Goal: Contribute content: Add original content to the website for others to see

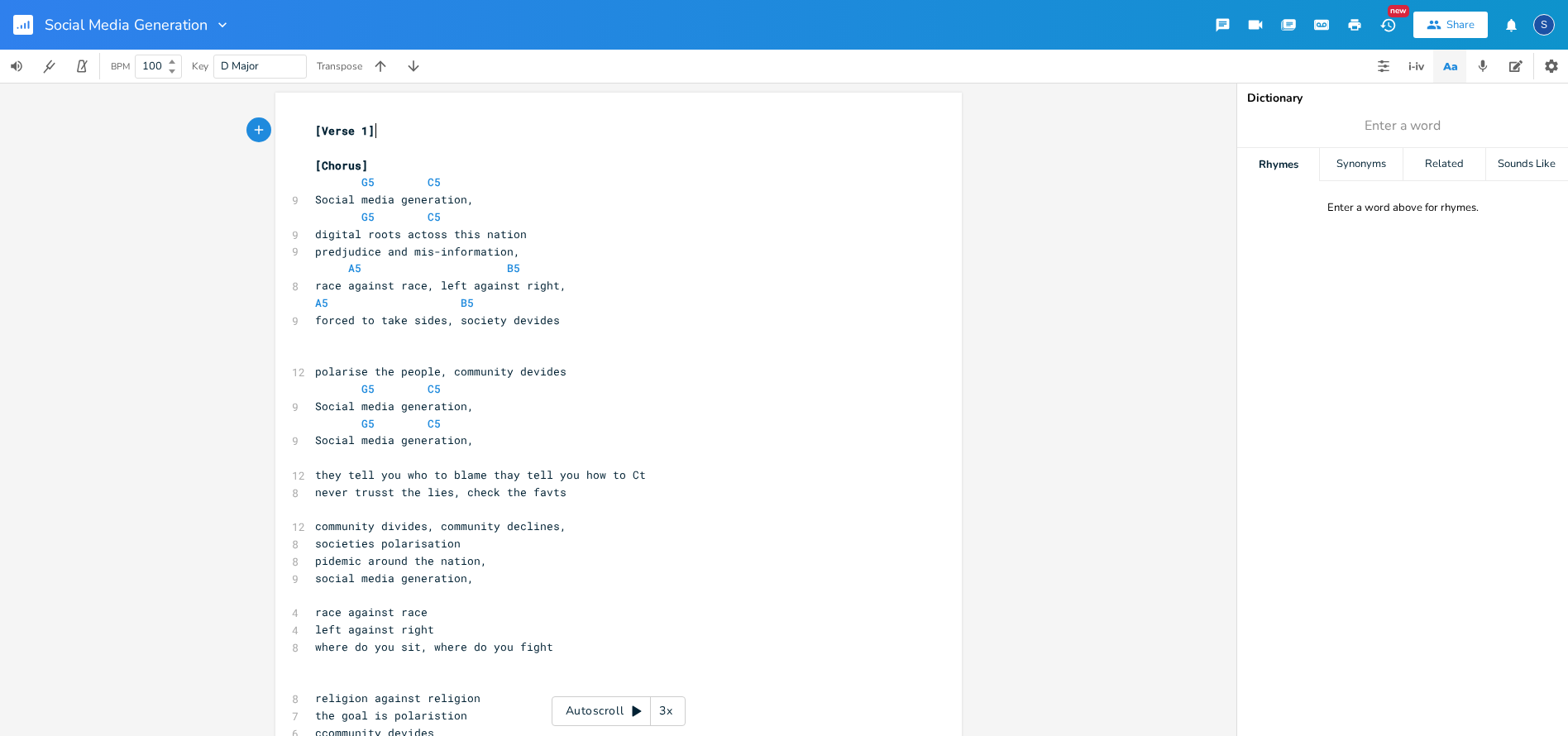
click at [362, 230] on span "digital roots actoss this nation" at bounding box center [421, 234] width 211 height 15
type textarea "disease 'cr"
type textarea "e"
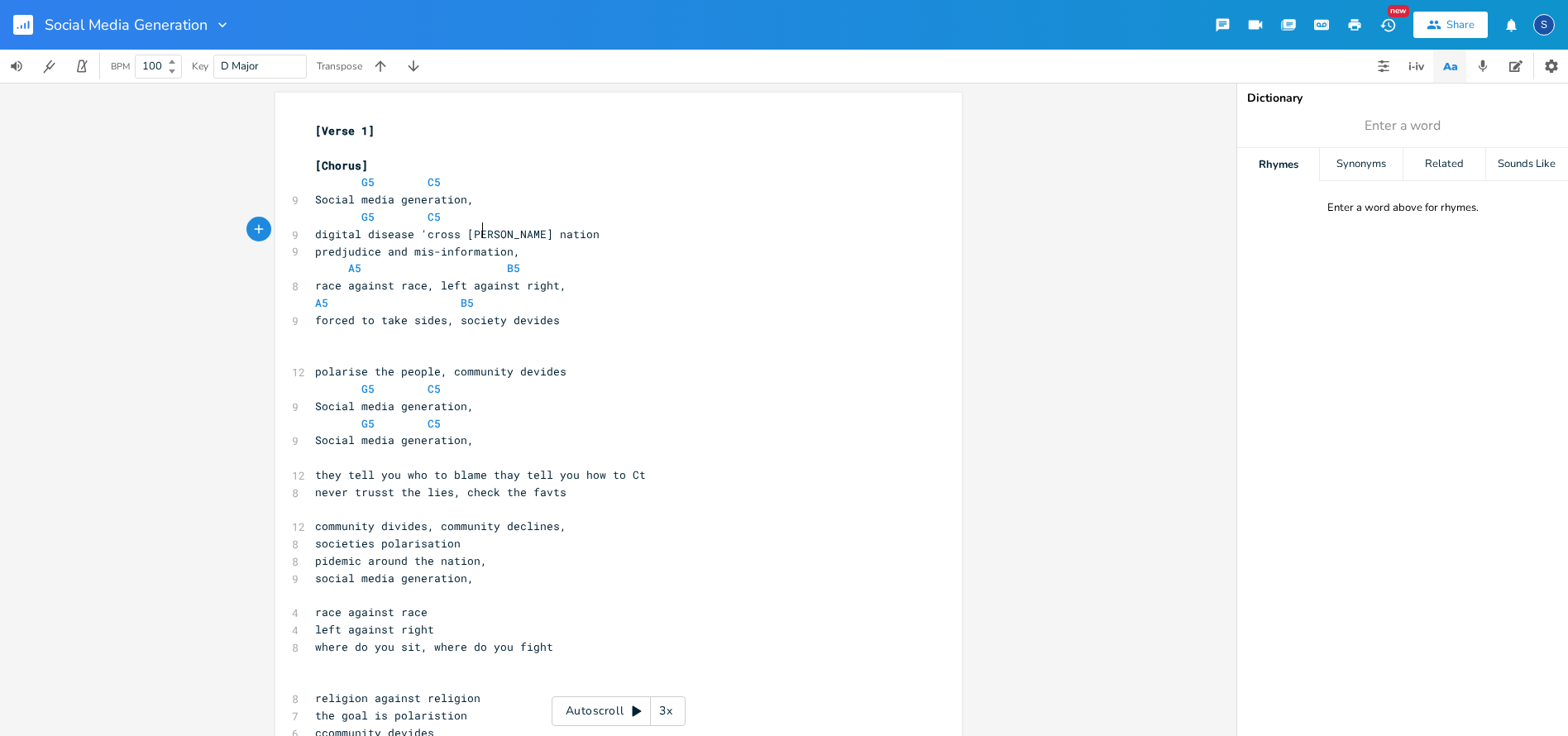
scroll to position [0, 4]
click at [414, 227] on span "digital disease 'cross the nation" at bounding box center [424, 234] width 218 height 15
type textarea "a"
click at [474, 204] on span at bounding box center [487, 199] width 26 height 18
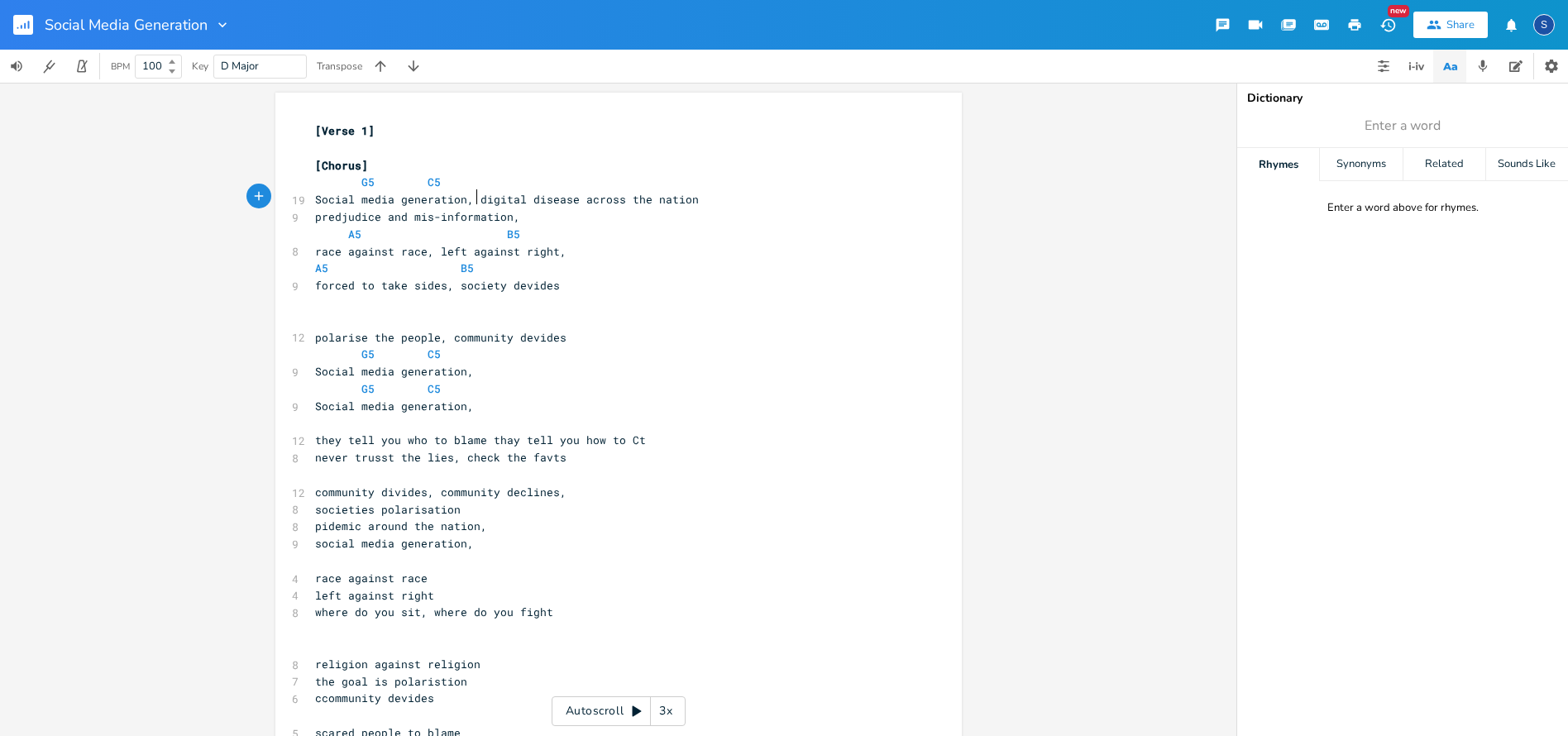
scroll to position [0, 2]
click at [396, 179] on span at bounding box center [407, 182] width 26 height 18
click at [355, 178] on span "G5 C5" at bounding box center [378, 182] width 126 height 15
type textarea "A5"
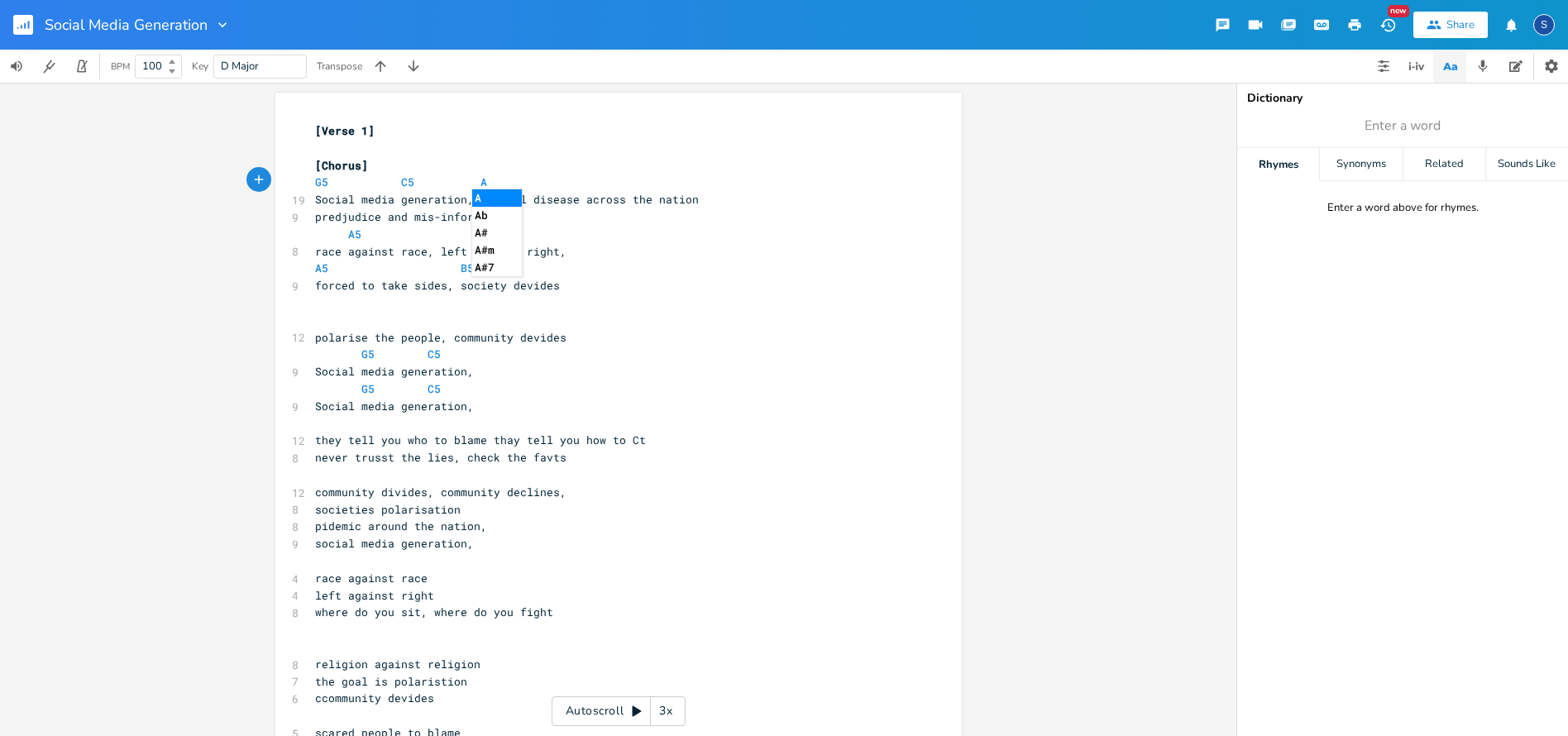
scroll to position [0, 14]
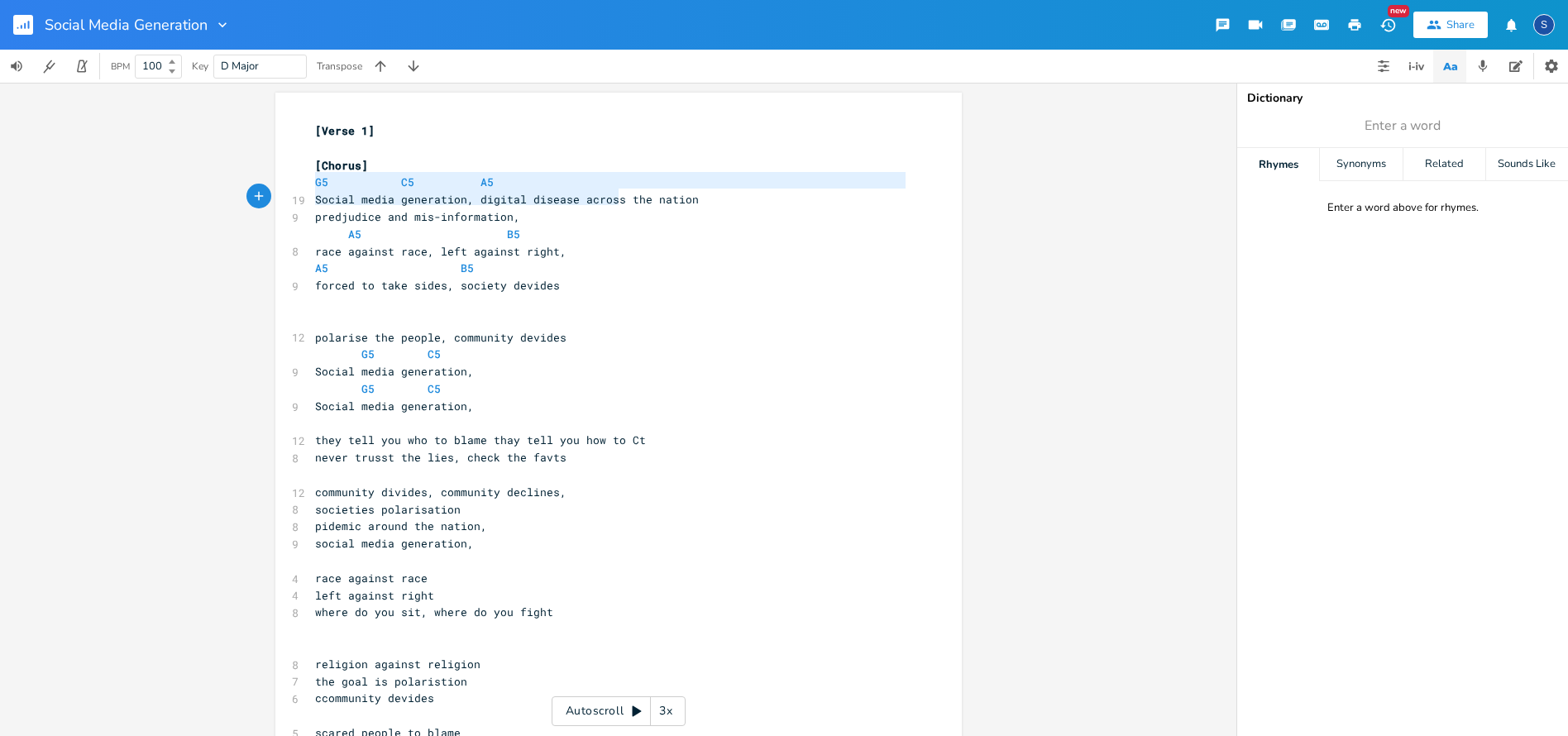
type textarea "G5 C5 A5 Social media generation, digital disease across the nation"
drag, startPoint x: 306, startPoint y: 181, endPoint x: 699, endPoint y: 200, distance: 393.5
click at [699, 200] on div "[Verse 1] ​ [Chorus] G5 C5 A5 19 Social media generation, digital disease acros…" at bounding box center [610, 457] width 597 height 670
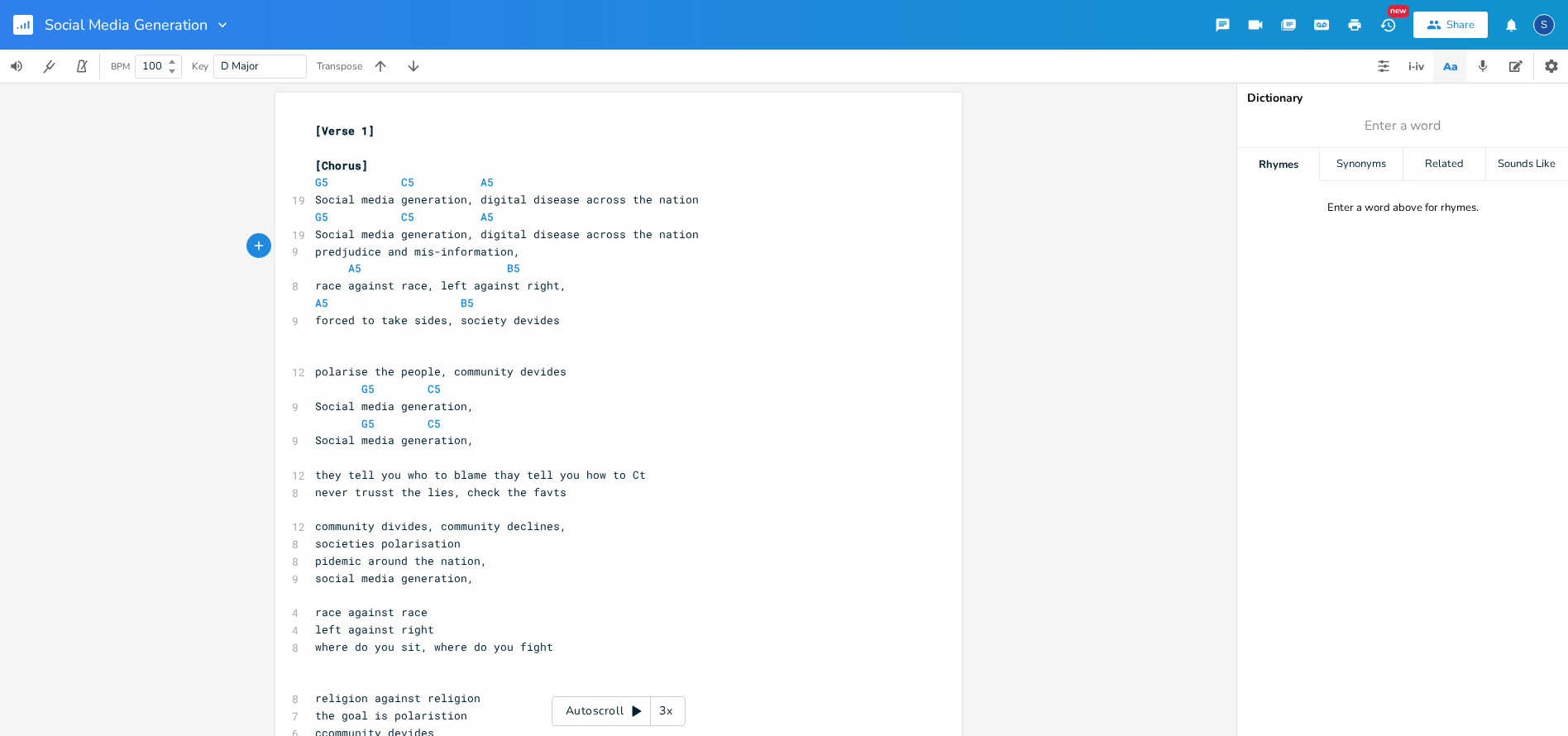
click at [315, 246] on span "predjudice and mis-information," at bounding box center [418, 252] width 205 height 15
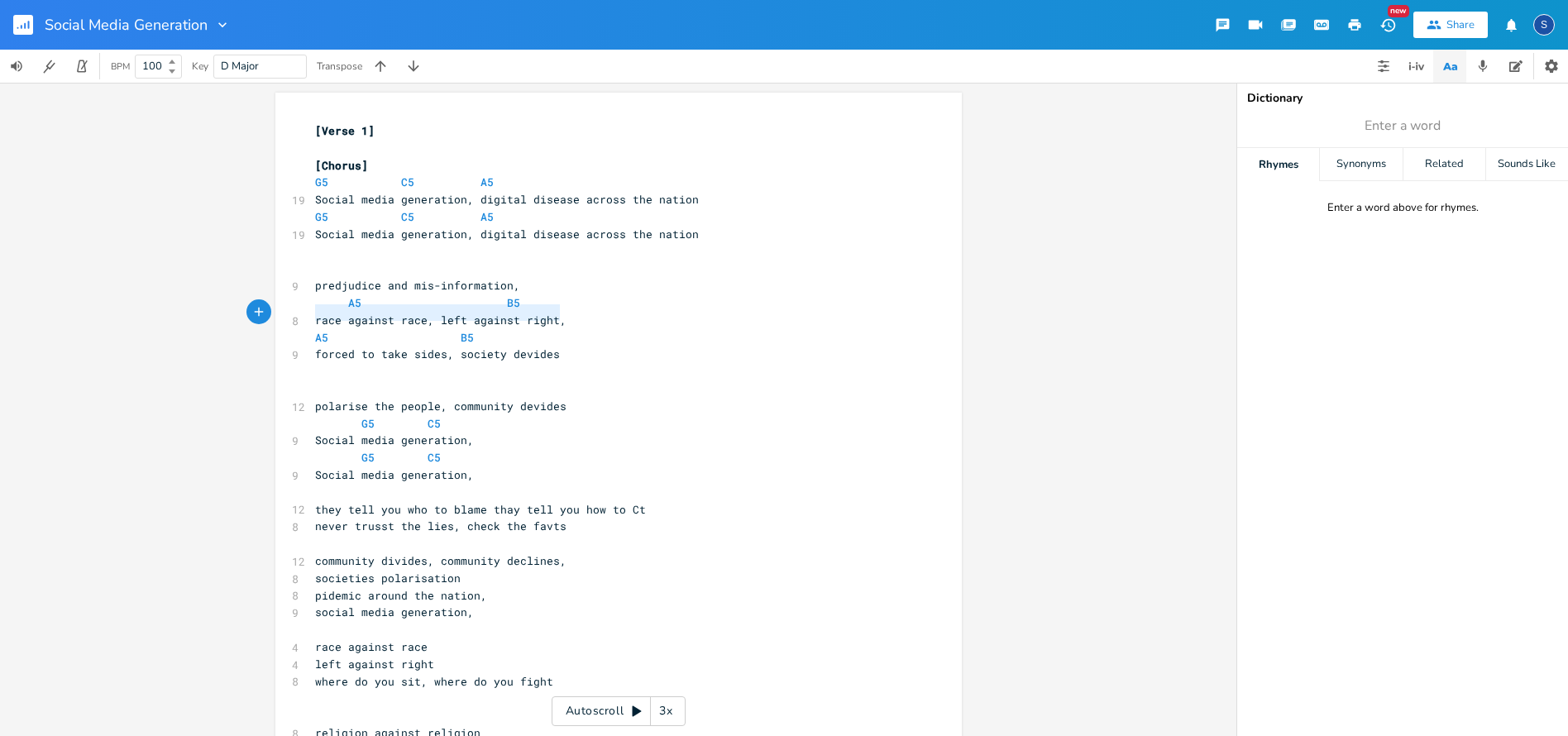
type textarea "race against race, left against right,"
drag, startPoint x: 354, startPoint y: 312, endPoint x: 553, endPoint y: 308, distance: 199.0
click at [553, 313] on span "race against race, left against right," at bounding box center [440, 320] width 251 height 15
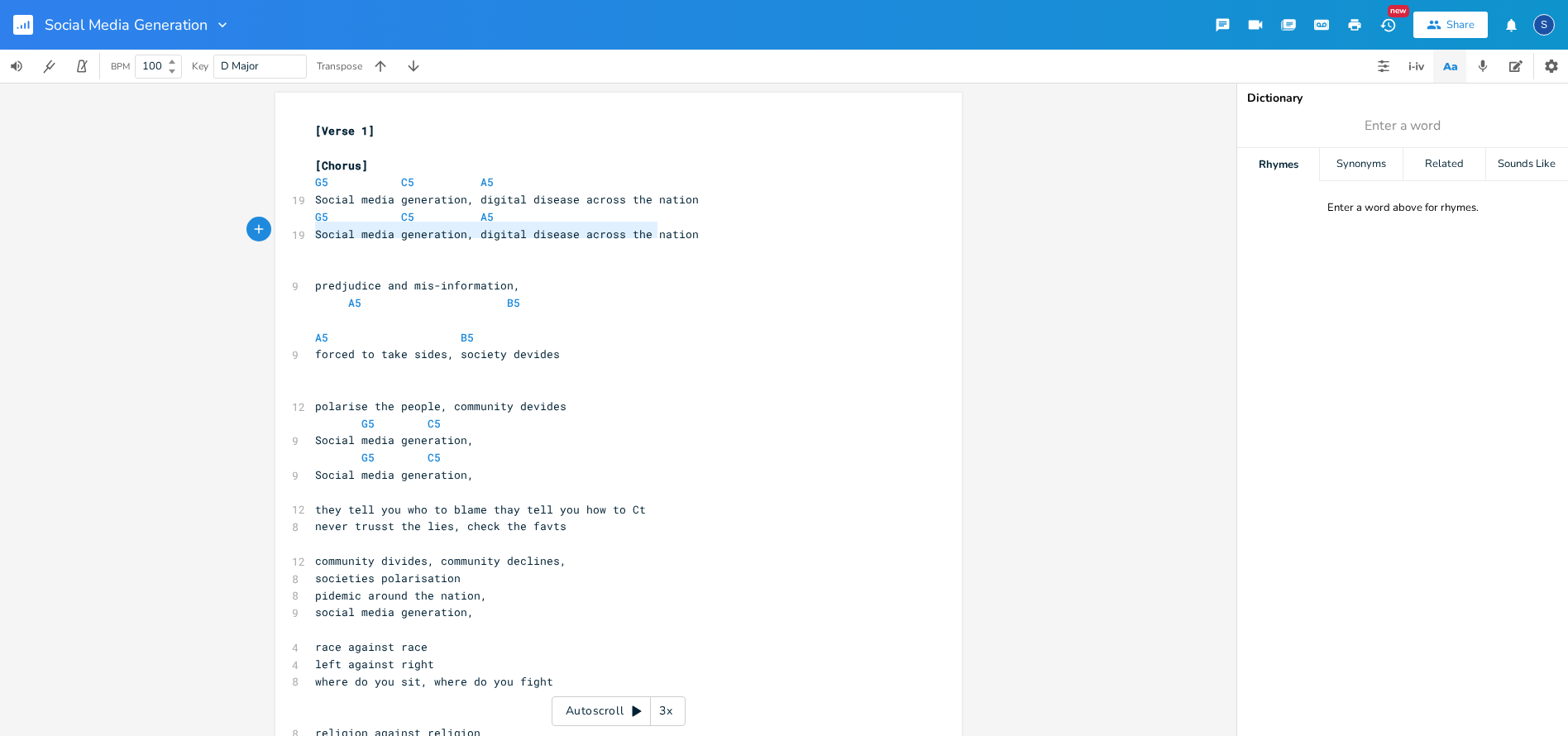
type textarea "Social media generation, digital disease across the nation"
click at [698, 224] on div "Social media generation, digital disease across the nation x [Verse 1] ​ [Choru…" at bounding box center [619, 488] width 686 height 792
paste textarea
click at [315, 232] on span "race against race, left against right," at bounding box center [440, 234] width 251 height 15
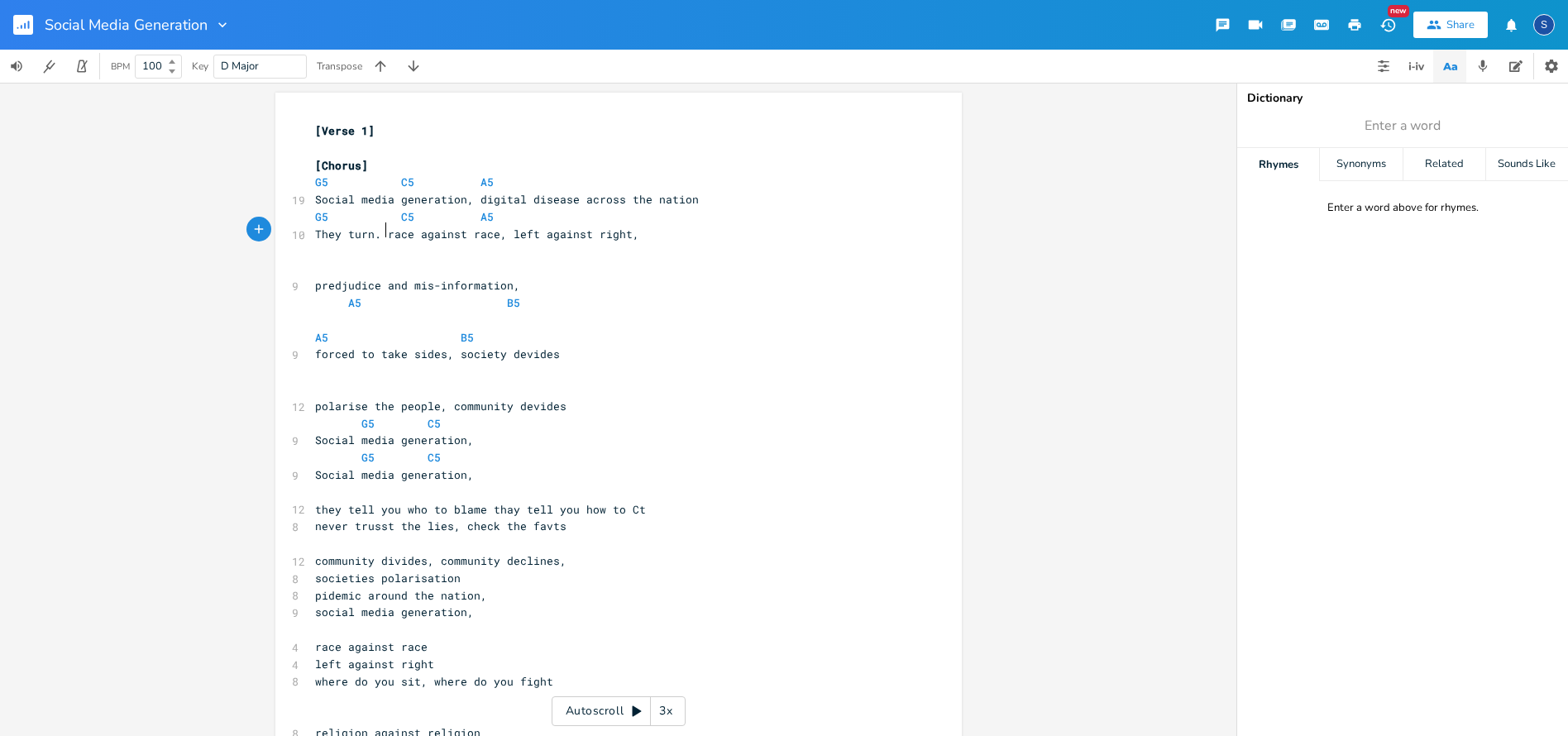
type textarea "They turn."
click at [391, 177] on span "G5 C5 A5" at bounding box center [404, 182] width 178 height 15
click at [395, 201] on span "Social media generation, digital disease across the nation" at bounding box center [507, 199] width 384 height 15
click at [401, 211] on span "C5" at bounding box center [407, 216] width 14 height 16
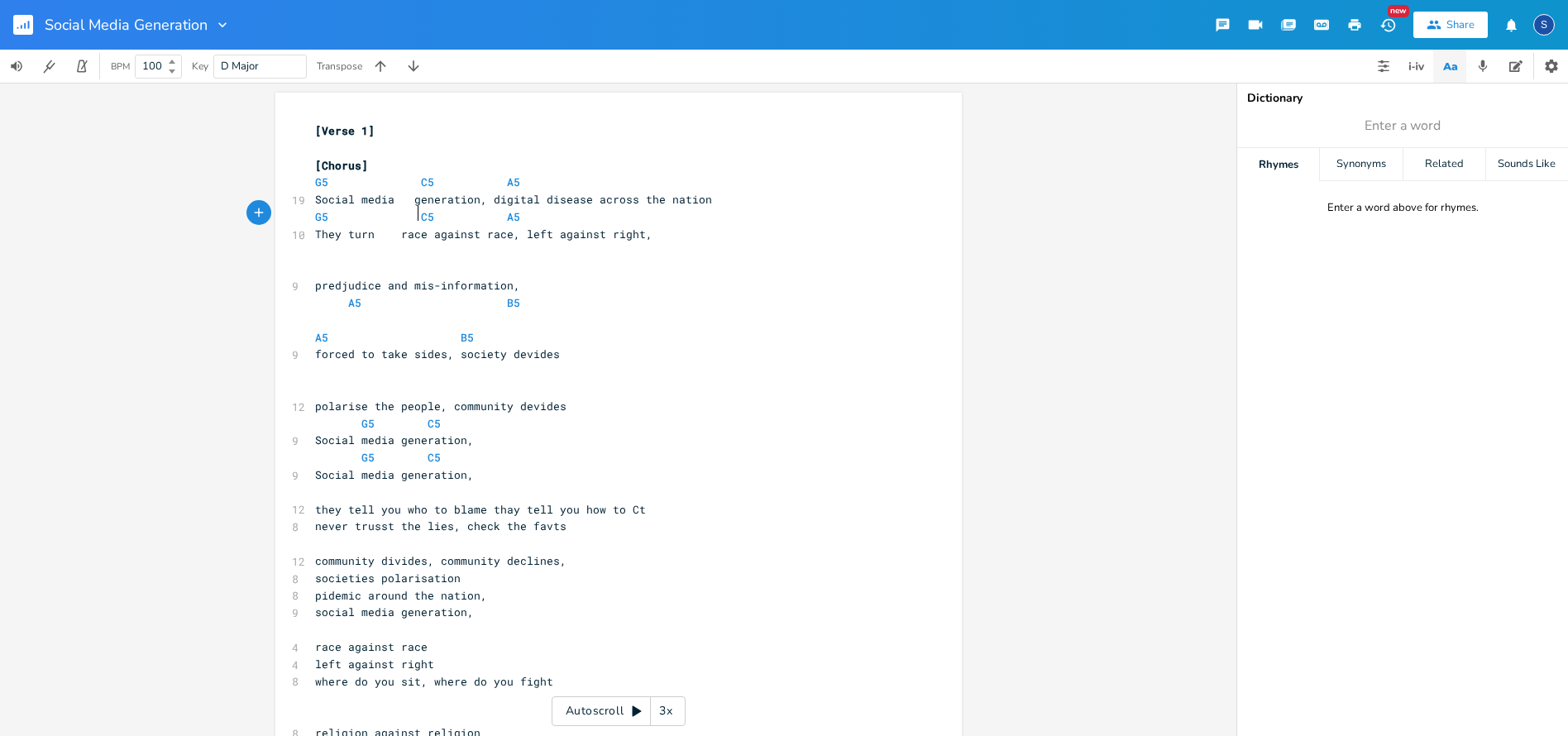
click at [396, 232] on span "They turn race against race, left against right," at bounding box center [484, 234] width 337 height 15
click at [492, 193] on span "Social media generation, digital disease across the nation" at bounding box center [514, 199] width 397 height 15
click at [494, 182] on span "G5 C5 A5" at bounding box center [418, 182] width 205 height 15
click at [491, 211] on span "G5 C5 A5" at bounding box center [418, 216] width 205 height 15
click at [495, 212] on span "G5 C5 A5" at bounding box center [418, 216] width 205 height 15
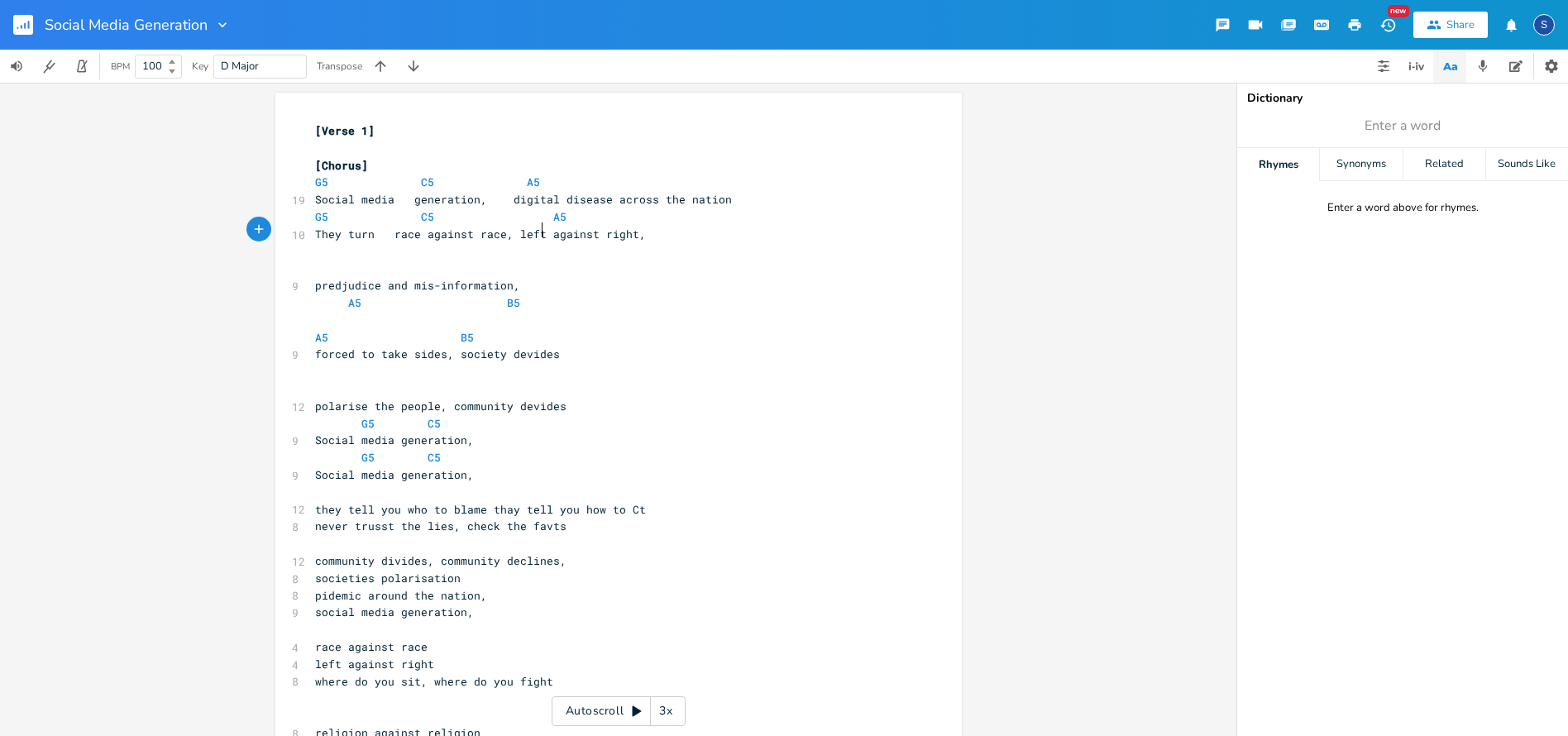
click at [534, 228] on span "They turn race against race, left against right," at bounding box center [480, 234] width 331 height 15
type textarea "they turn"
click at [513, 197] on span at bounding box center [500, 199] width 26 height 18
click at [527, 178] on span "A5" at bounding box center [533, 182] width 14 height 16
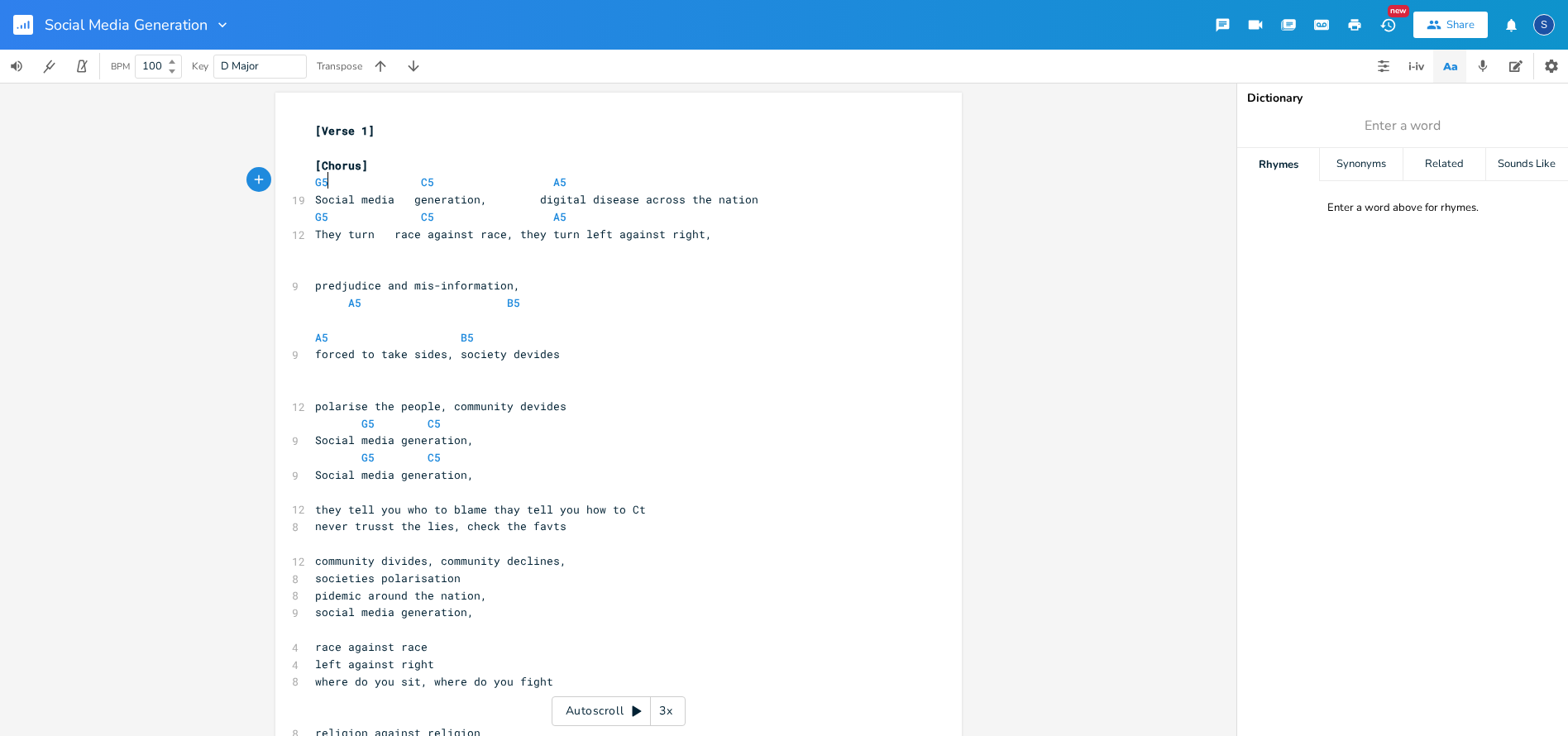
click at [328, 183] on span at bounding box center [335, 182] width 14 height 18
type textarea "////////"
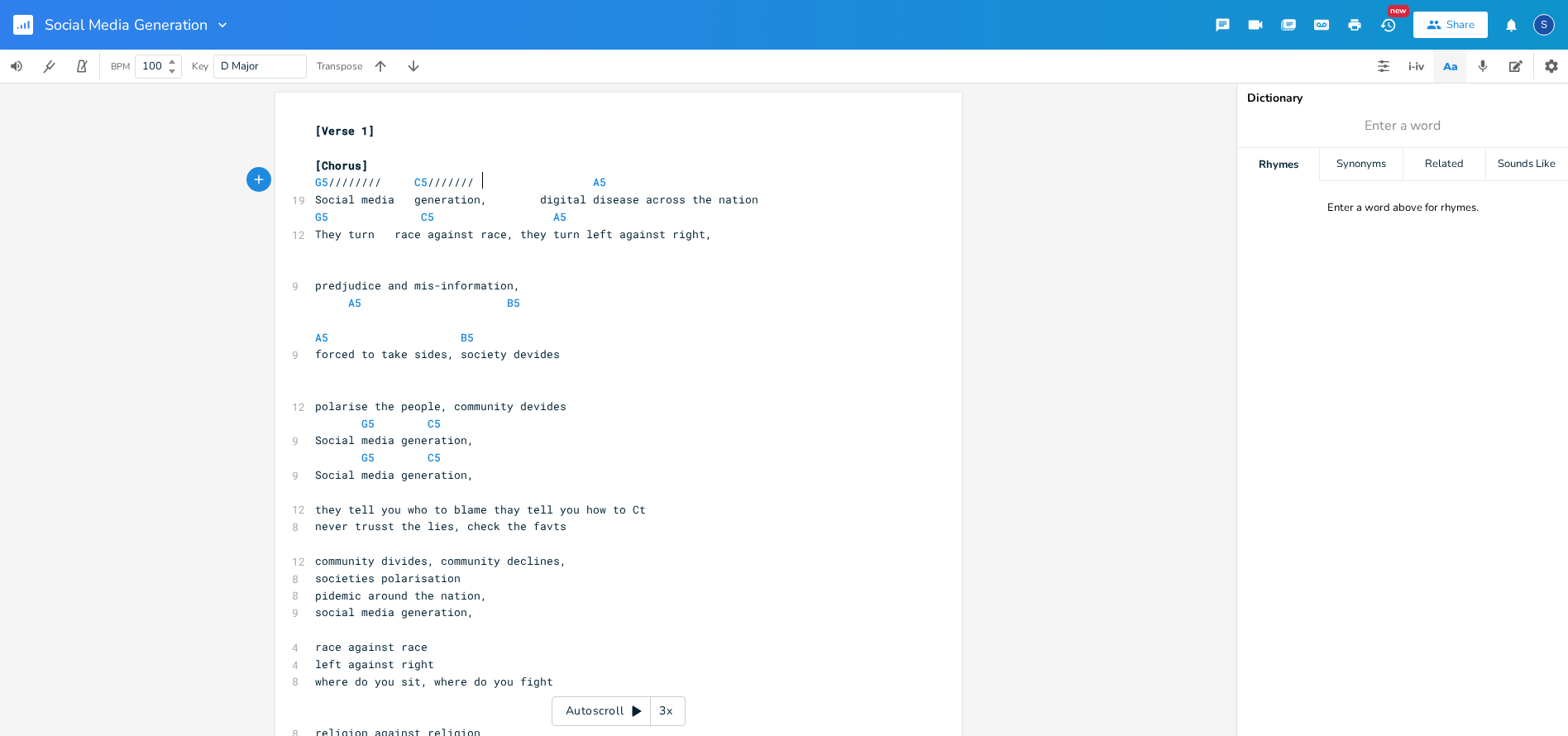
scroll to position [0, 19]
type textarea "////////////////"
type textarea "G5 C5 A5 They turn race against race, they turn left against right,"
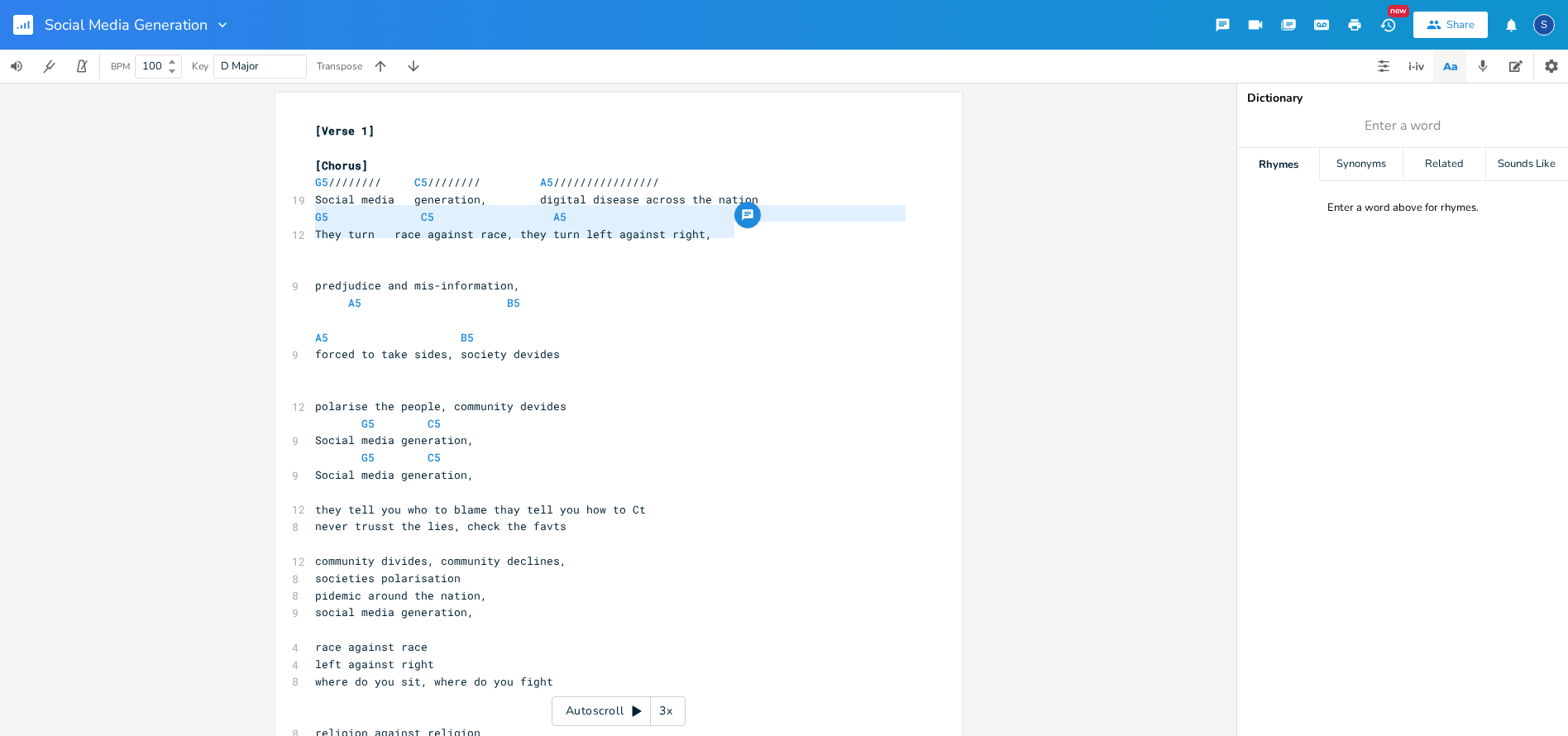
drag, startPoint x: 306, startPoint y: 211, endPoint x: 746, endPoint y: 231, distance: 440.5
click at [746, 231] on div "[Verse 1] ​ [Chorus] G5 //////// C5 //////// A5 //////////////// 19 Social medi…" at bounding box center [610, 492] width 597 height 739
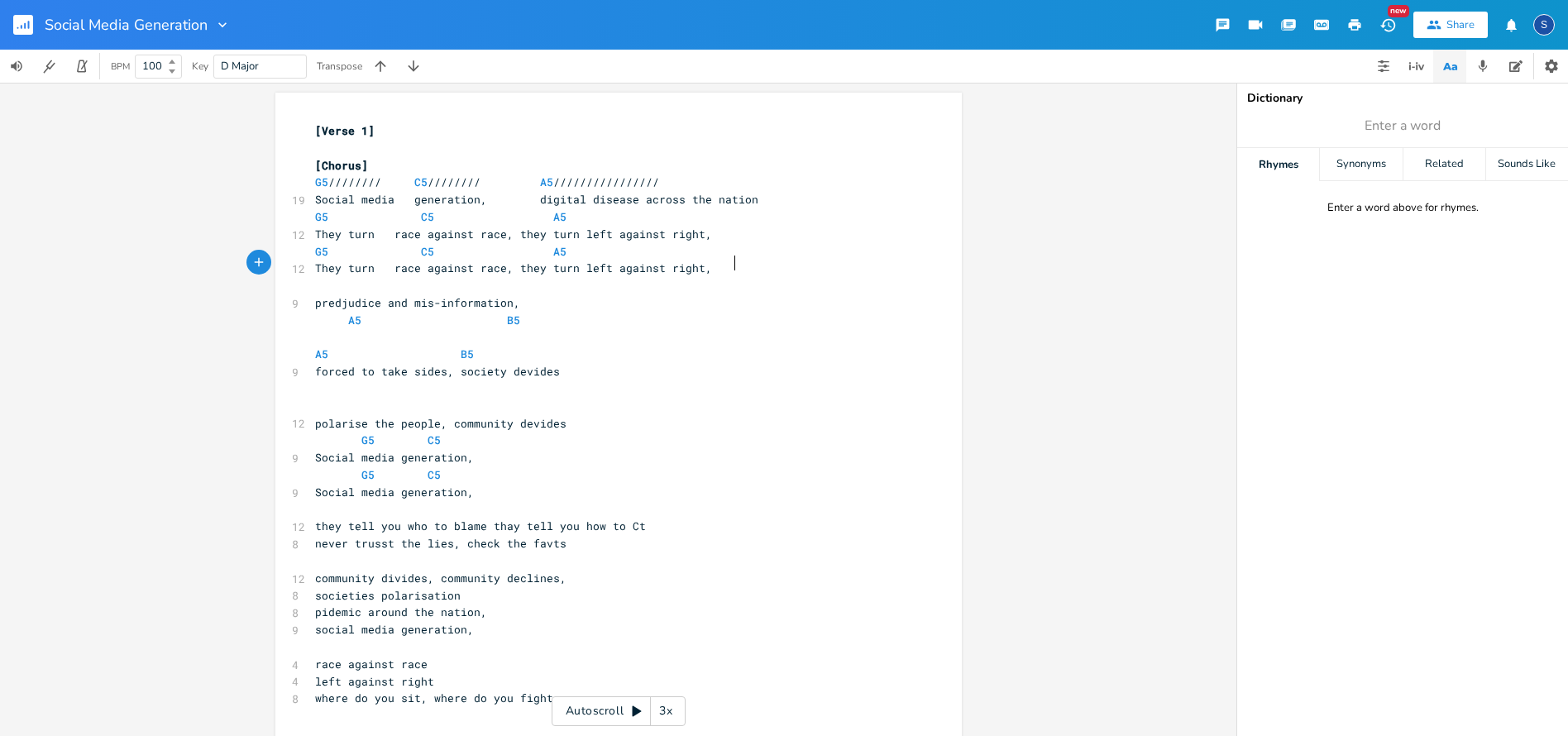
click at [315, 264] on span "They turn race against race, they turn left against right," at bounding box center [514, 268] width 397 height 15
type textarea "Which d"
type textarea "side do you sit"
type textarea ", which side do you fight"
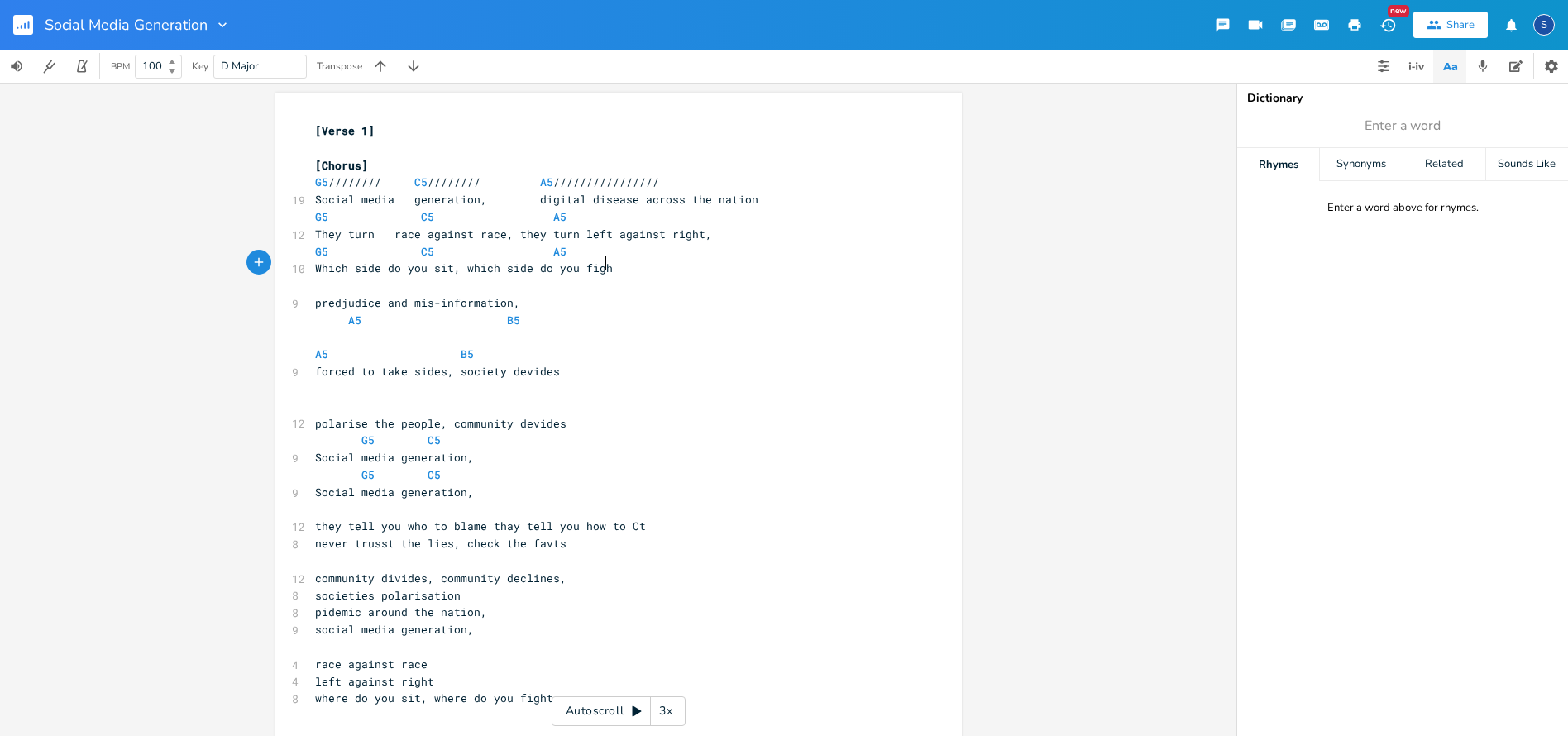
scroll to position [0, 98]
click at [371, 229] on span "They turn race against race, they turn left against right," at bounding box center [514, 234] width 397 height 15
type textarea "A5 ////////////////"
drag, startPoint x: 568, startPoint y: 179, endPoint x: 667, endPoint y: 181, distance: 99.0
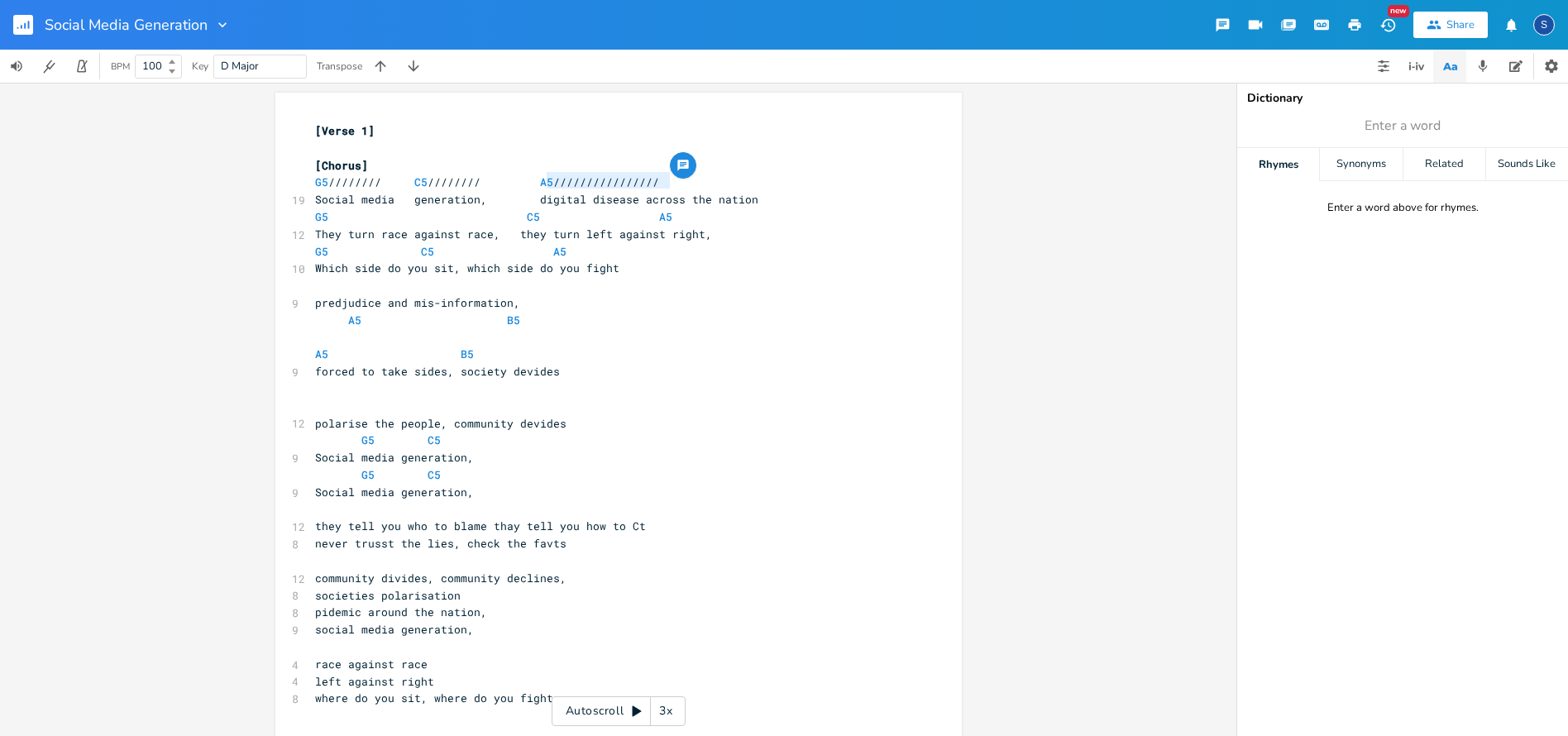
click at [667, 181] on pre "G5 //////// C5 //////// A5 ////////////////" at bounding box center [610, 182] width 597 height 18
click at [773, 199] on pre "Social media generation, digital disease across the nation" at bounding box center [610, 199] width 597 height 18
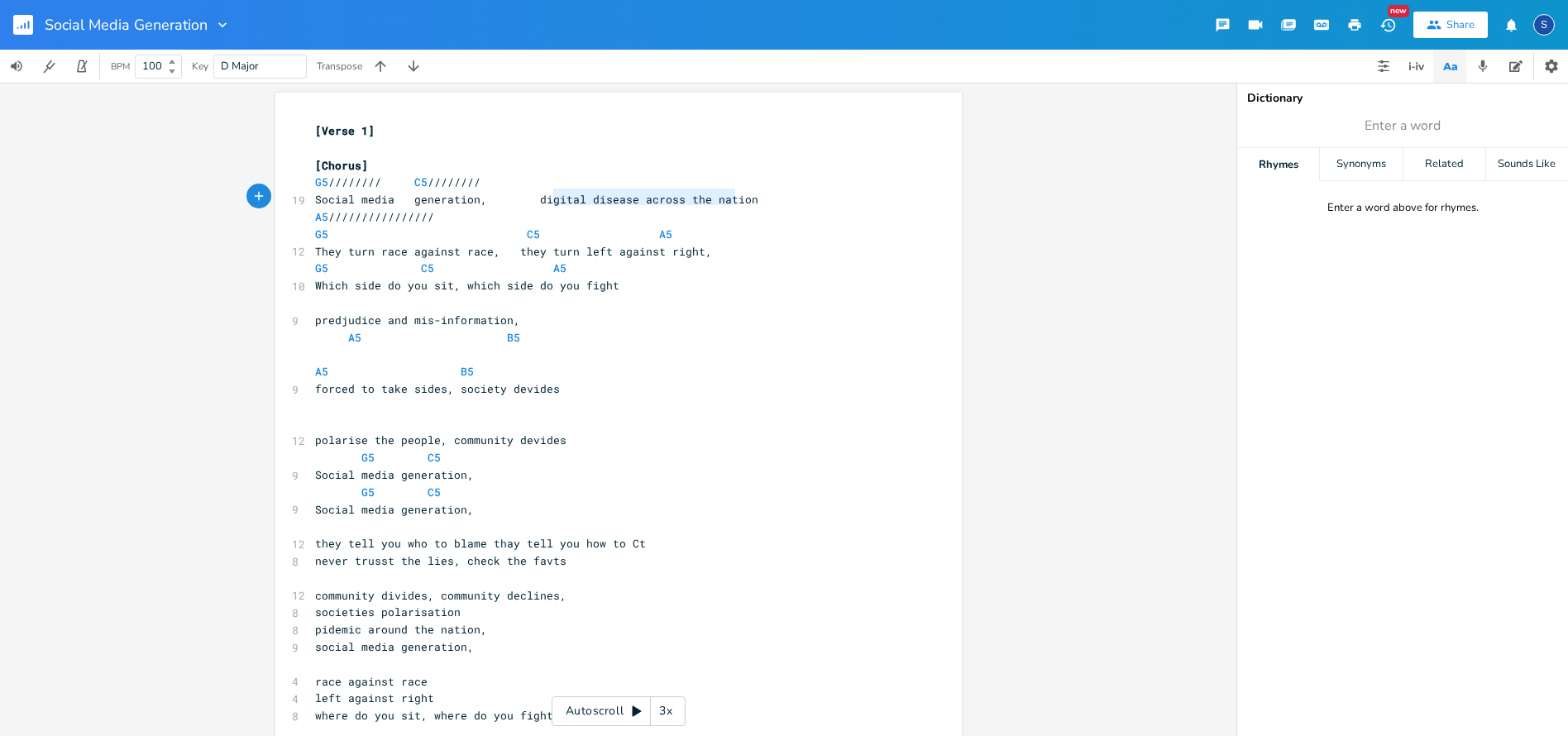
type textarea "igital disease across the nation"
drag, startPoint x: 545, startPoint y: 194, endPoint x: 757, endPoint y: 199, distance: 212.1
click at [757, 199] on pre "Social media generation, digital disease across the nation" at bounding box center [610, 199] width 597 height 18
type textarea "digital disease across the nation"
drag, startPoint x: 542, startPoint y: 194, endPoint x: 754, endPoint y: 201, distance: 212.1
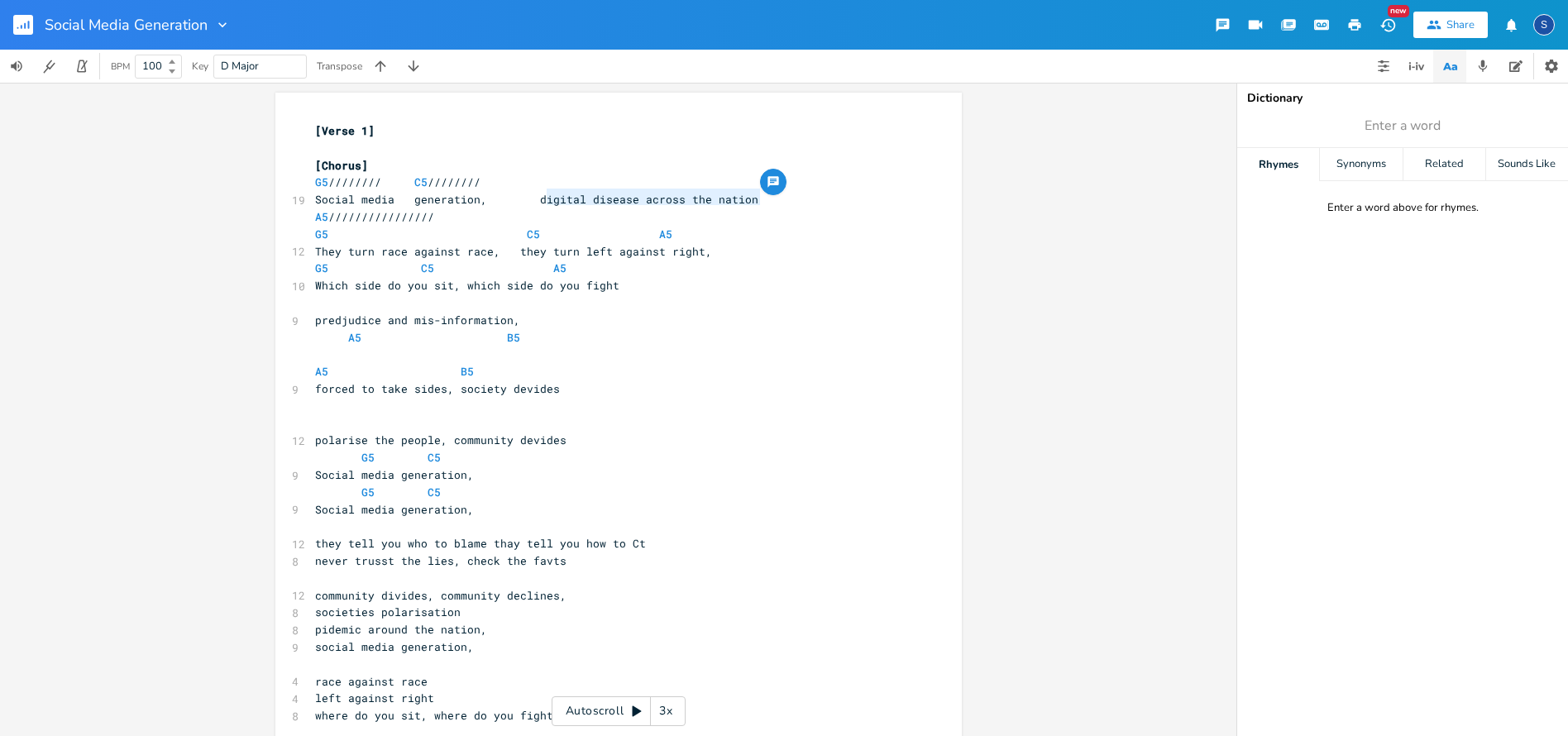
click at [754, 201] on span "Social media generation, digital disease across the nation" at bounding box center [537, 199] width 443 height 15
click at [460, 215] on pre "A5 ////////////////" at bounding box center [610, 217] width 597 height 18
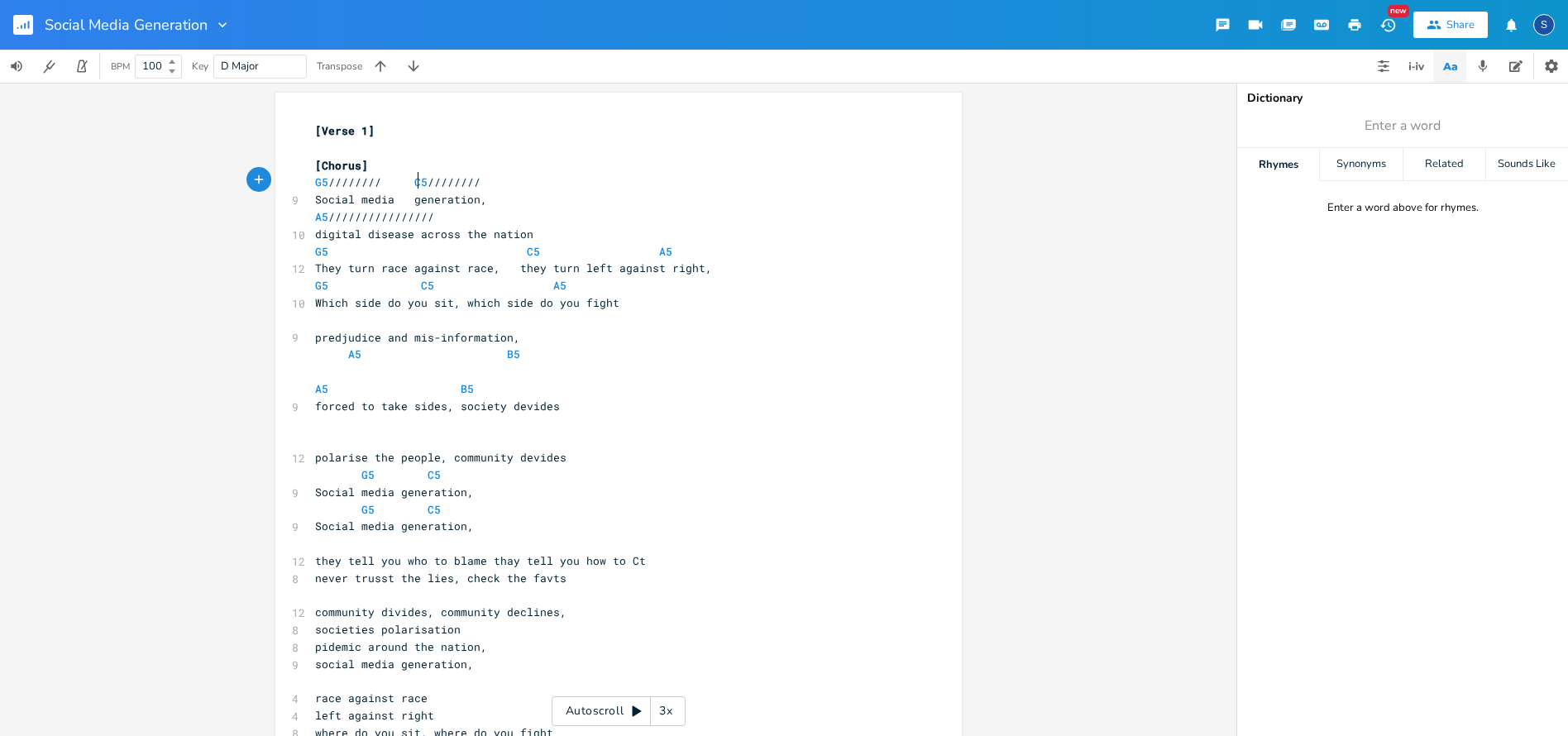
click at [412, 178] on span at bounding box center [404, 182] width 19 height 18
click at [412, 196] on span at bounding box center [404, 199] width 19 height 18
click at [321, 278] on span "G5" at bounding box center [322, 286] width 14 height 16
click at [379, 213] on span "A5 ////////////////" at bounding box center [374, 216] width 119 height 15
drag, startPoint x: 641, startPoint y: 244, endPoint x: 651, endPoint y: 246, distance: 10.2
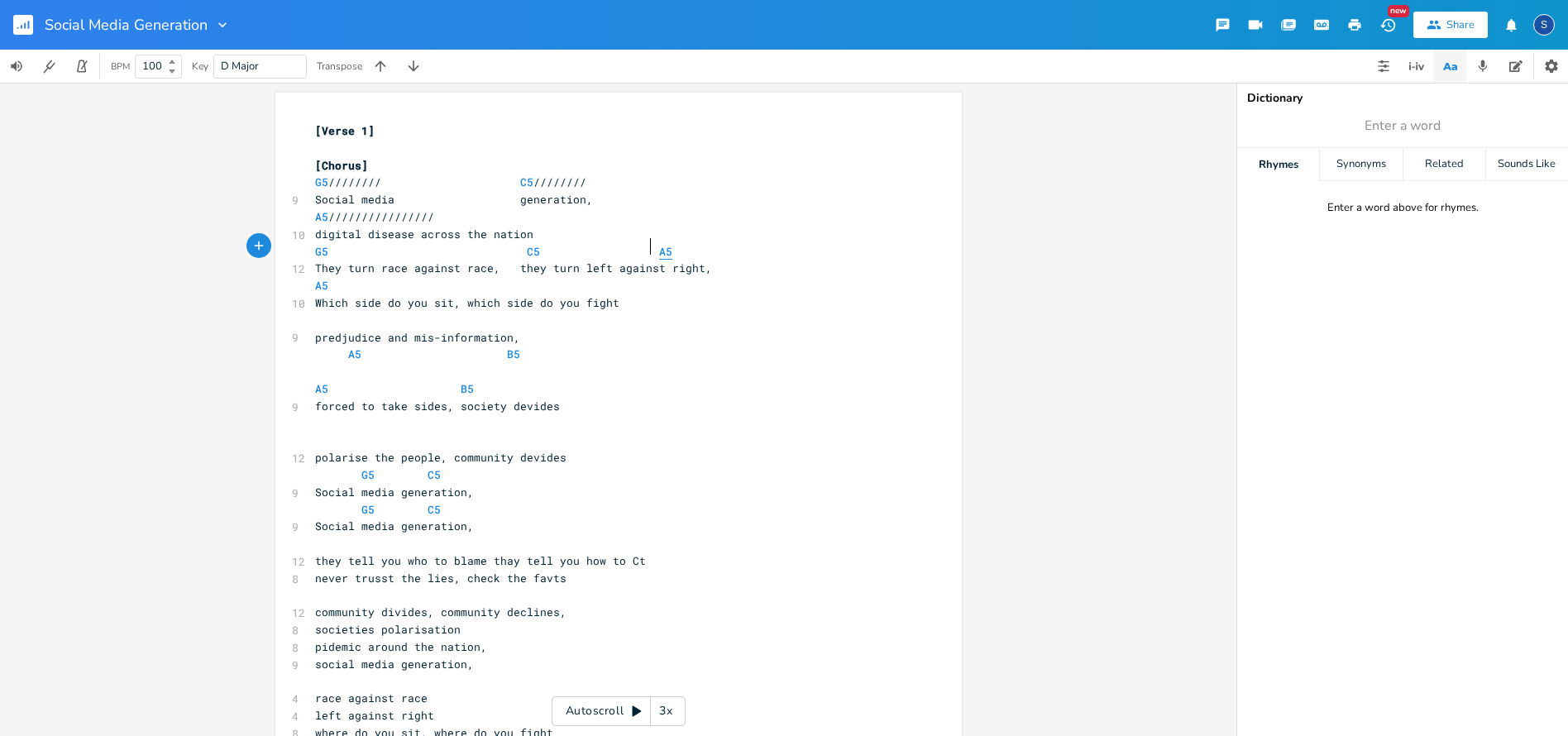
click at [641, 244] on span at bounding box center [645, 252] width 26 height 18
click at [513, 181] on span at bounding box center [506, 182] width 26 height 18
click at [513, 192] on span at bounding box center [506, 199] width 26 height 18
click at [513, 247] on span at bounding box center [513, 252] width 26 height 18
click at [516, 261] on span "They turn race against race, they turn left against right," at bounding box center [514, 268] width 397 height 15
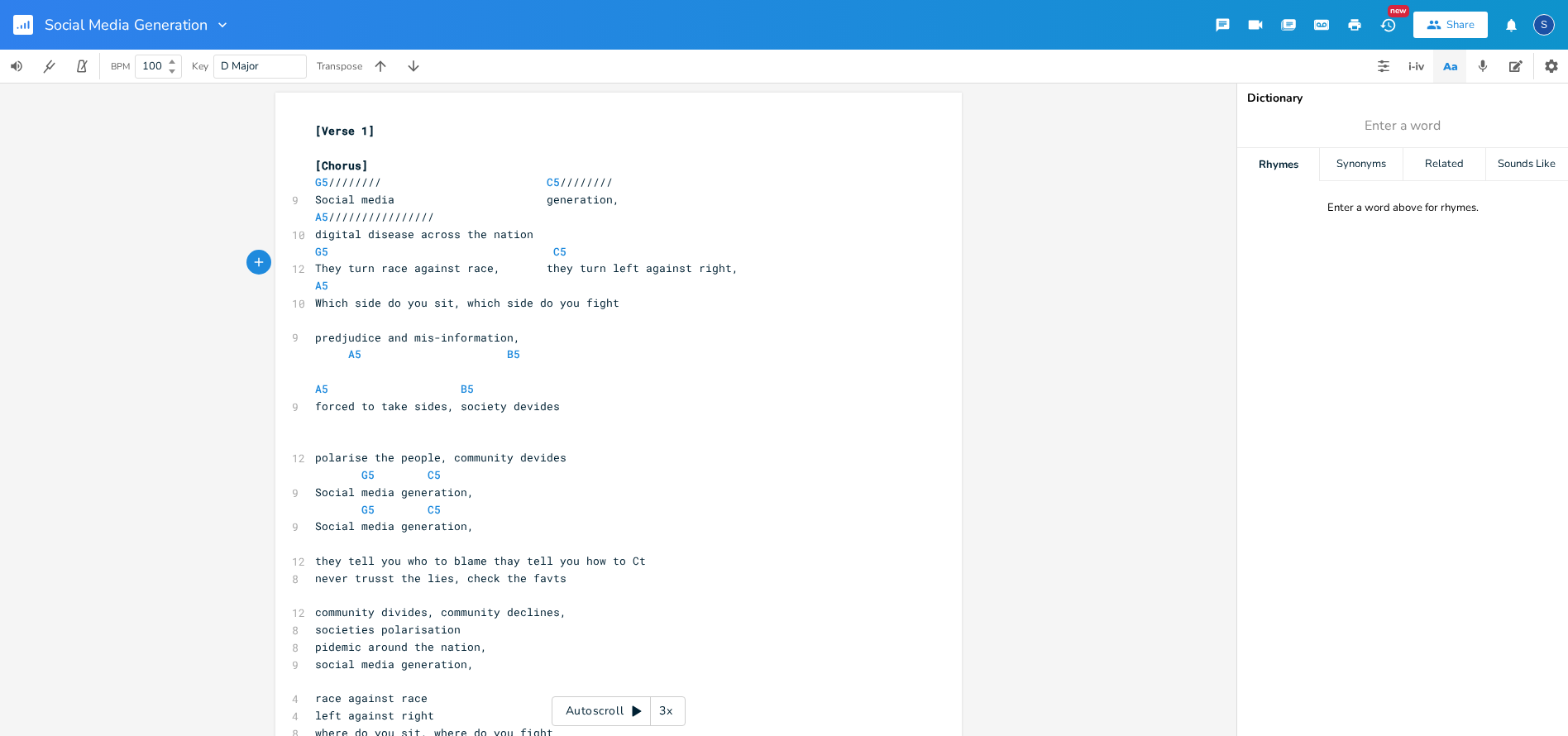
click at [381, 212] on span "A5 ////////////////" at bounding box center [374, 216] width 119 height 15
type textarea "A5"
click at [414, 234] on span "digital disease across the nation" at bounding box center [424, 234] width 218 height 15
click at [457, 295] on span "Which side do you sit, which side do you fight" at bounding box center [467, 303] width 304 height 15
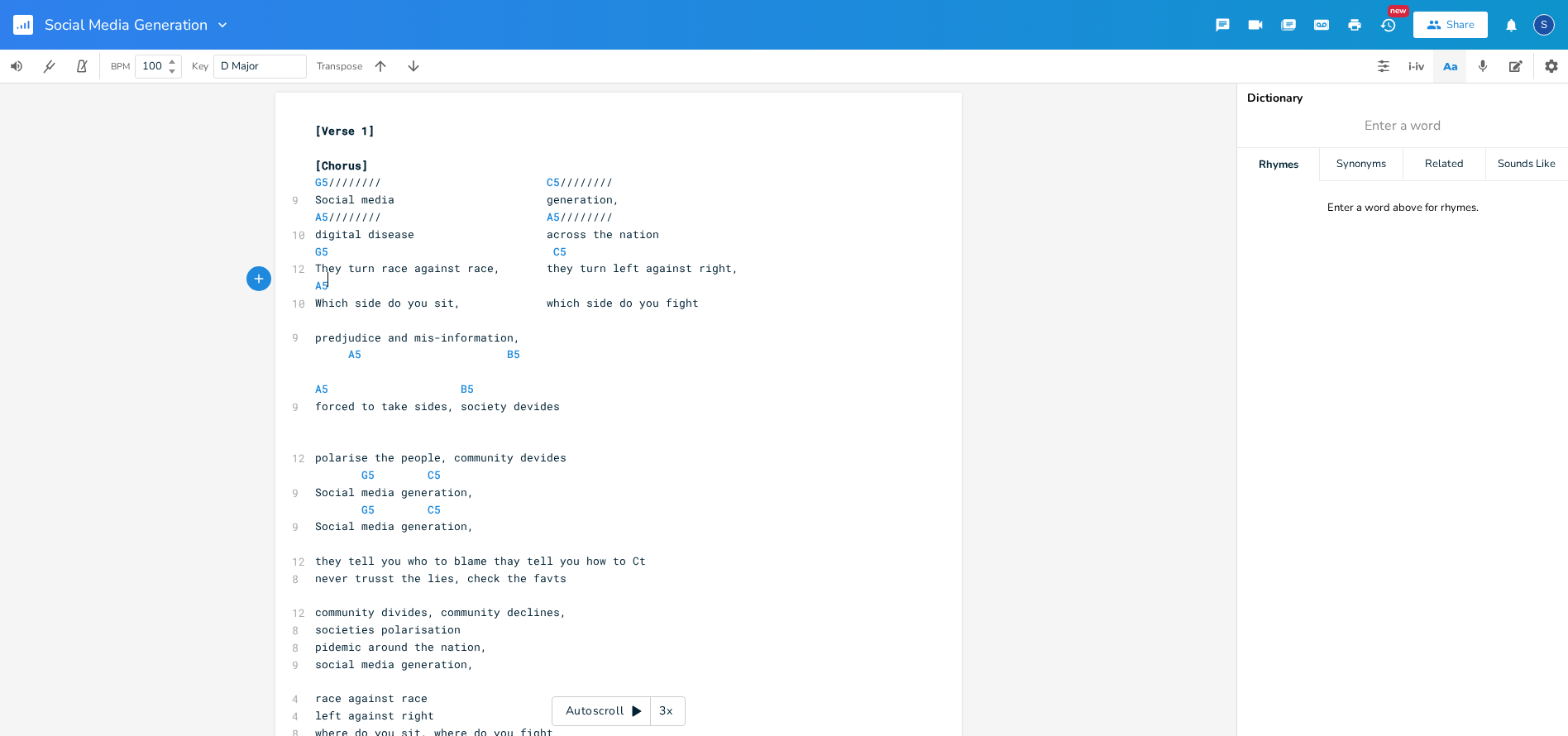
click at [544, 281] on pre "A5" at bounding box center [610, 286] width 597 height 18
type textarea "A5"
drag, startPoint x: 681, startPoint y: 377, endPoint x: 692, endPoint y: 372, distance: 12.1
click at [681, 380] on pre "A5 B5" at bounding box center [610, 389] width 597 height 18
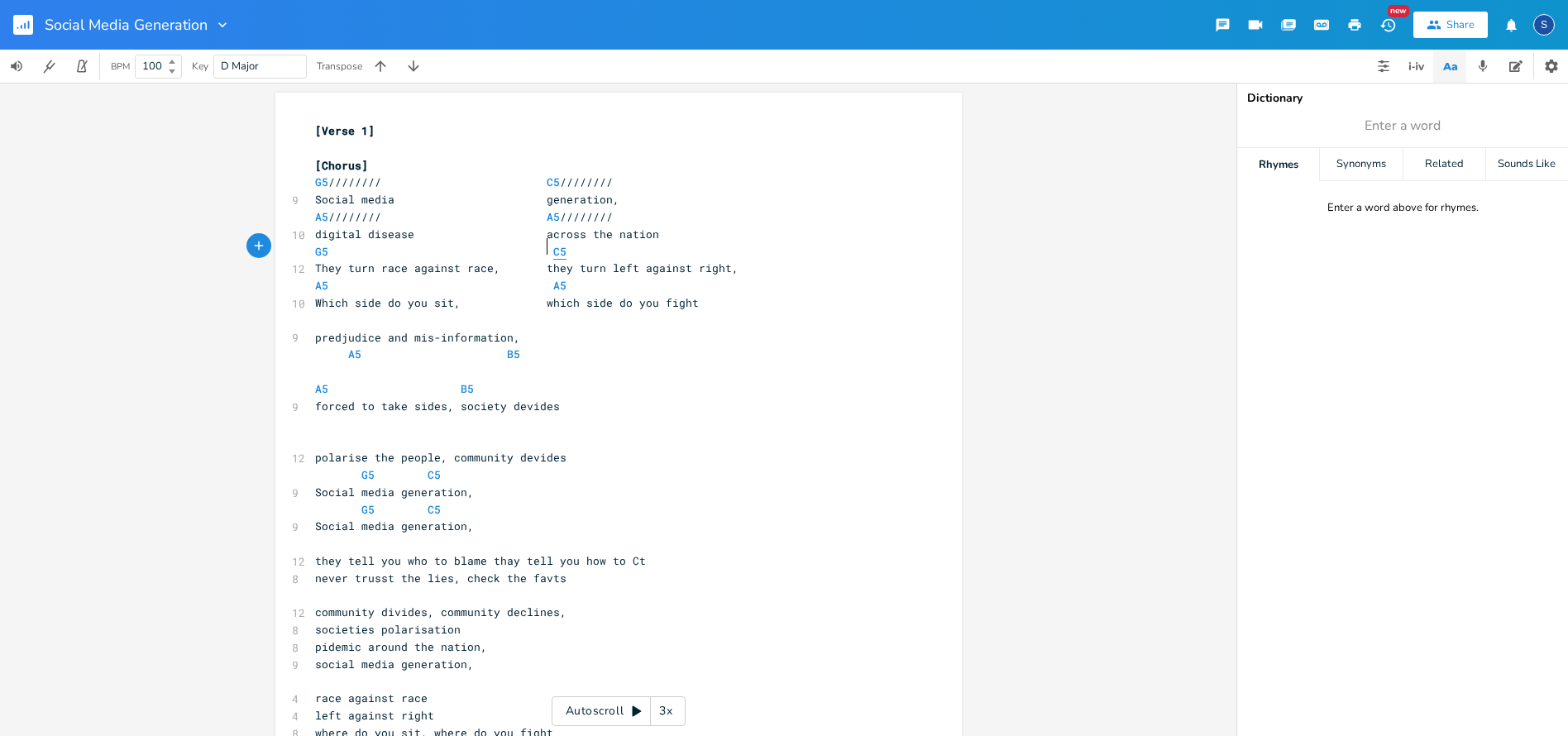
drag, startPoint x: 538, startPoint y: 242, endPoint x: 549, endPoint y: 247, distance: 12.1
click at [538, 243] on span at bounding box center [539, 252] width 26 height 18
click at [811, 264] on pre "They turn race against race, they turn left against right," at bounding box center [610, 268] width 597 height 18
click at [314, 313] on pre "​" at bounding box center [610, 320] width 597 height 18
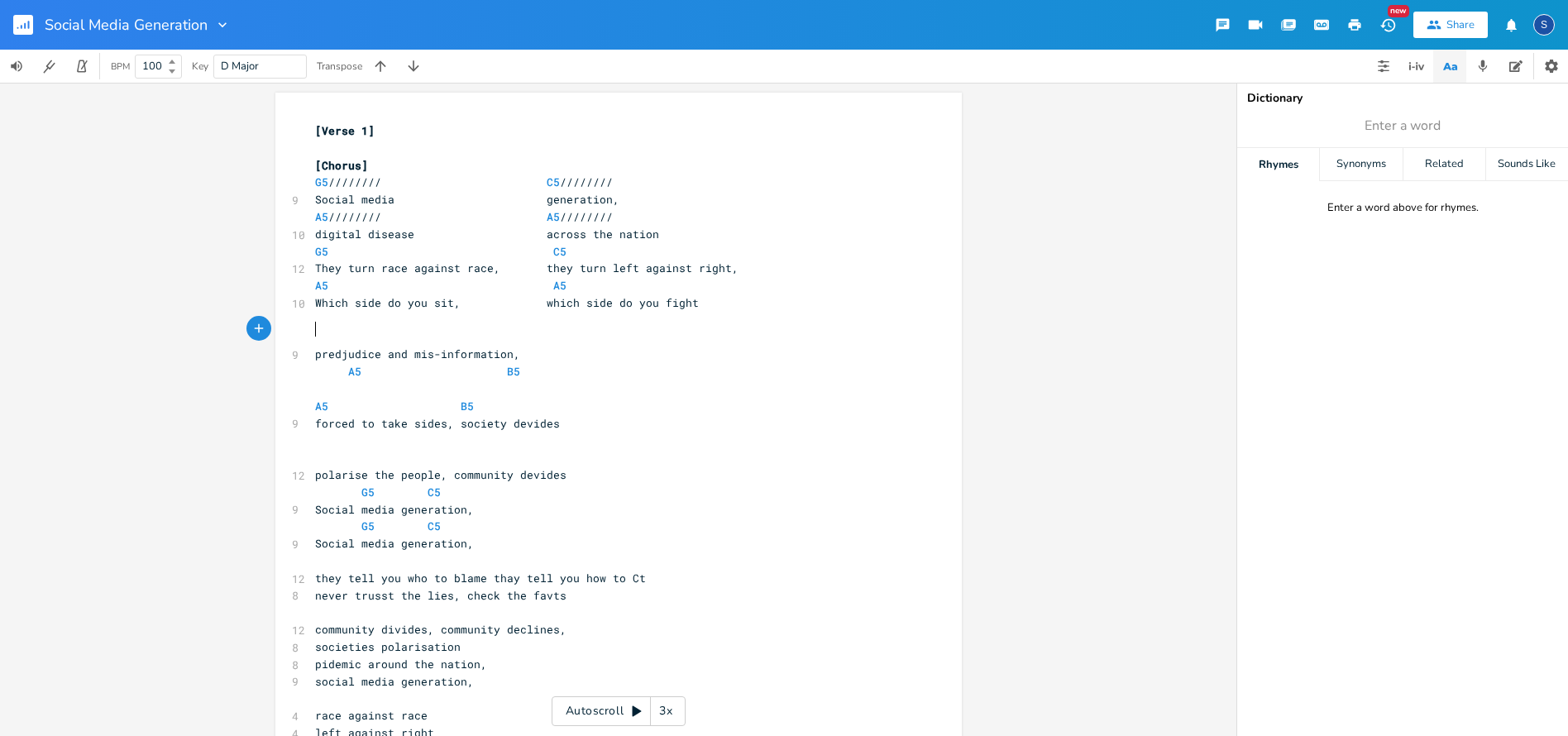
click at [394, 136] on pre "[Verse 1]" at bounding box center [610, 131] width 597 height 18
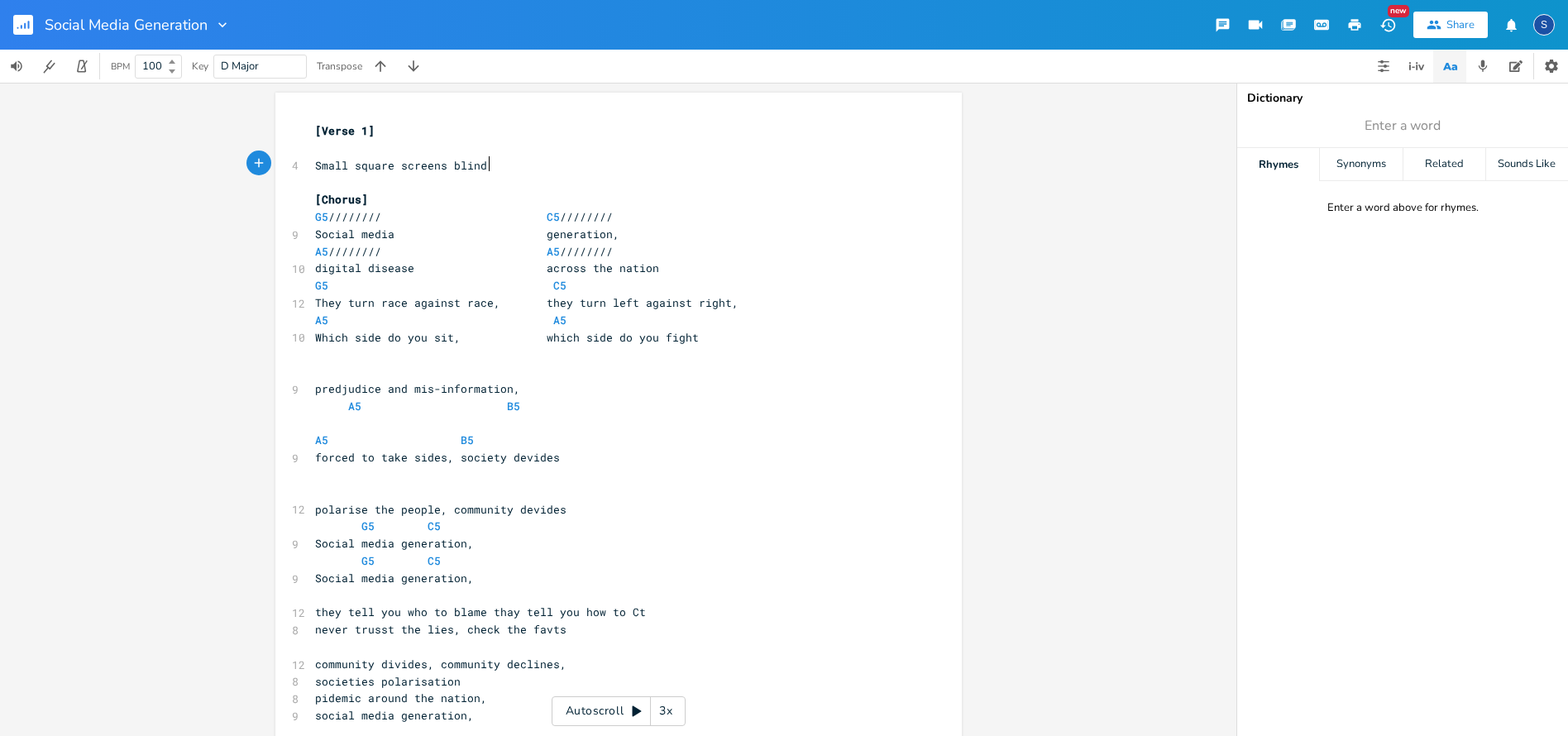
scroll to position [0, 112]
type textarea "Small square screens blind our eyes"
click at [367, 146] on pre "​" at bounding box center [610, 148] width 597 height 18
type textarea "G"
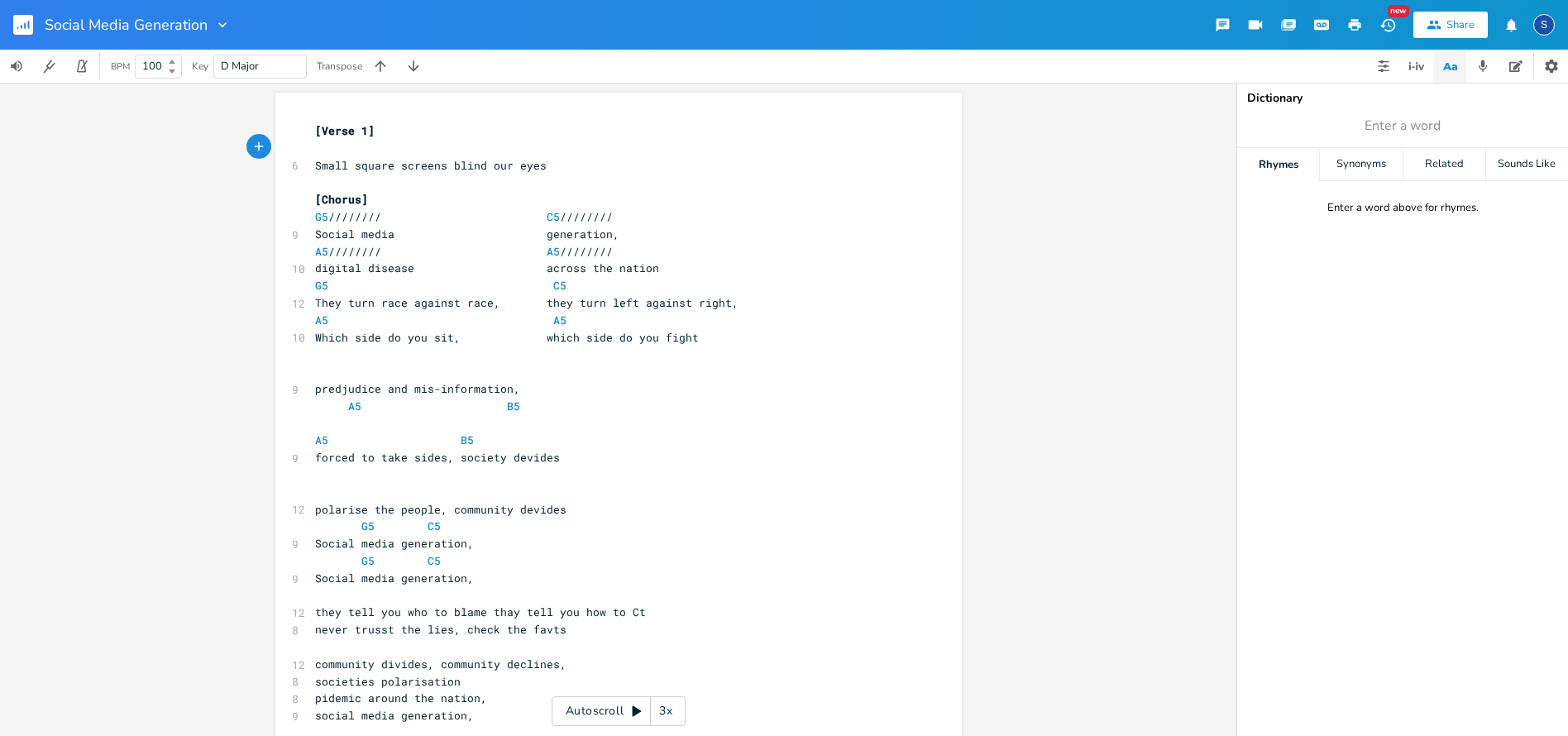
scroll to position [0, 7]
type textarea "Am"
type textarea "FmEm"
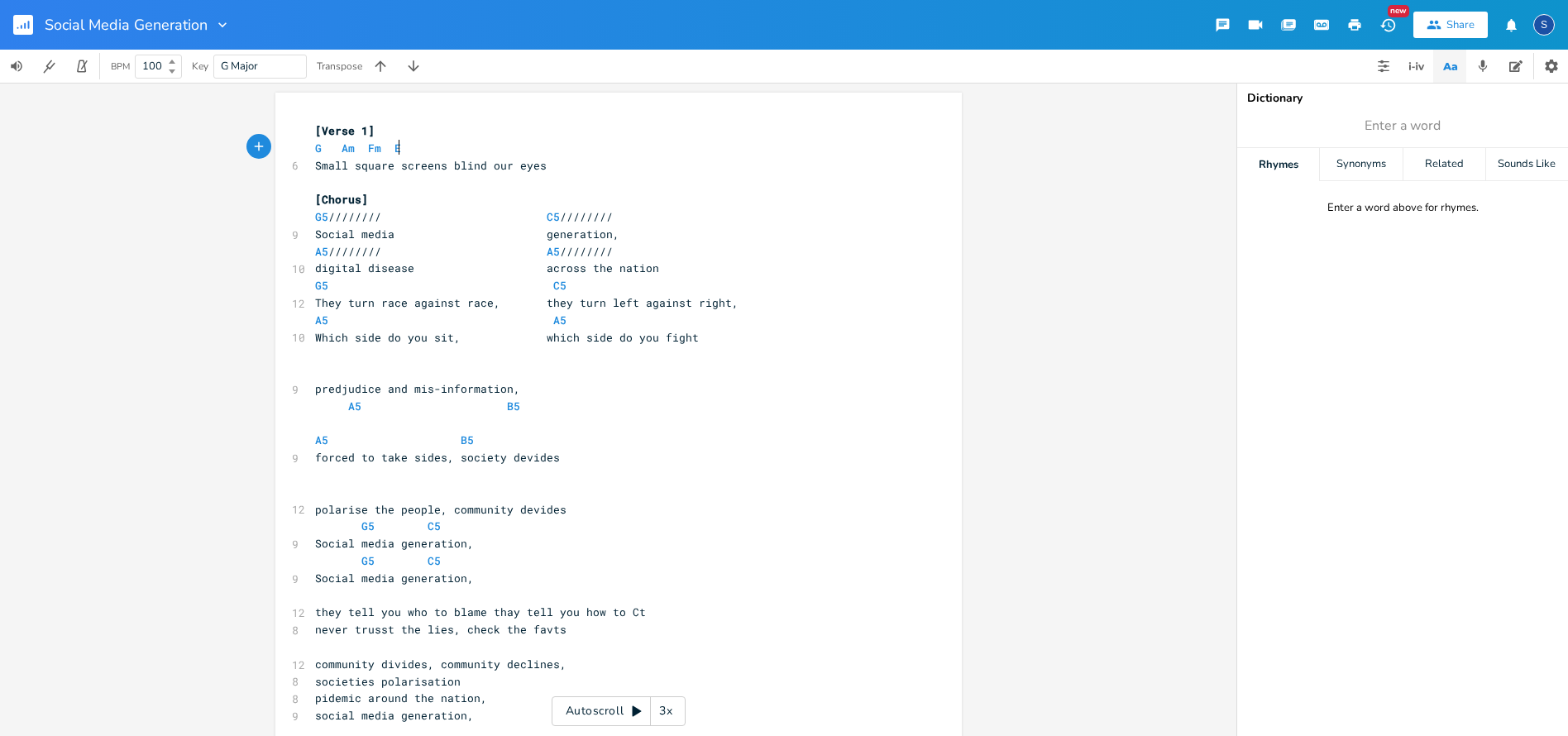
type textarea "Em"
click at [584, 174] on pre "​" at bounding box center [610, 182] width 597 height 18
drag, startPoint x: 332, startPoint y: 147, endPoint x: 360, endPoint y: 148, distance: 28.0
click at [335, 147] on span "G Am Fm Em" at bounding box center [362, 148] width 93 height 15
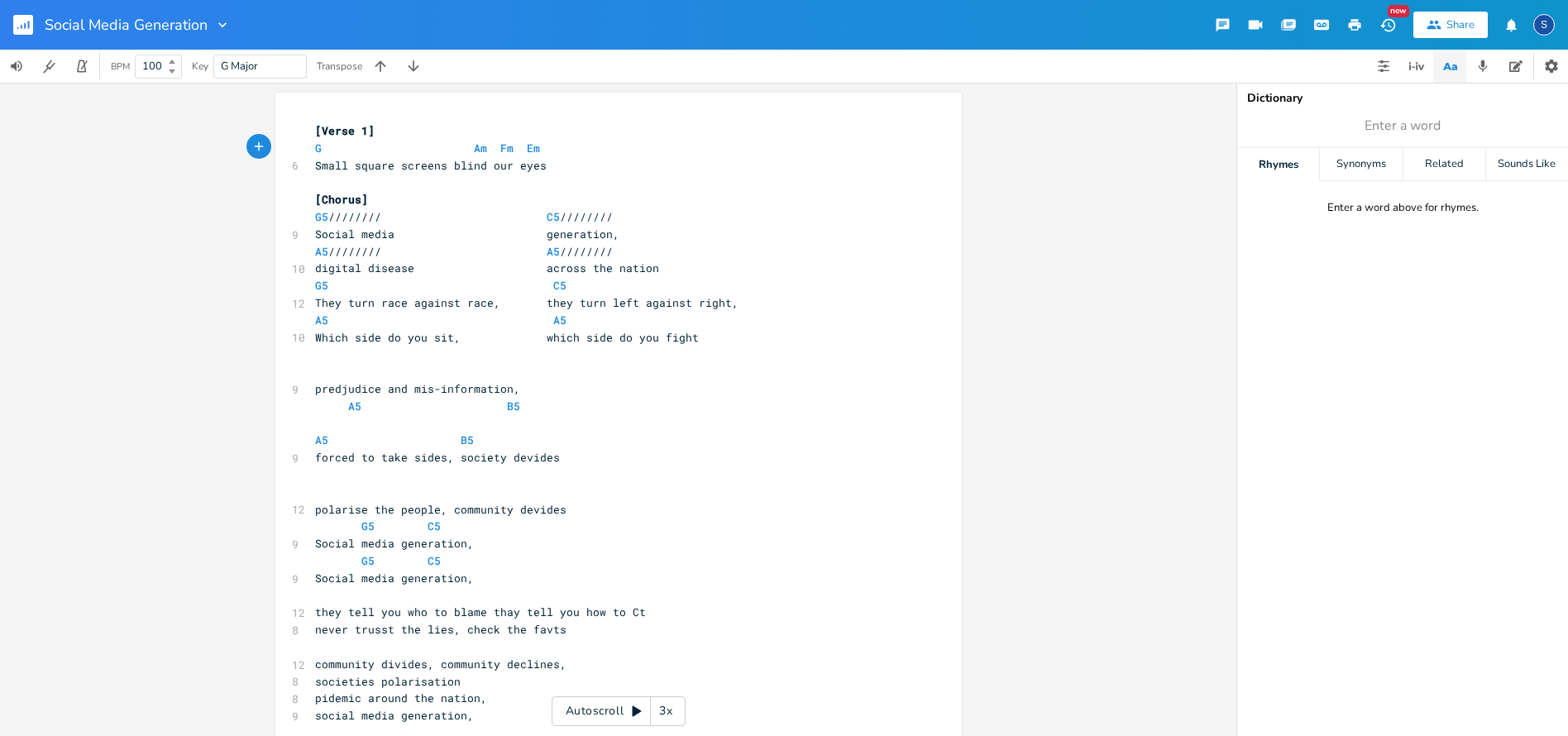
click at [445, 158] on span "Small square screens blind our eyes" at bounding box center [431, 166] width 232 height 15
click at [500, 147] on span "Fm" at bounding box center [507, 148] width 14 height 16
click at [618, 150] on span "G Am Fm Em" at bounding box center [480, 148] width 331 height 15
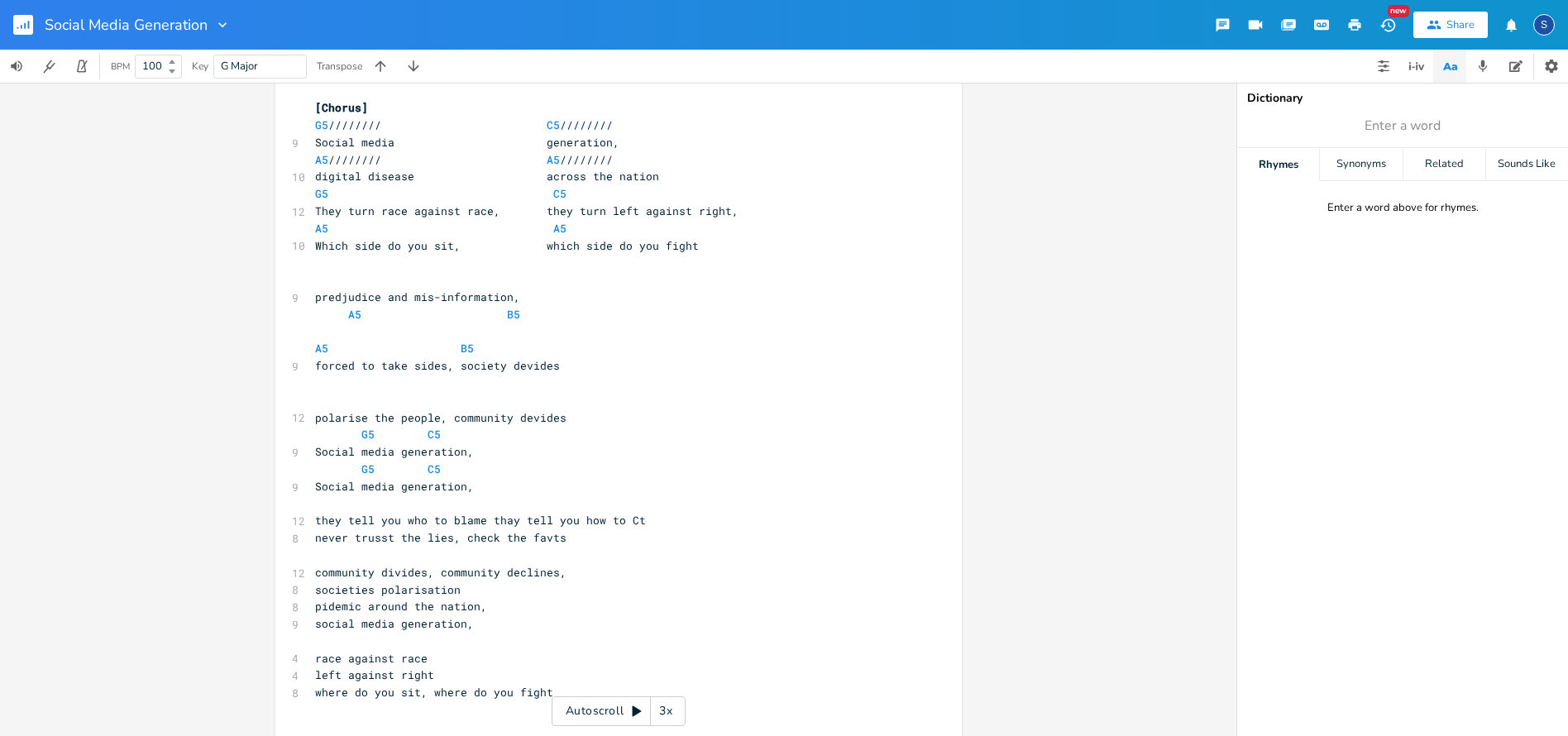
scroll to position [95, 0]
type textarea "polar"
type textarea "polarise the people, community devides"
drag, startPoint x: 311, startPoint y: 396, endPoint x: 560, endPoint y: 395, distance: 249.0
click at [560, 395] on div "polarise the people, community devides x [Verse 1] G Am Fm Em 6 Small square sc…" at bounding box center [619, 444] width 686 height 895
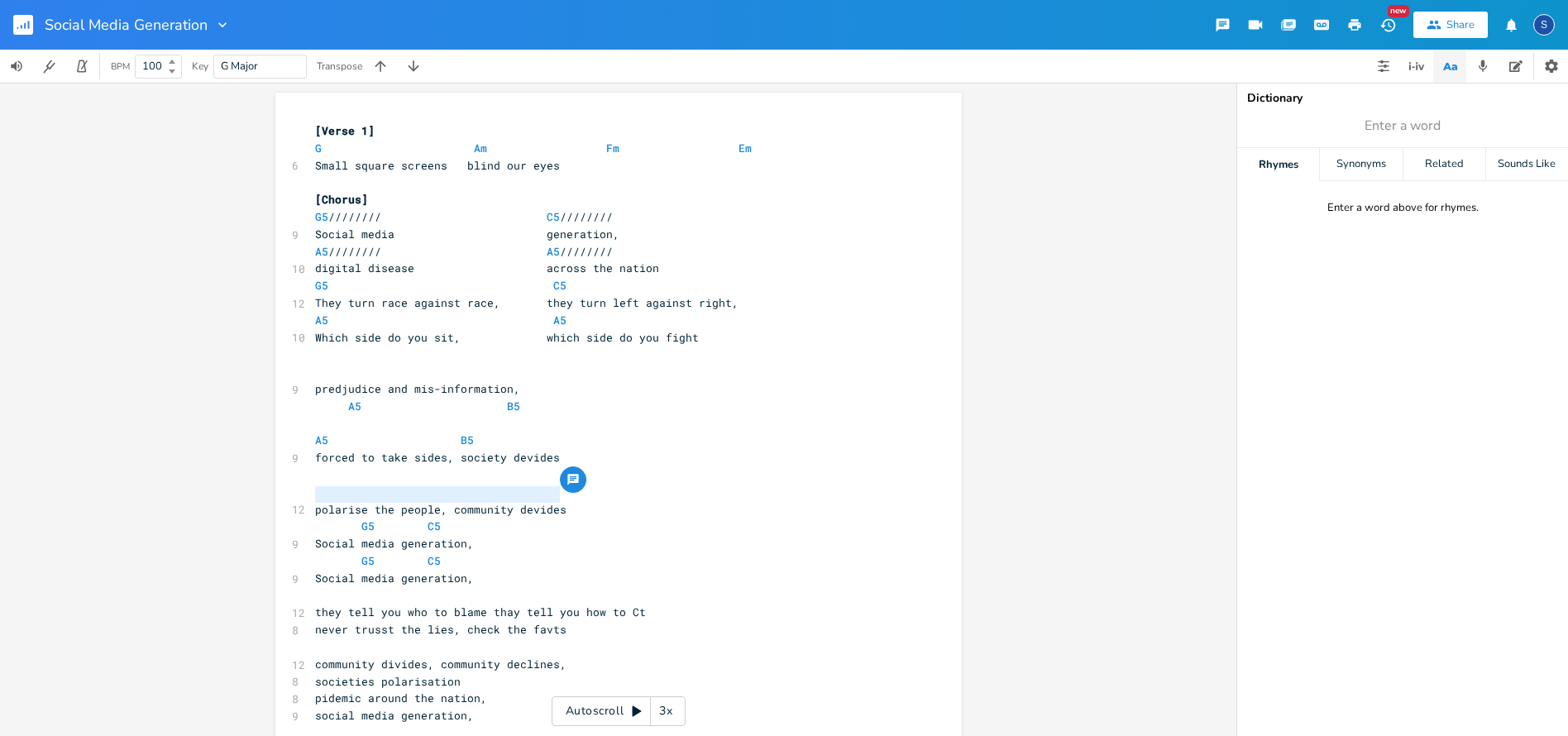
scroll to position [0, 0]
click at [316, 173] on pre "​" at bounding box center [610, 182] width 597 height 18
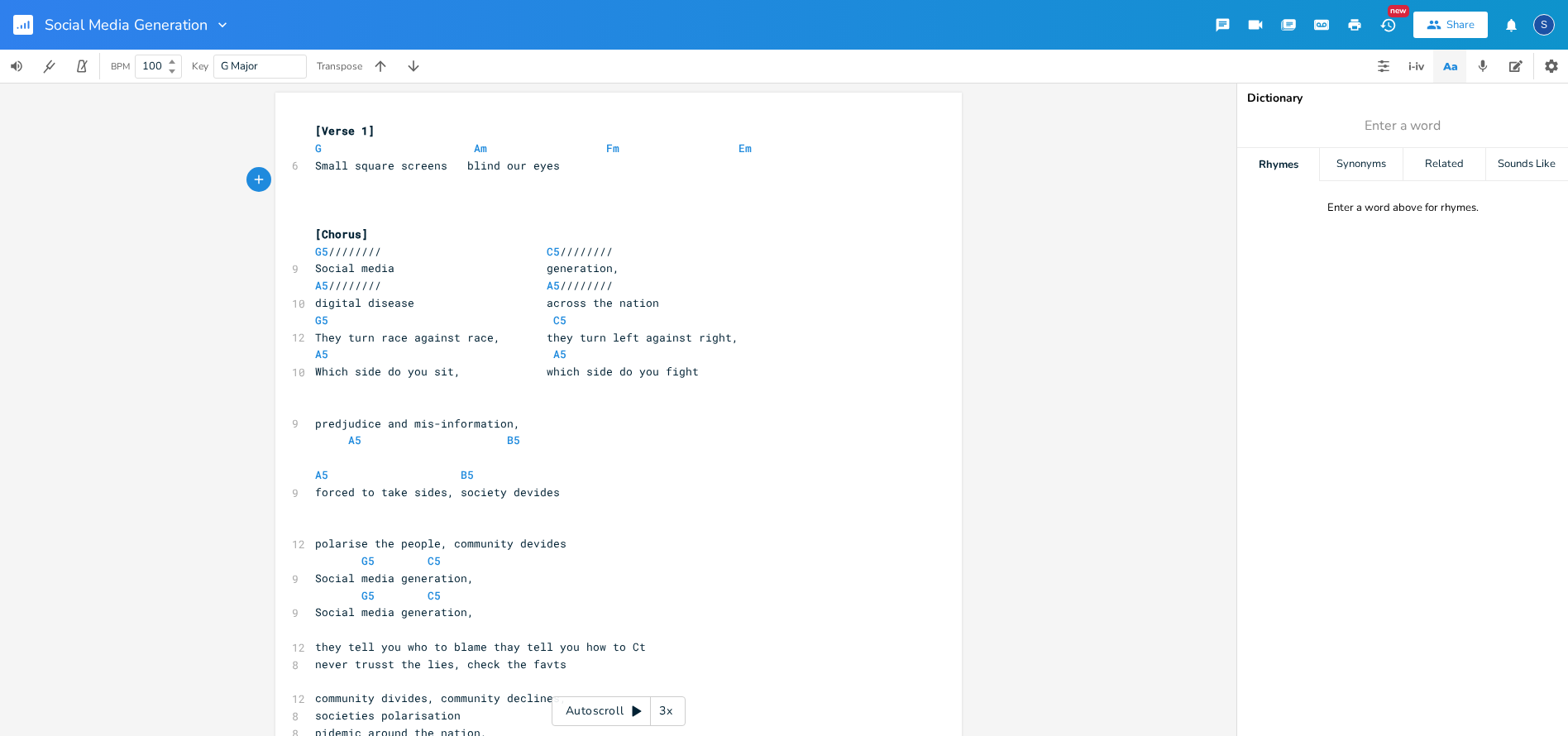
paste textarea "G"
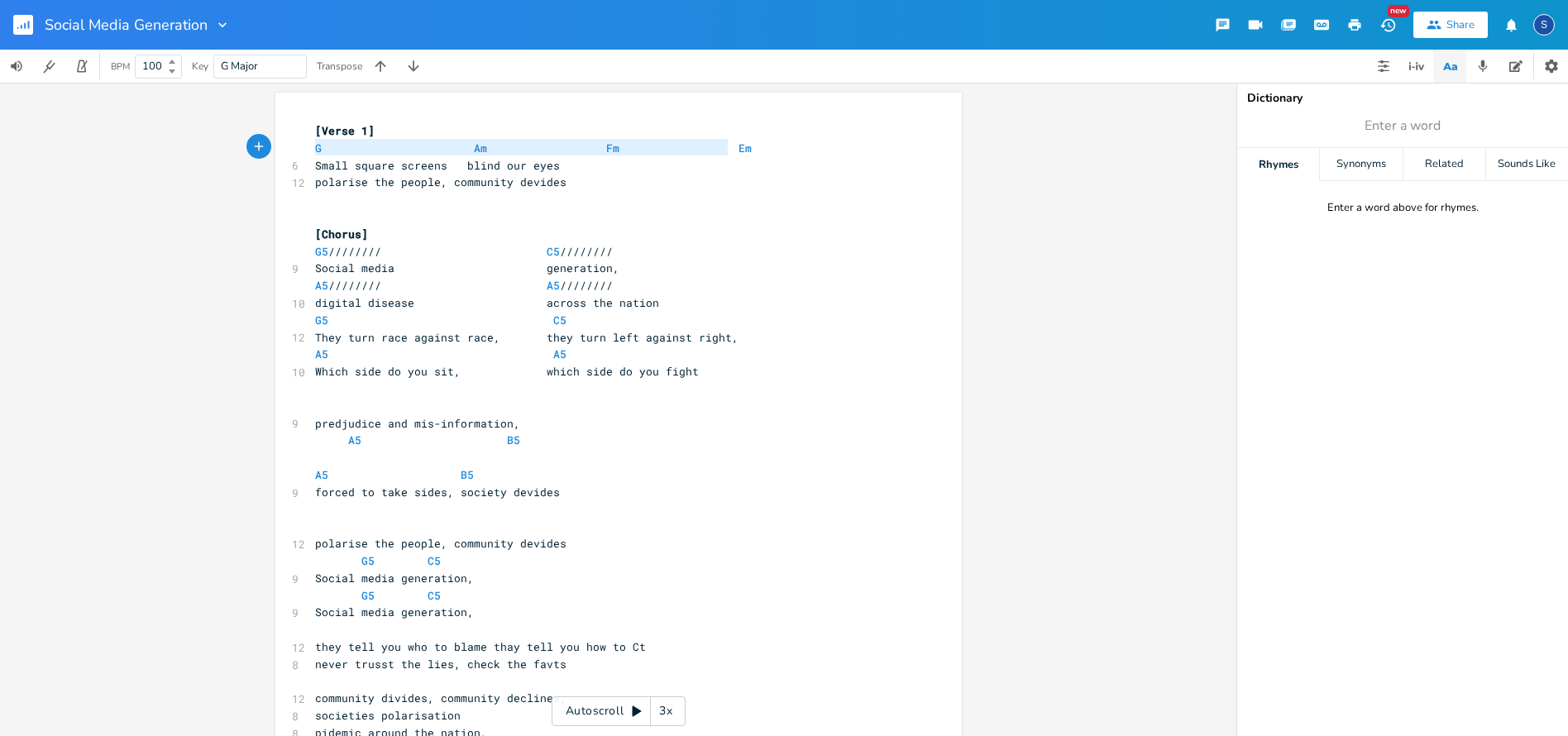
type textarea "G Am Fm Em"
drag, startPoint x: 309, startPoint y: 147, endPoint x: 736, endPoint y: 149, distance: 427.0
click at [736, 149] on pre "G Am Fm Em" at bounding box center [610, 148] width 597 height 18
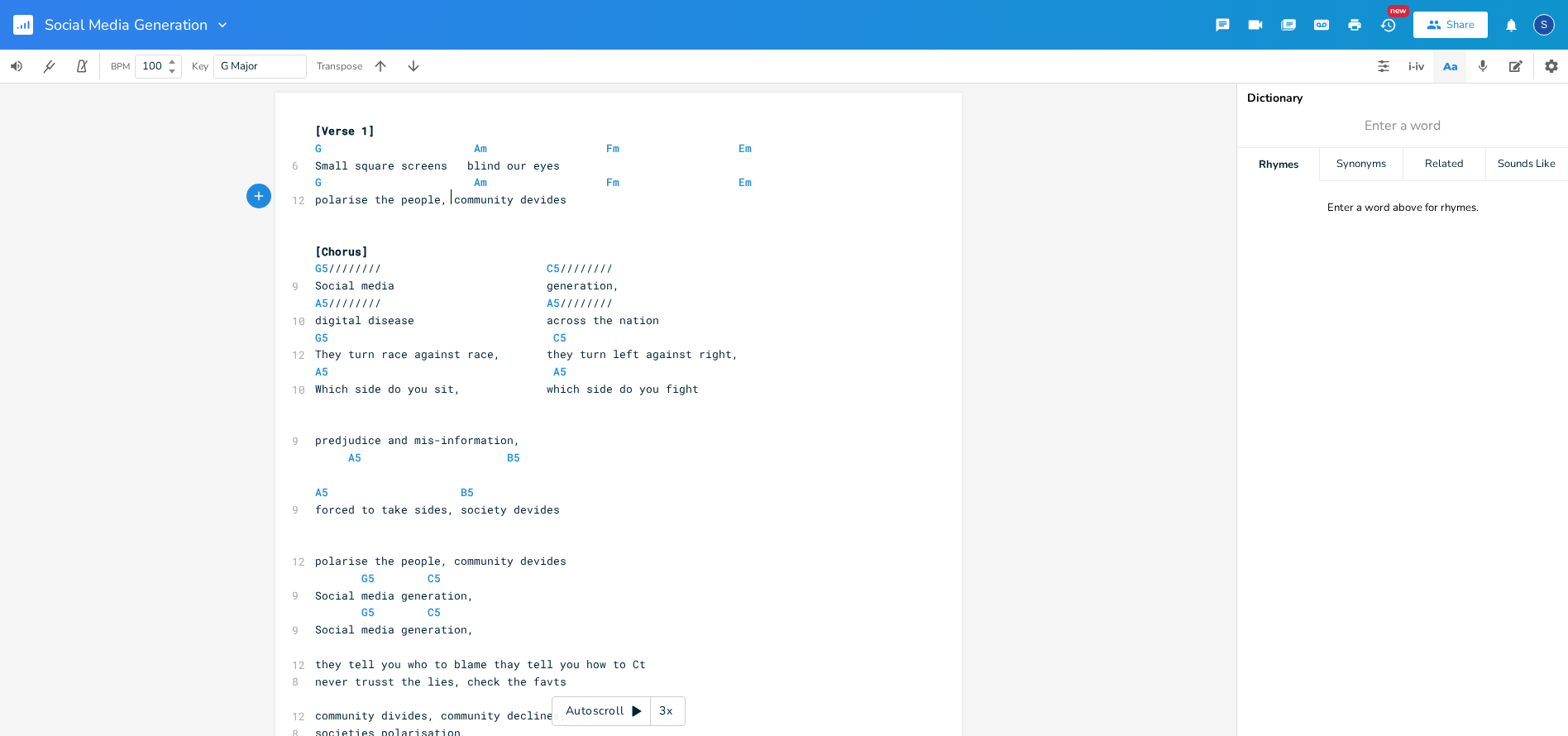
click at [445, 194] on span "polarise the people, community devides" at bounding box center [440, 199] width 251 height 15
click at [315, 194] on span "polarise the people, community devides" at bounding box center [447, 199] width 265 height 15
type textarea "P"
click at [580, 194] on pre "Polarise the people, community devides" at bounding box center [610, 199] width 597 height 18
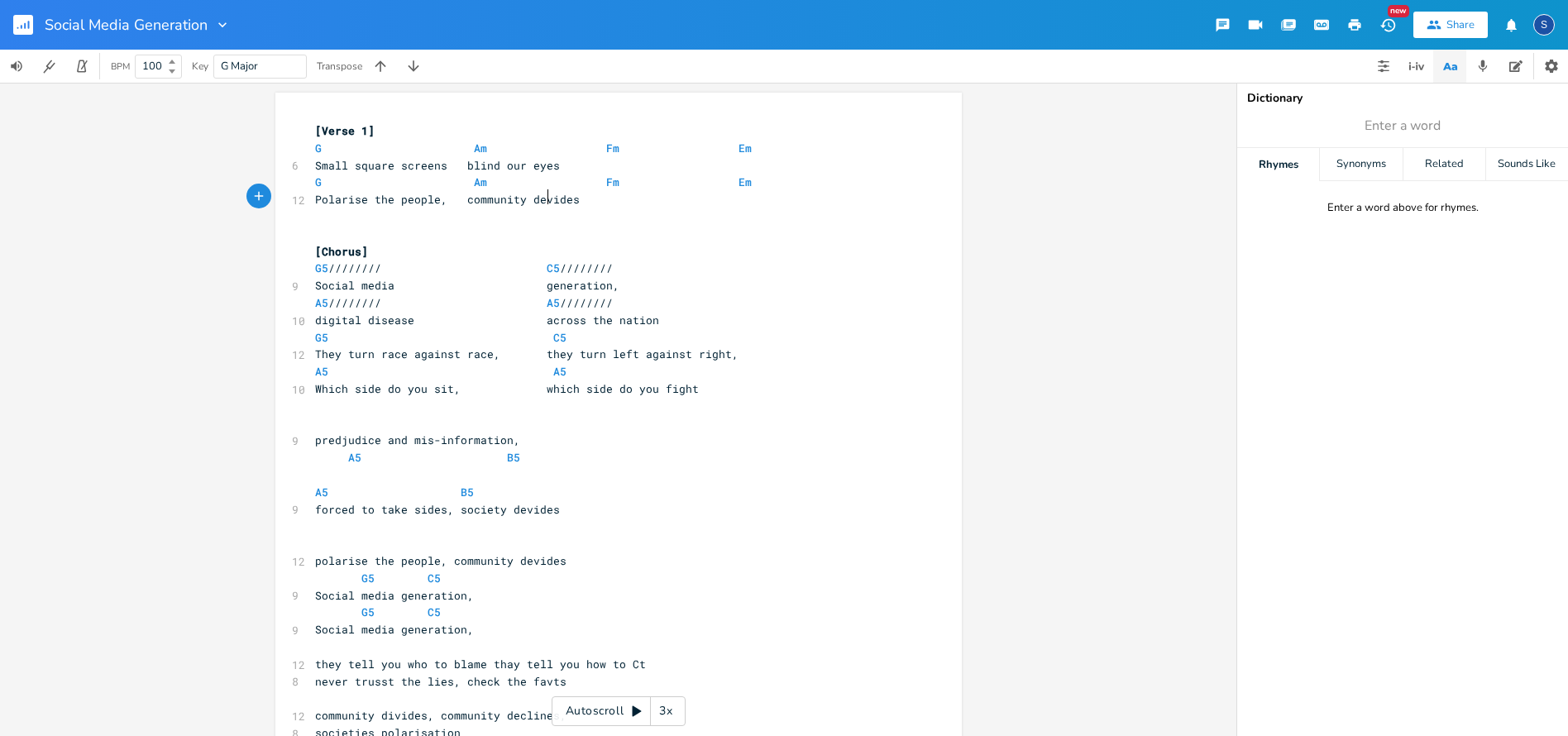
click at [542, 194] on span "Polarise the people, community devides" at bounding box center [447, 199] width 265 height 15
type textarea "i"
click at [598, 198] on pre "Polarise the people, community divides" at bounding box center [610, 199] width 597 height 18
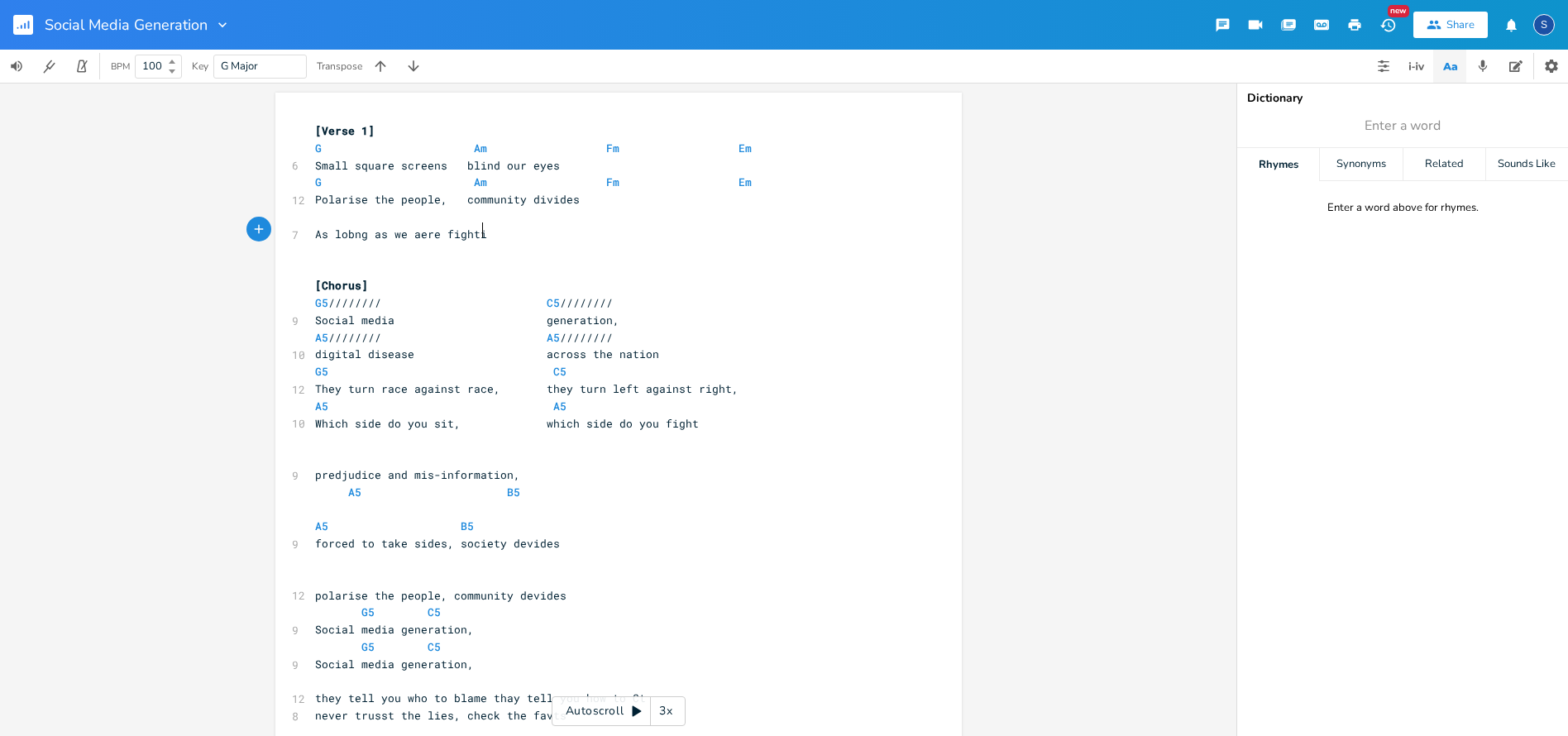
type textarea "As lobng as we aere fighting"
click at [463, 143] on span at bounding box center [460, 148] width 26 height 18
click at [340, 227] on span "As lobng as we aere fighting" at bounding box center [407, 234] width 185 height 15
click at [461, 144] on span at bounding box center [460, 148] width 26 height 18
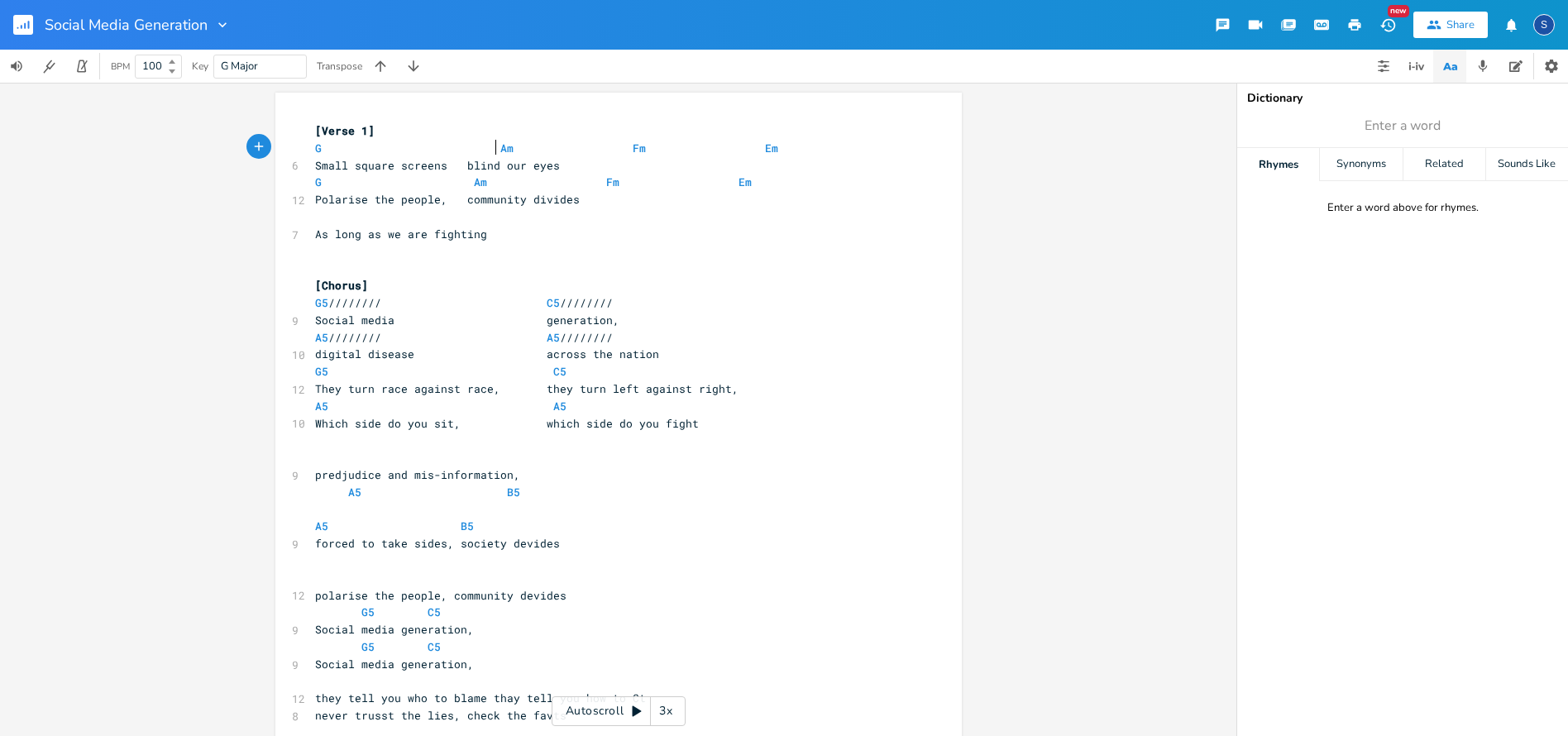
click at [465, 161] on span "Small square screens blind our eyes" at bounding box center [438, 166] width 245 height 15
click at [463, 181] on span at bounding box center [460, 182] width 26 height 18
click at [463, 194] on span at bounding box center [456, 199] width 19 height 18
click at [479, 233] on pre "As long as we are fighting" at bounding box center [610, 234] width 597 height 18
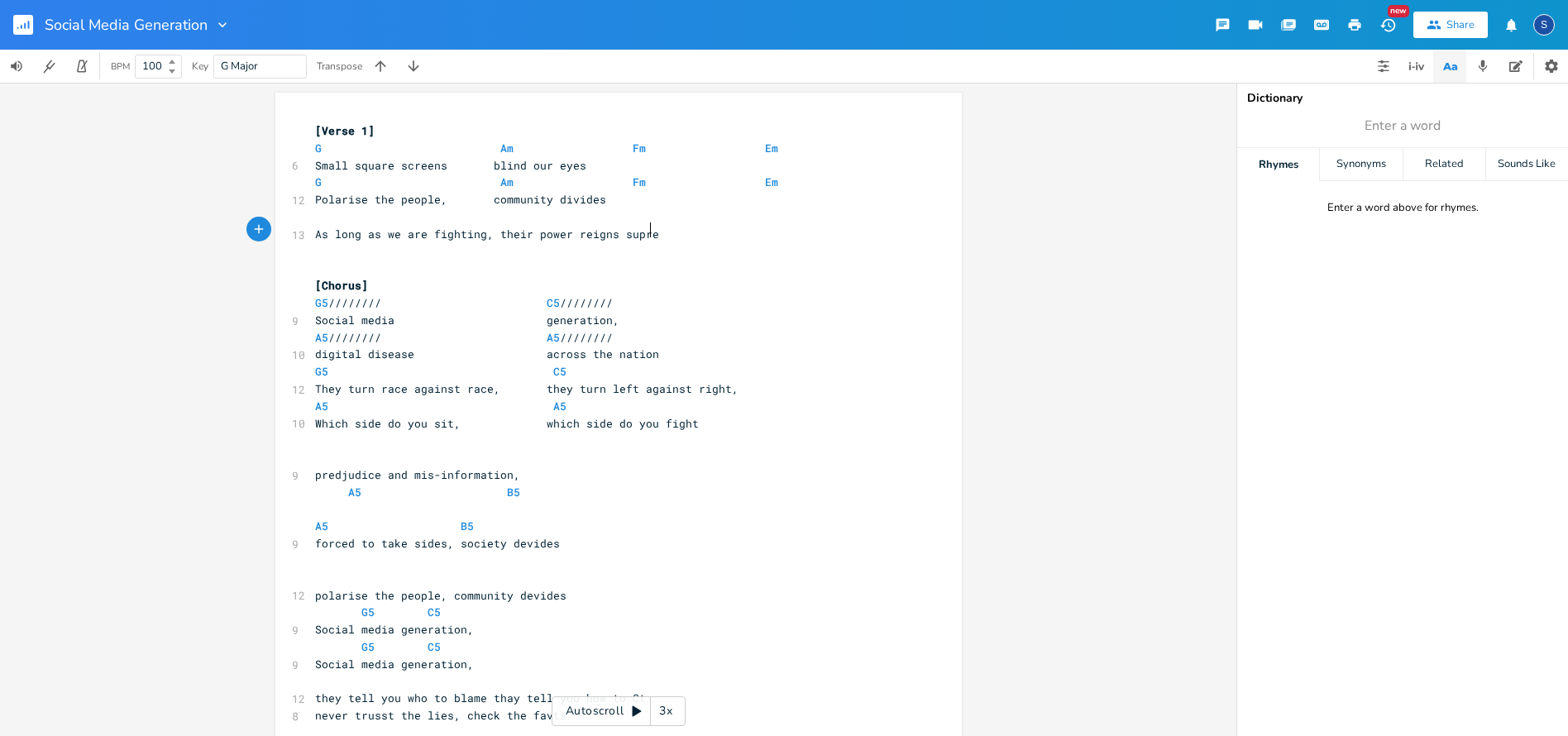
type textarea ", their power reigns supreme"
click at [632, 150] on span "Fm" at bounding box center [639, 148] width 14 height 16
click at [771, 141] on span at bounding box center [778, 148] width 26 height 18
click at [618, 177] on span at bounding box center [619, 182] width 26 height 18
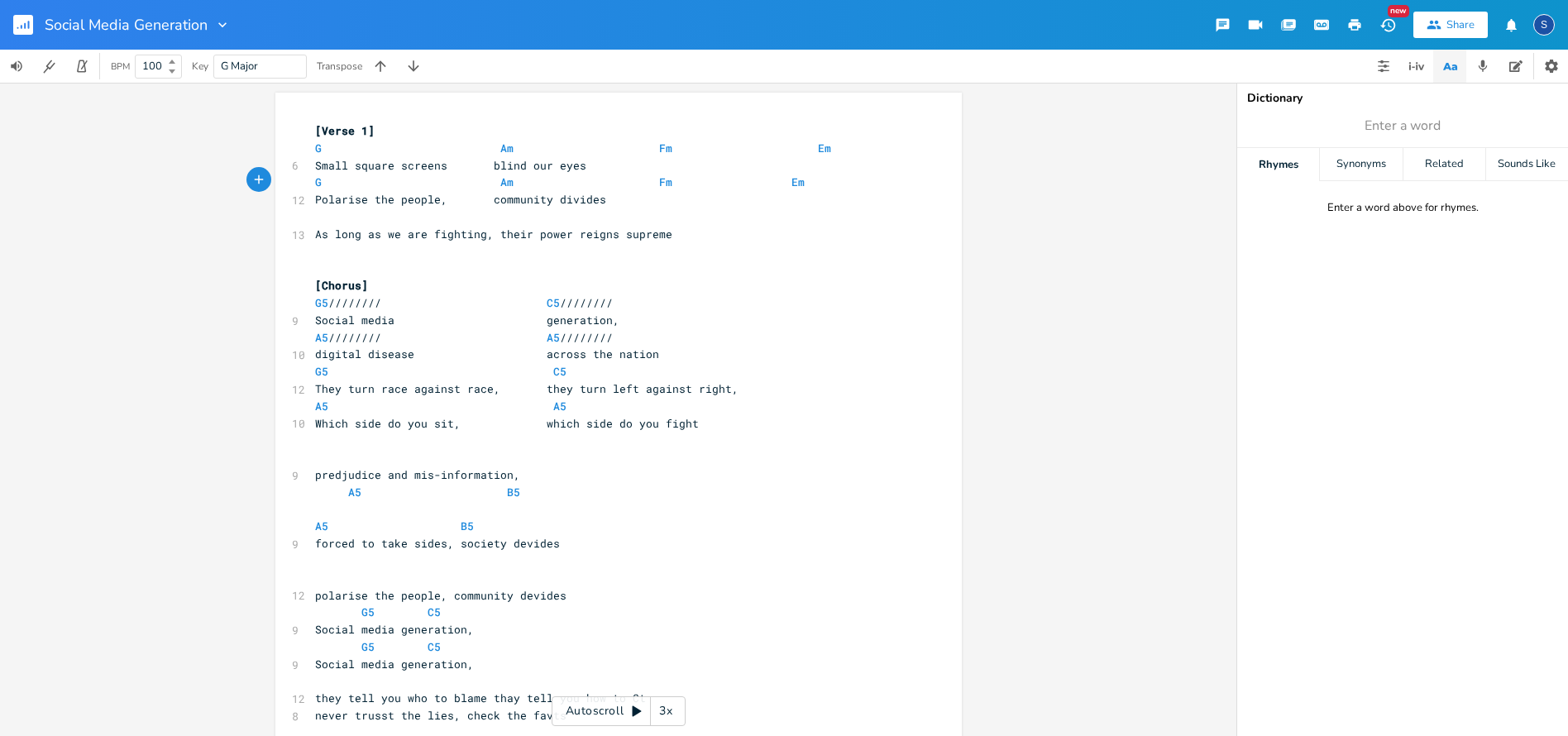
click at [770, 178] on span at bounding box center [778, 182] width 26 height 18
type textarea "yes"
type textarea "G Am Fm Em"
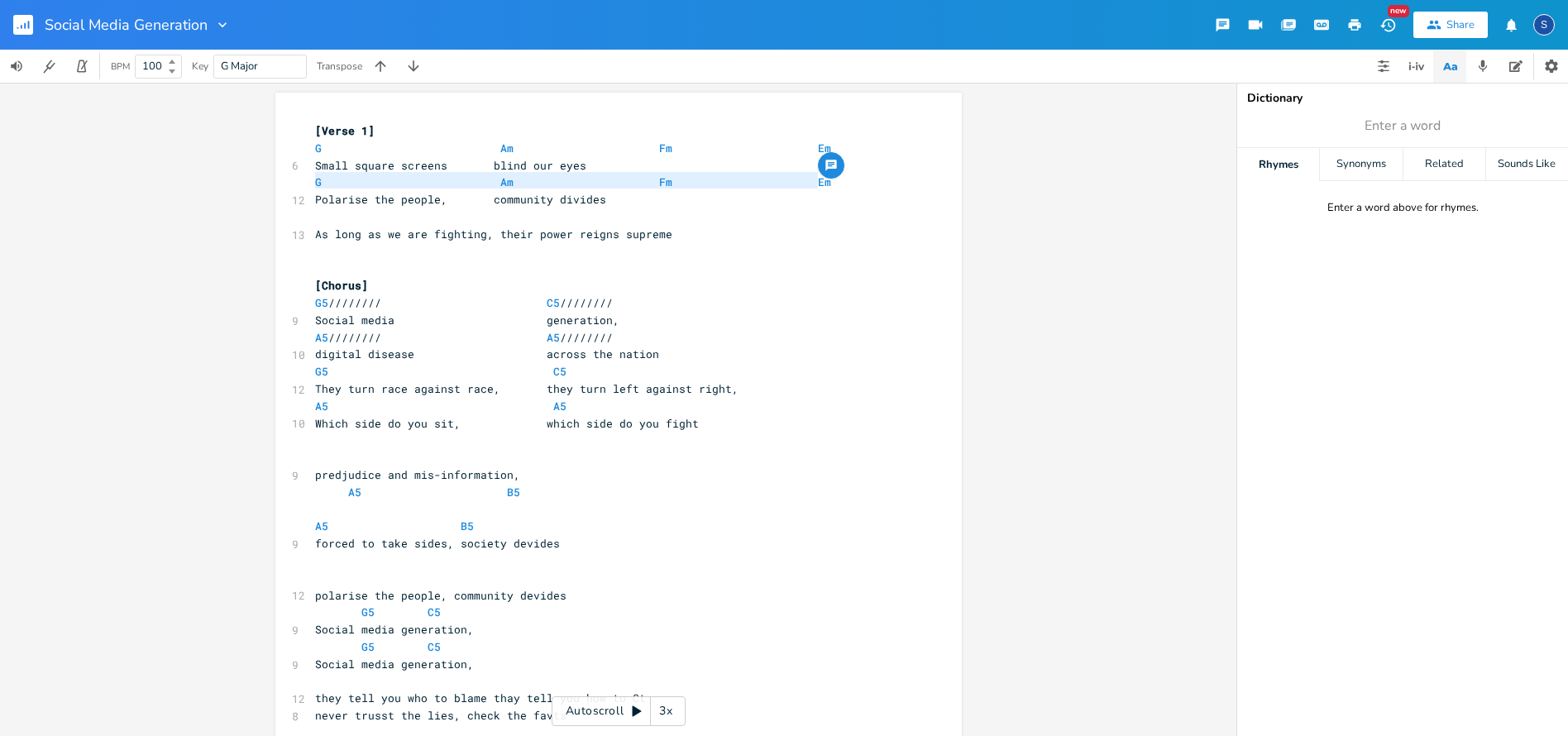
drag, startPoint x: 323, startPoint y: 179, endPoint x: 833, endPoint y: 174, distance: 510.0
click at [833, 174] on div "G Am Fm Em x [Verse 1] G Am Fm Em 6 Small square screens blind our eyes G Am Fm…" at bounding box center [619, 583] width 686 height 981
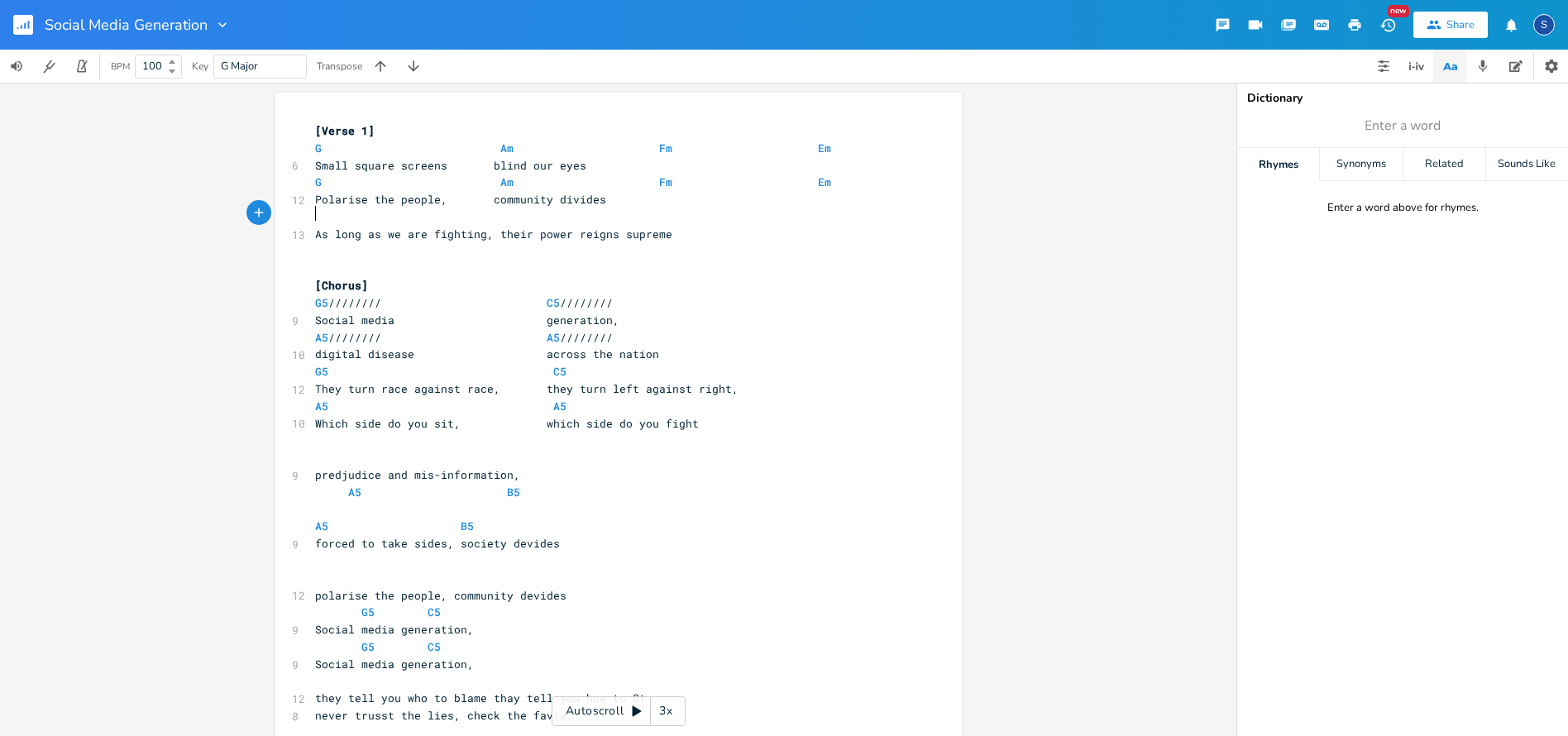
click at [312, 211] on pre "​" at bounding box center [610, 217] width 597 height 18
click at [636, 210] on span at bounding box center [645, 217] width 26 height 18
click at [637, 183] on span at bounding box center [645, 182] width 26 height 18
click at [638, 143] on span at bounding box center [645, 148] width 26 height 18
click at [661, 229] on pre "As long as we are fighting, their power reigns supreme" at bounding box center [610, 234] width 597 height 18
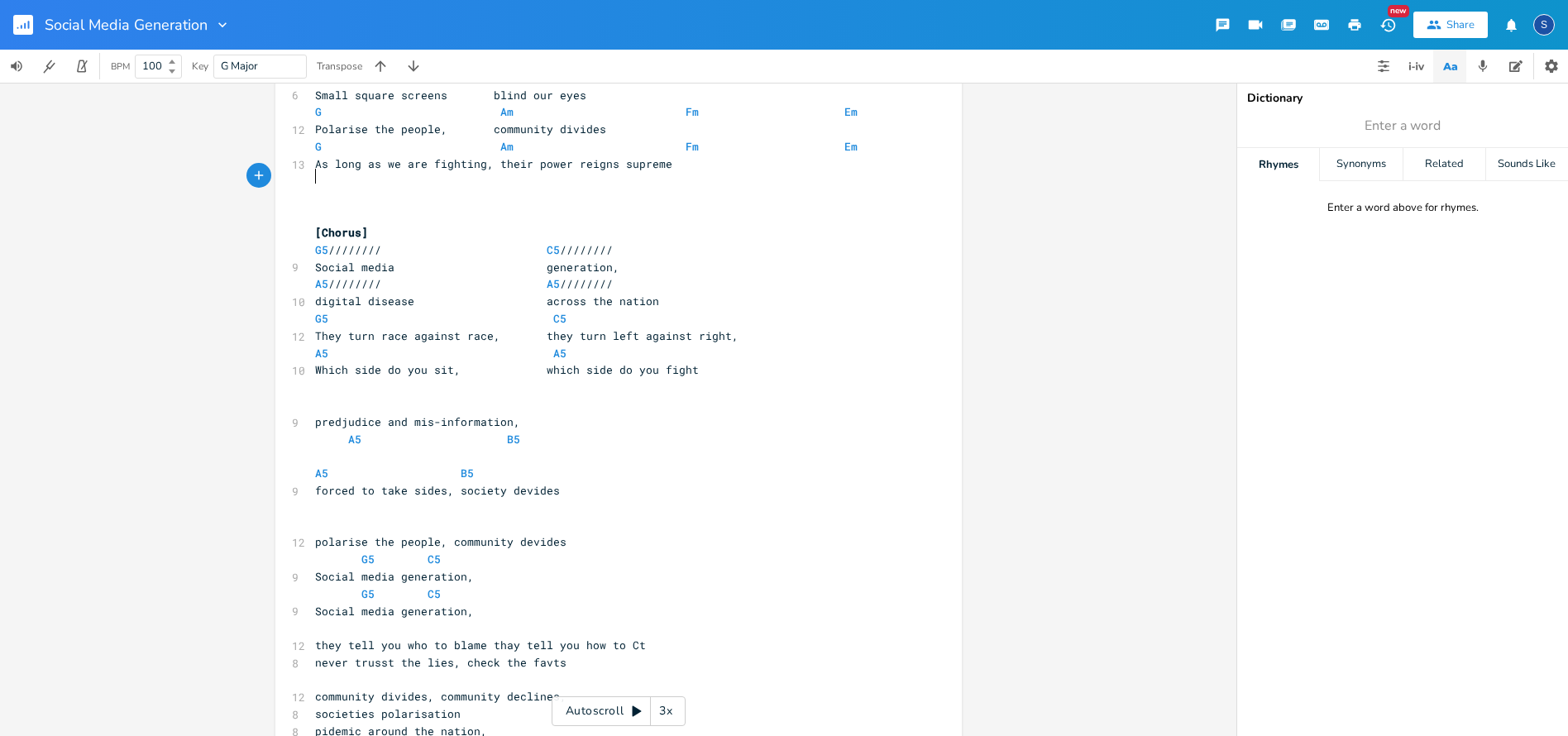
scroll to position [0, 0]
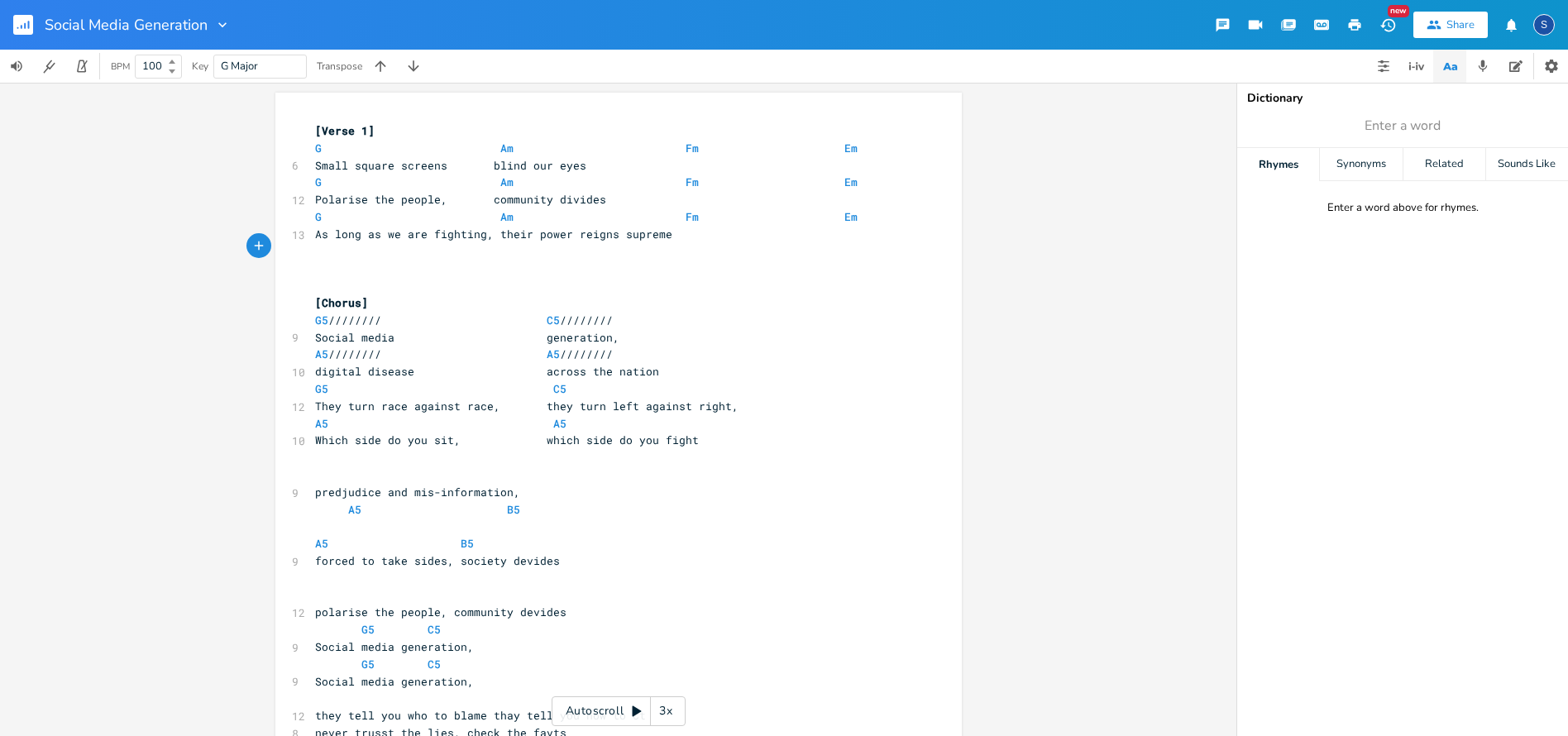
click at [334, 248] on pre "​" at bounding box center [610, 252] width 597 height 18
click at [323, 433] on span "Which side do you sit, which side do you fight" at bounding box center [507, 440] width 384 height 15
type textarea "where"
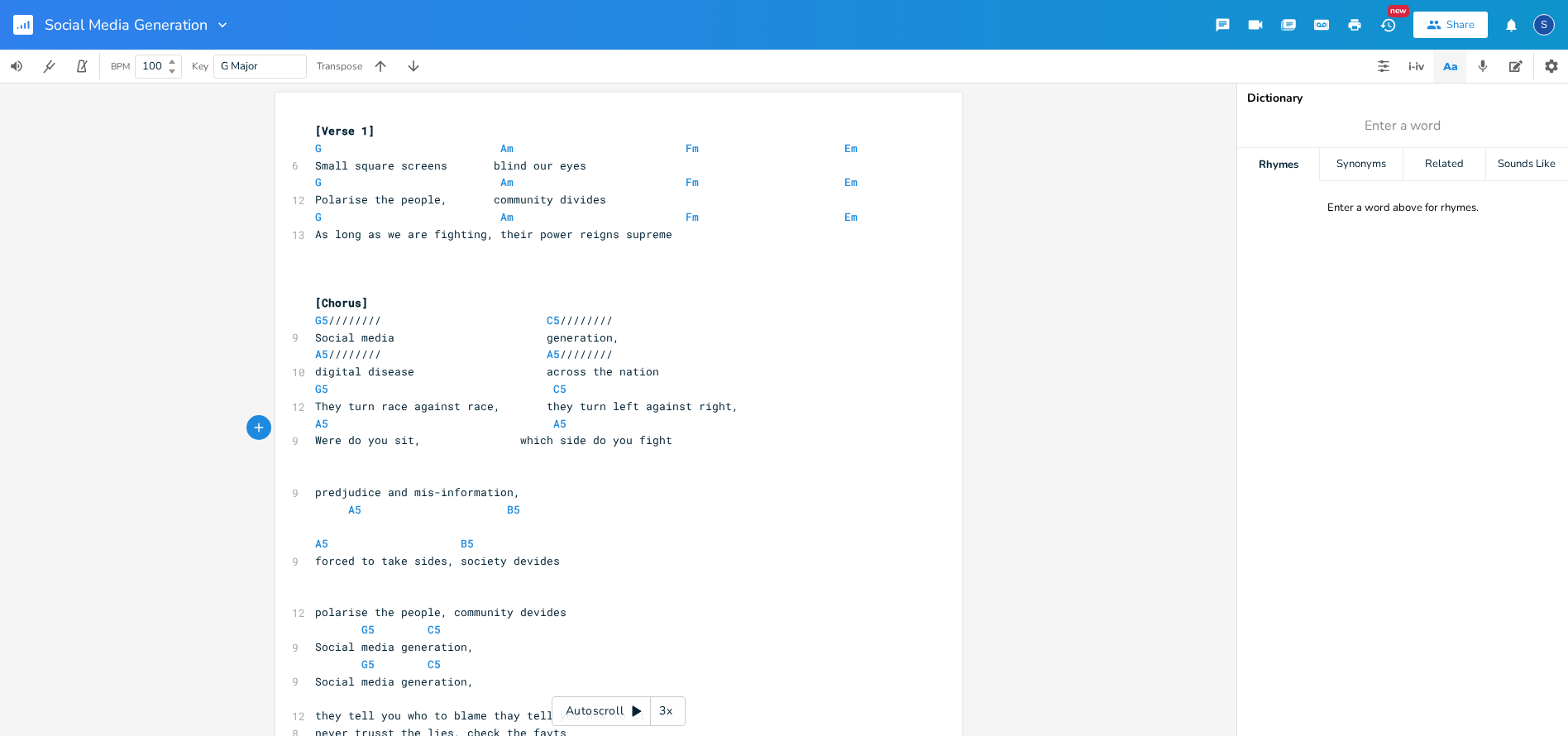
type textarea "Wh"
type textarea "Who"
click at [347, 399] on span "They turn race against race, they turn left against right," at bounding box center [527, 406] width 423 height 15
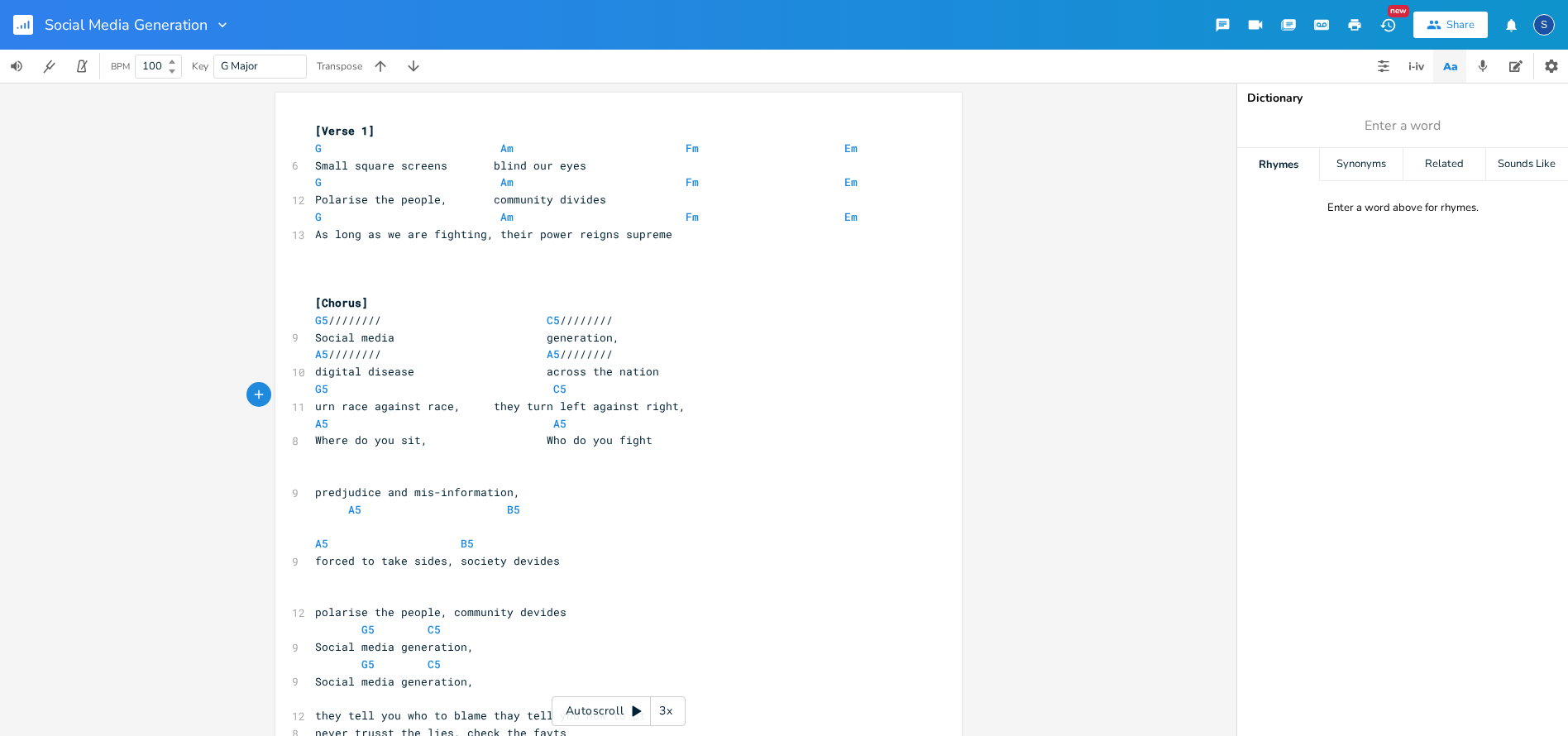
type textarea "T"
type textarea "w"
type textarea "G5 C5"
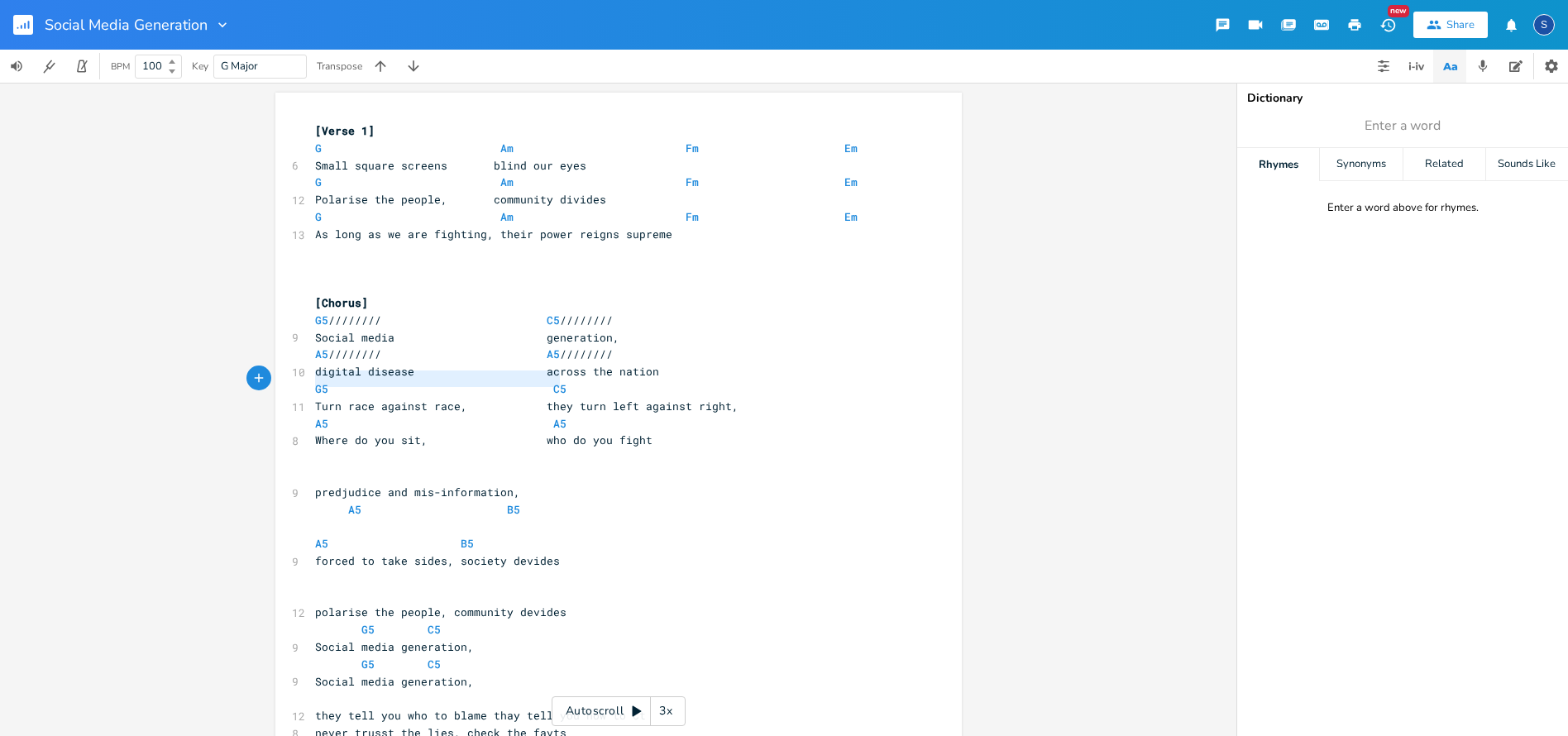
drag, startPoint x: 309, startPoint y: 379, endPoint x: 560, endPoint y: 383, distance: 251.0
click at [560, 383] on pre "G5 C5" at bounding box center [610, 389] width 597 height 18
click at [320, 449] on pre "​" at bounding box center [610, 457] width 597 height 18
paste textarea "A"
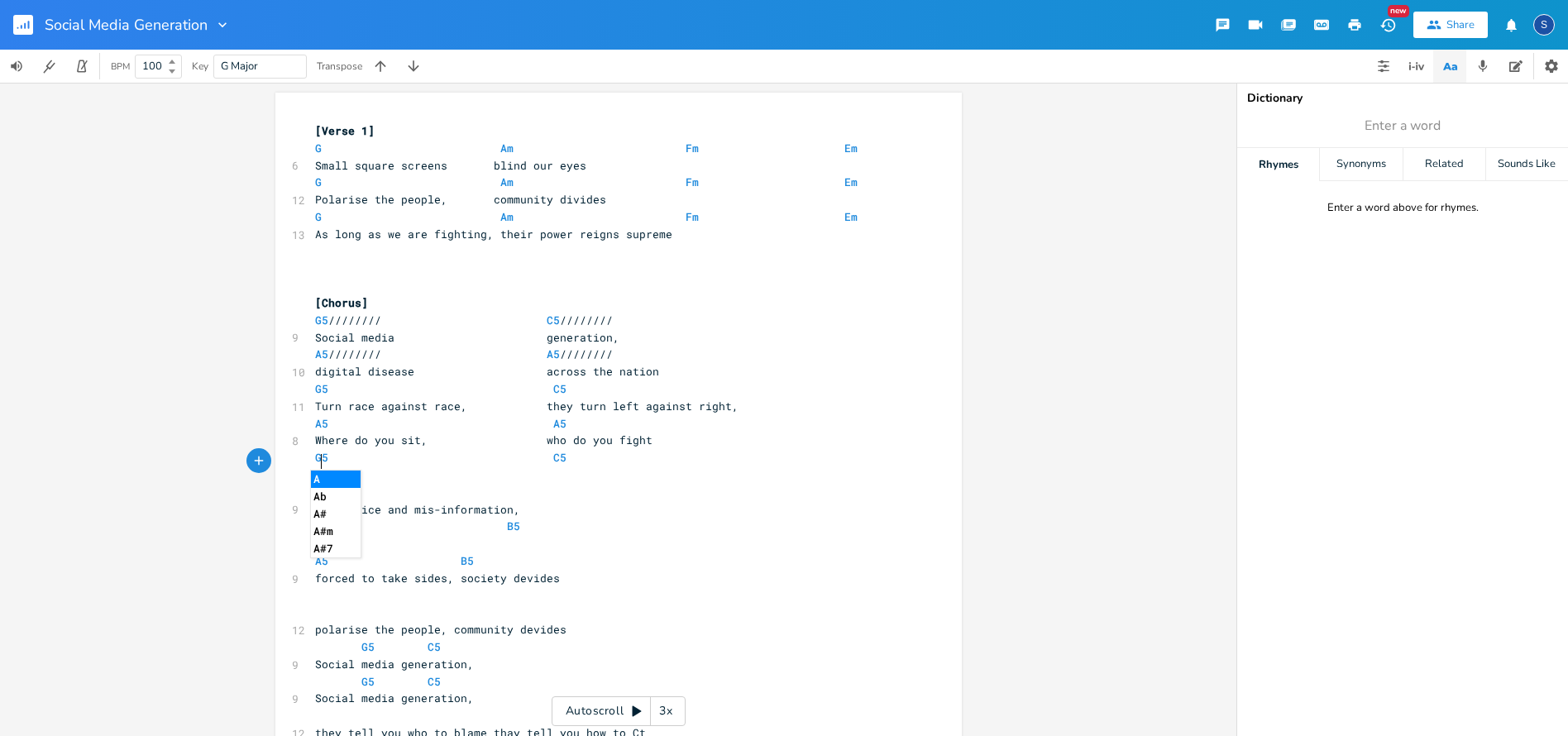
type textarea "A5"
click at [586, 466] on pre "A5 A5" at bounding box center [610, 475] width 597 height 18
click at [678, 469] on pre "A5 A5" at bounding box center [610, 475] width 597 height 18
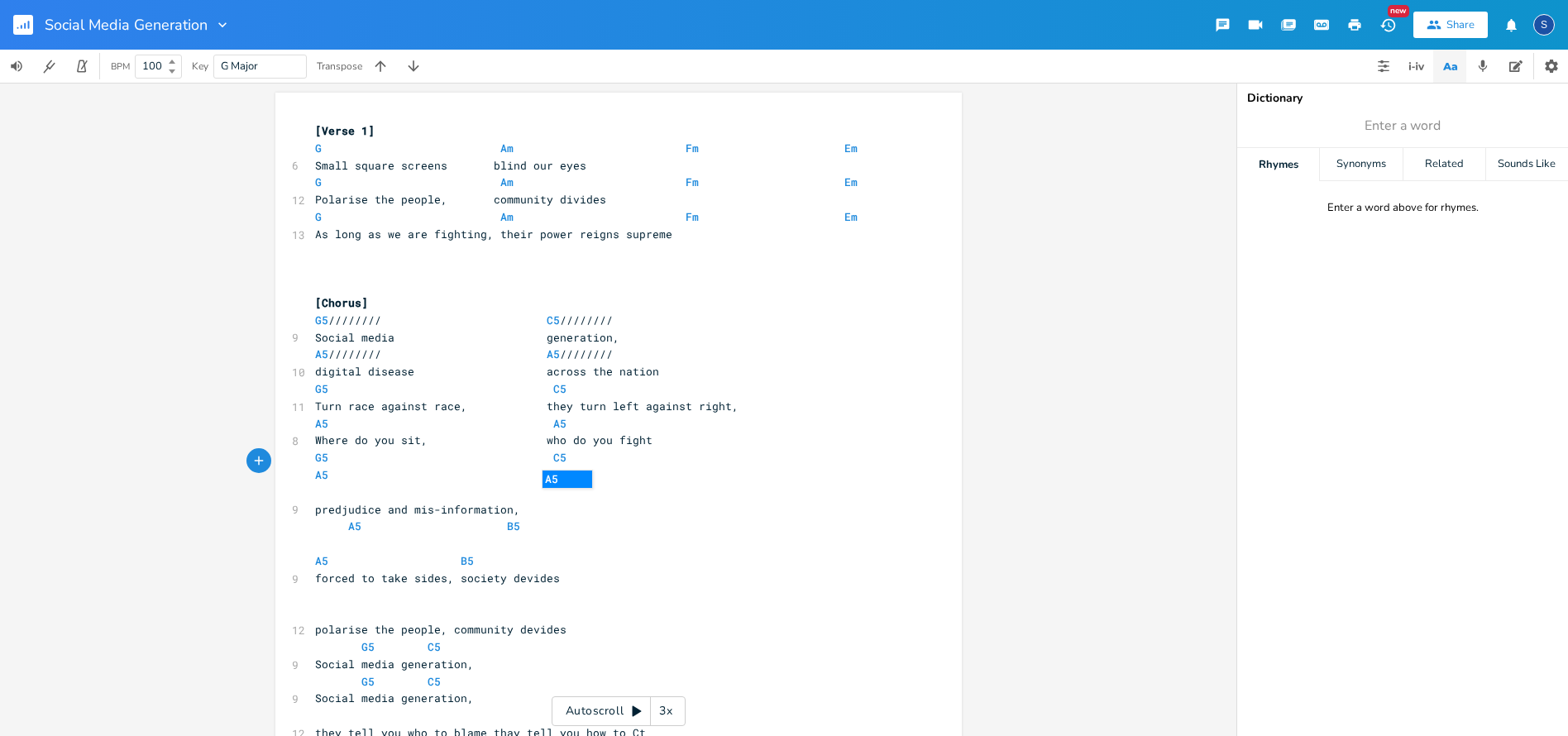
click at [630, 483] on pre "​" at bounding box center [610, 492] width 597 height 18
click at [330, 449] on span at bounding box center [335, 457] width 14 height 18
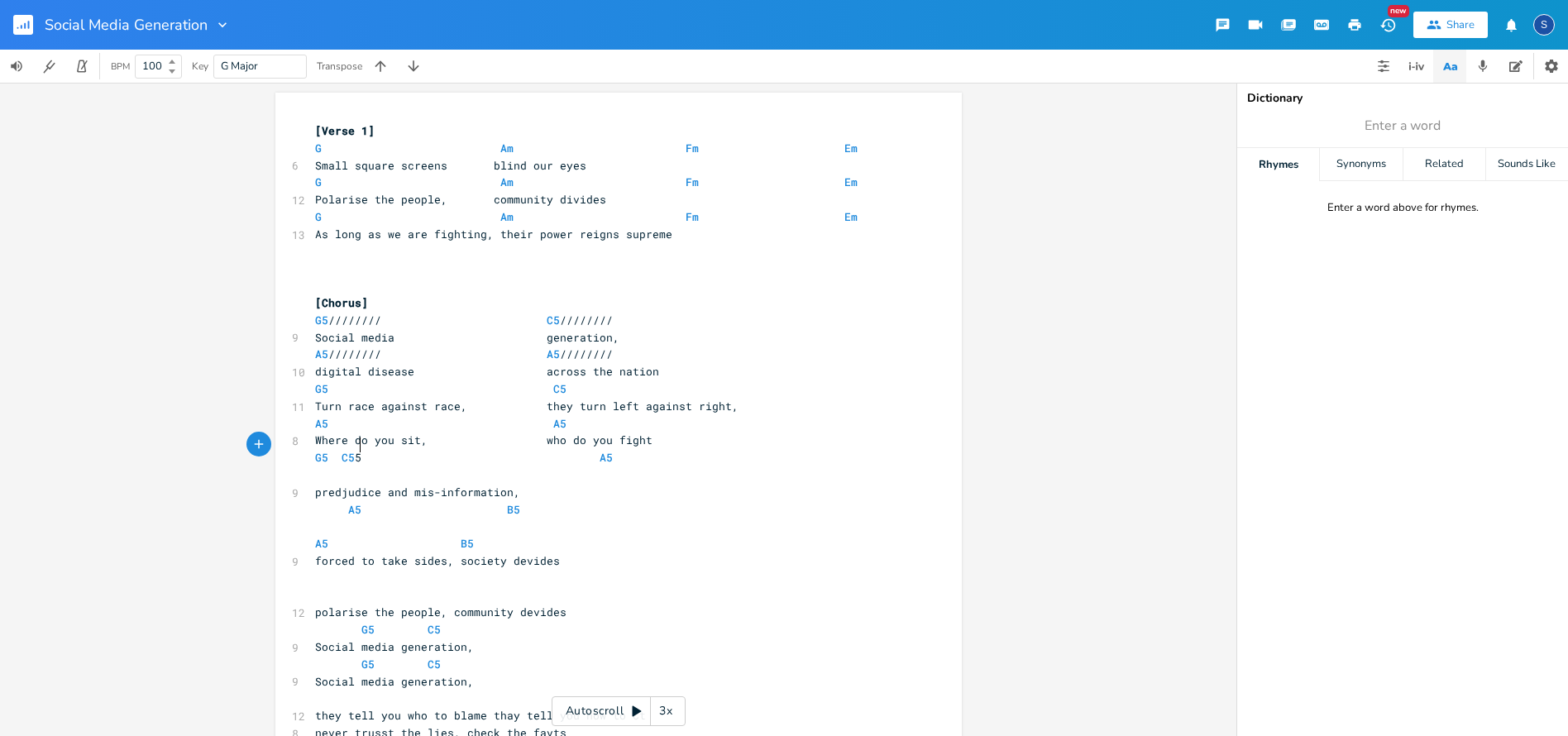
type textarea "A"
type textarea "5"
type textarea "C5"
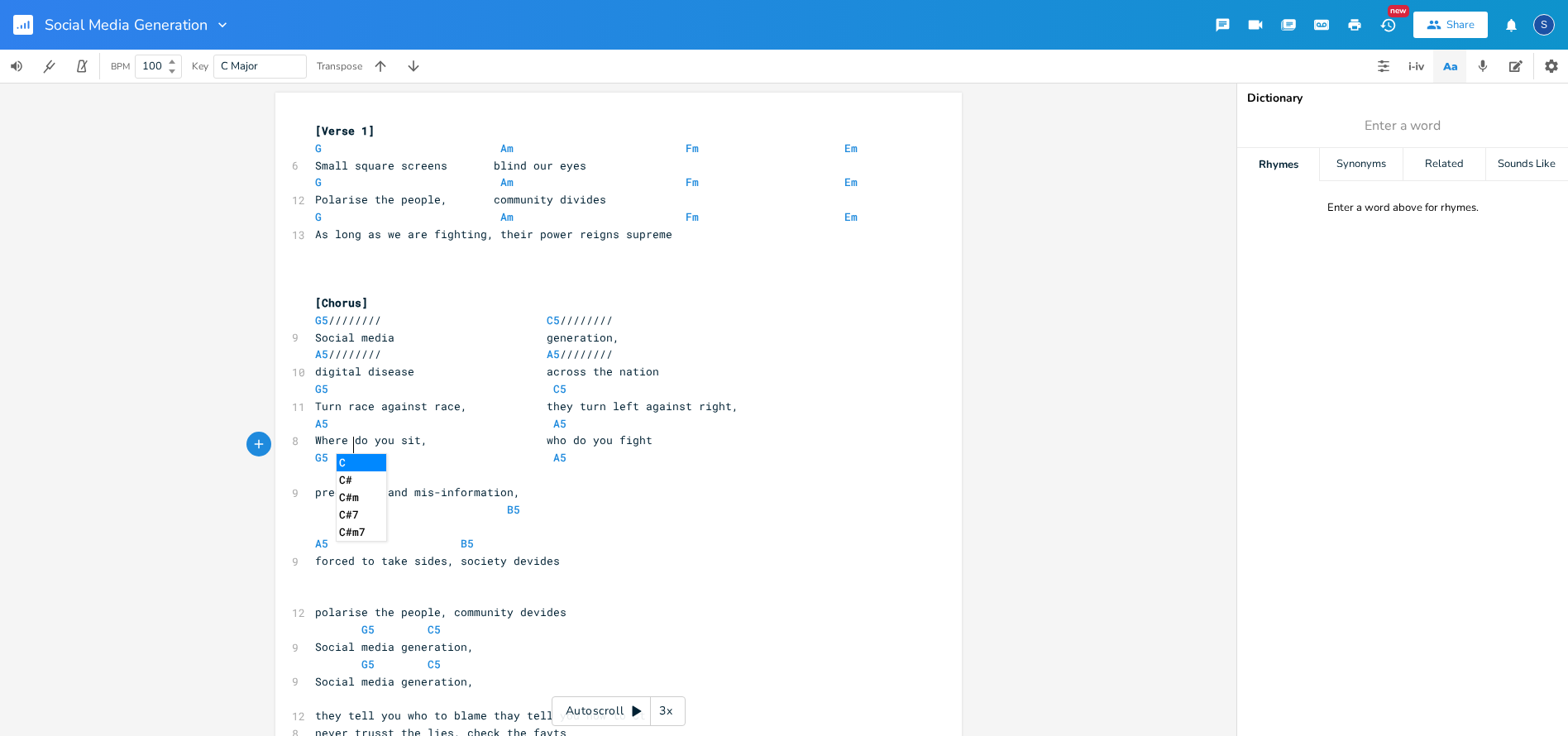
scroll to position [0, 12]
type textarea "A5"
type textarea "A5 (x2)"
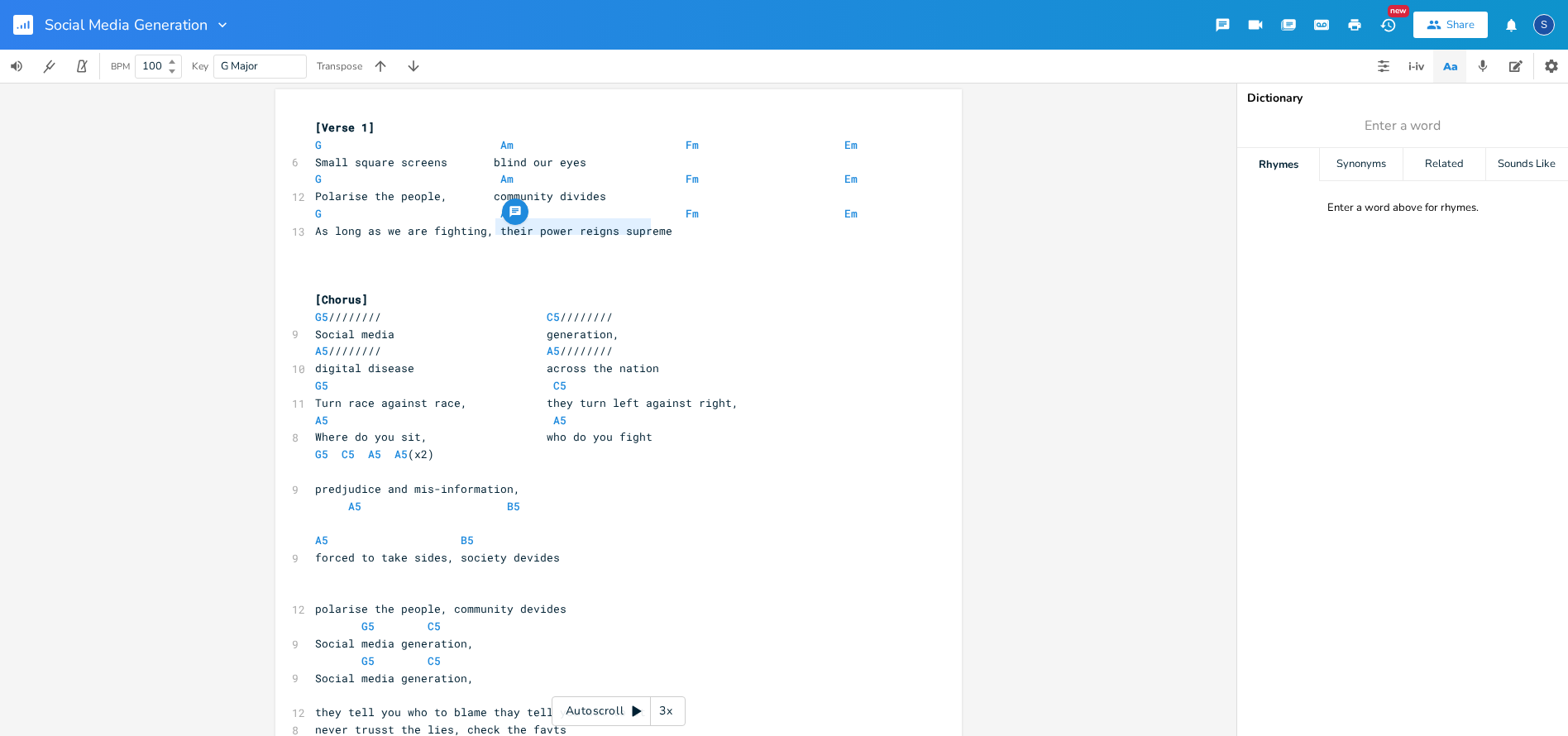
type textarea "their power reigns supreme"
drag, startPoint x: 494, startPoint y: 227, endPoint x: 658, endPoint y: 233, distance: 164.1
click at [658, 233] on span "As long as we are fighting, their power reigns supreme" at bounding box center [494, 231] width 358 height 15
type textarea "society declines"
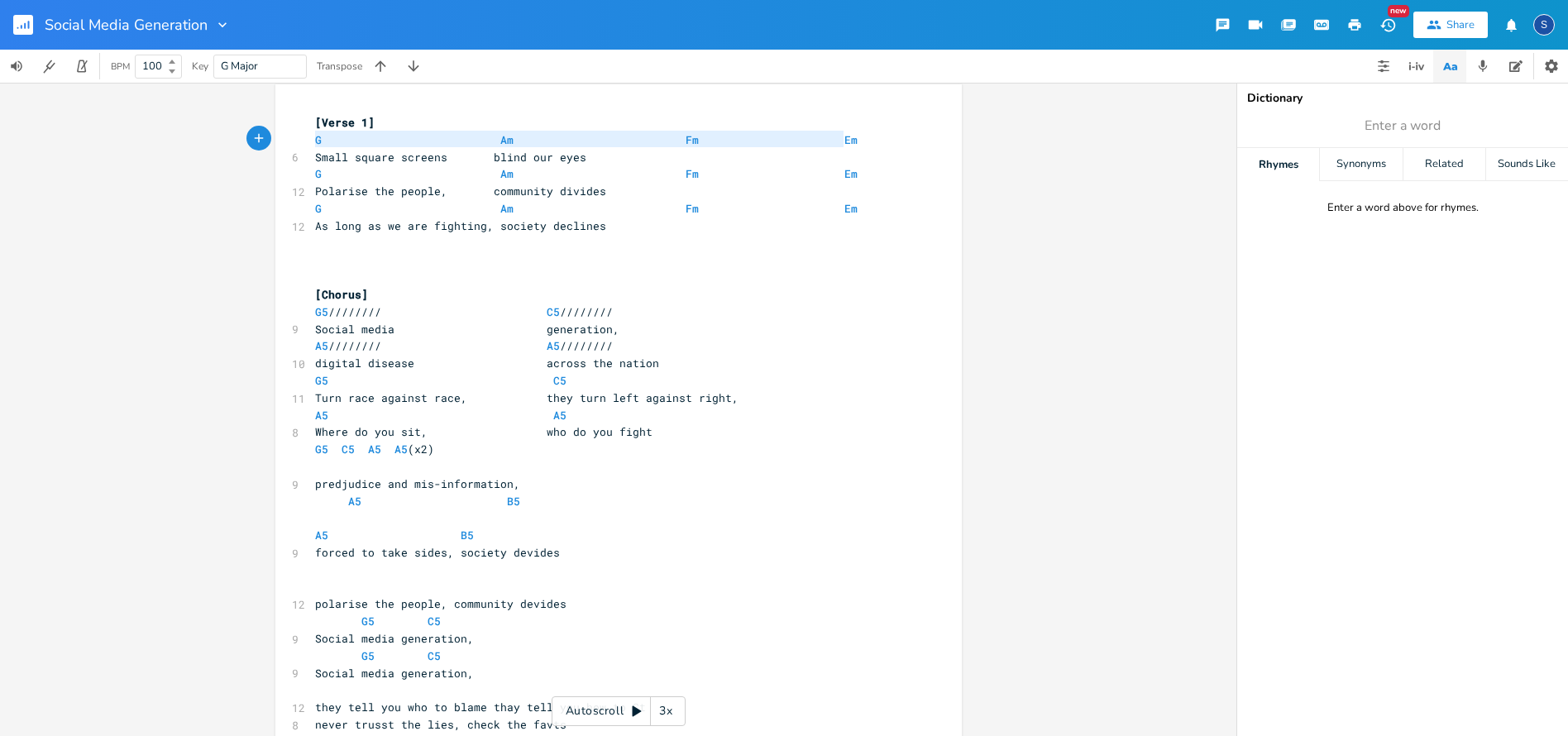
type textarea "G Am Fm Em Small square screens blind our eyes"
drag, startPoint x: 309, startPoint y: 139, endPoint x: 845, endPoint y: 148, distance: 536.1
click at [845, 148] on div "[Verse 1] G Am Fm Em 6 Small square screens blind our eyes G Am Fm Em 12 Polari…" at bounding box center [610, 586] width 597 height 946
click at [316, 239] on pre "​" at bounding box center [610, 243] width 597 height 18
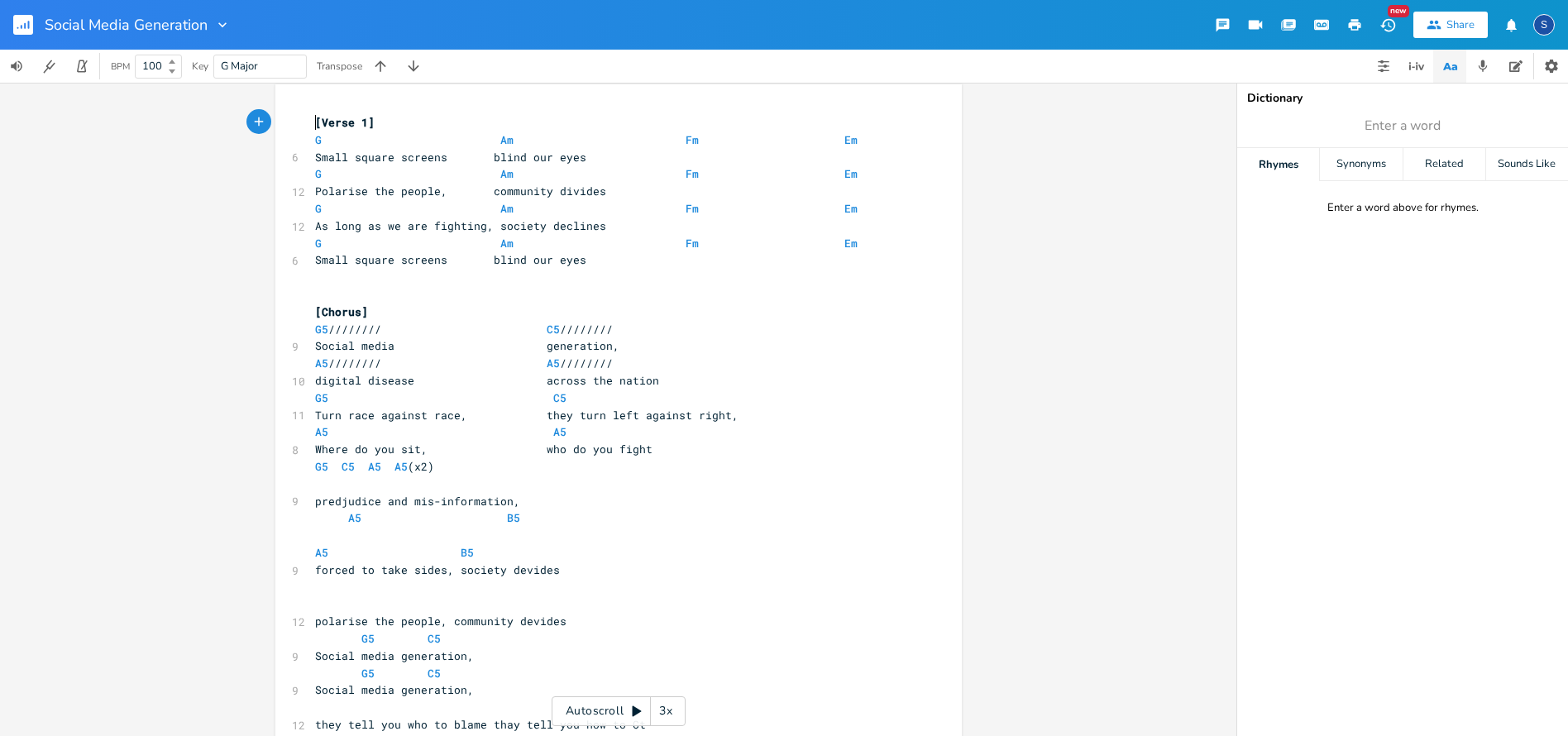
click at [312, 121] on pre "[Verse 1]" at bounding box center [610, 123] width 597 height 18
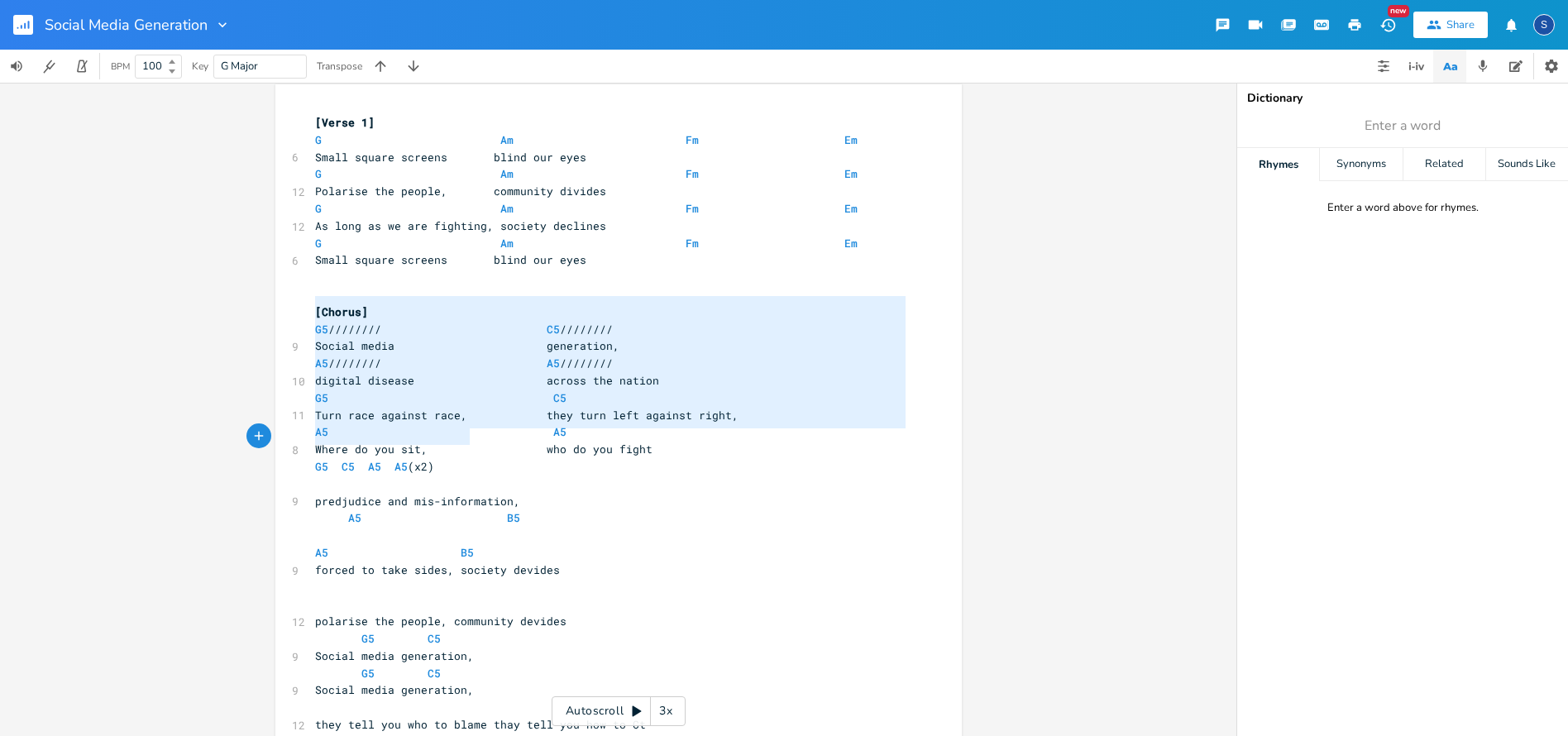
type textarea "[Chorus] G5 //////// C5 //////// Social media generation, A5 //////// A5 //////…"
drag, startPoint x: 308, startPoint y: 303, endPoint x: 475, endPoint y: 447, distance: 220.5
click at [475, 447] on div "[Verse 1] G Am Fm Em 6 Small square screens blind our eyes G Am Fm Em 12 Polari…" at bounding box center [610, 596] width 597 height 963
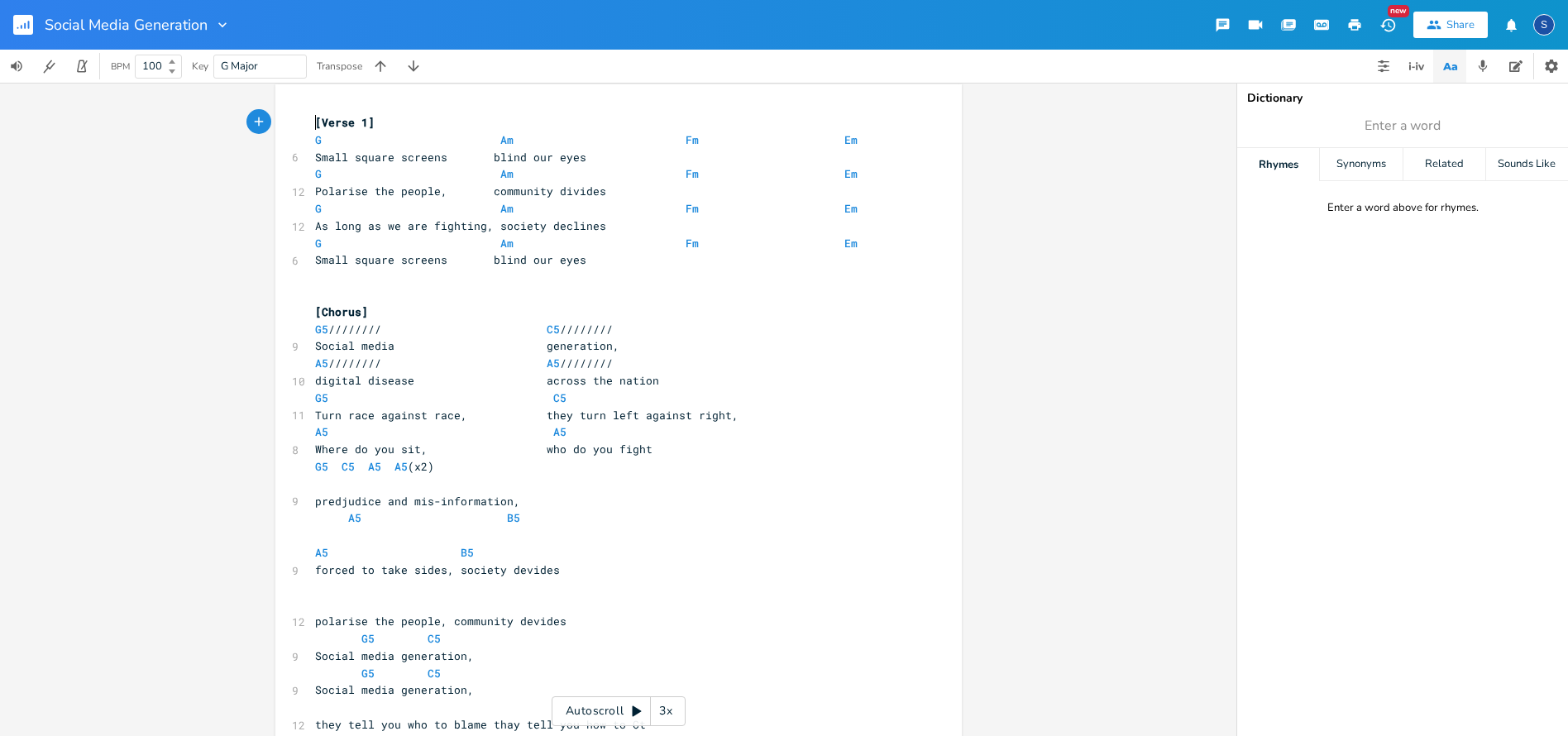
click at [315, 123] on span "[Verse 1]" at bounding box center [345, 123] width 59 height 15
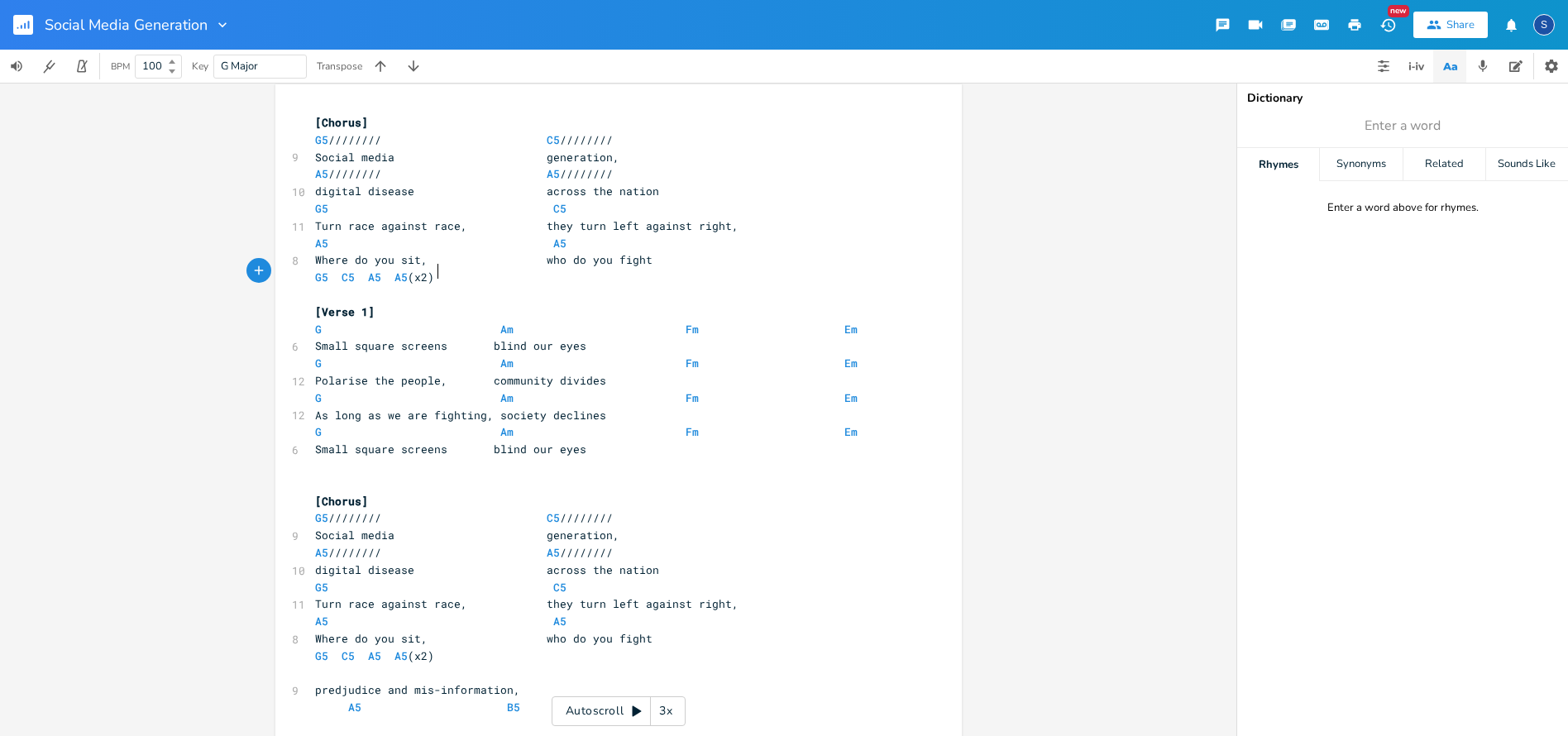
scroll to position [3, 0]
click at [315, 129] on span "[Chorus]" at bounding box center [341, 128] width 53 height 15
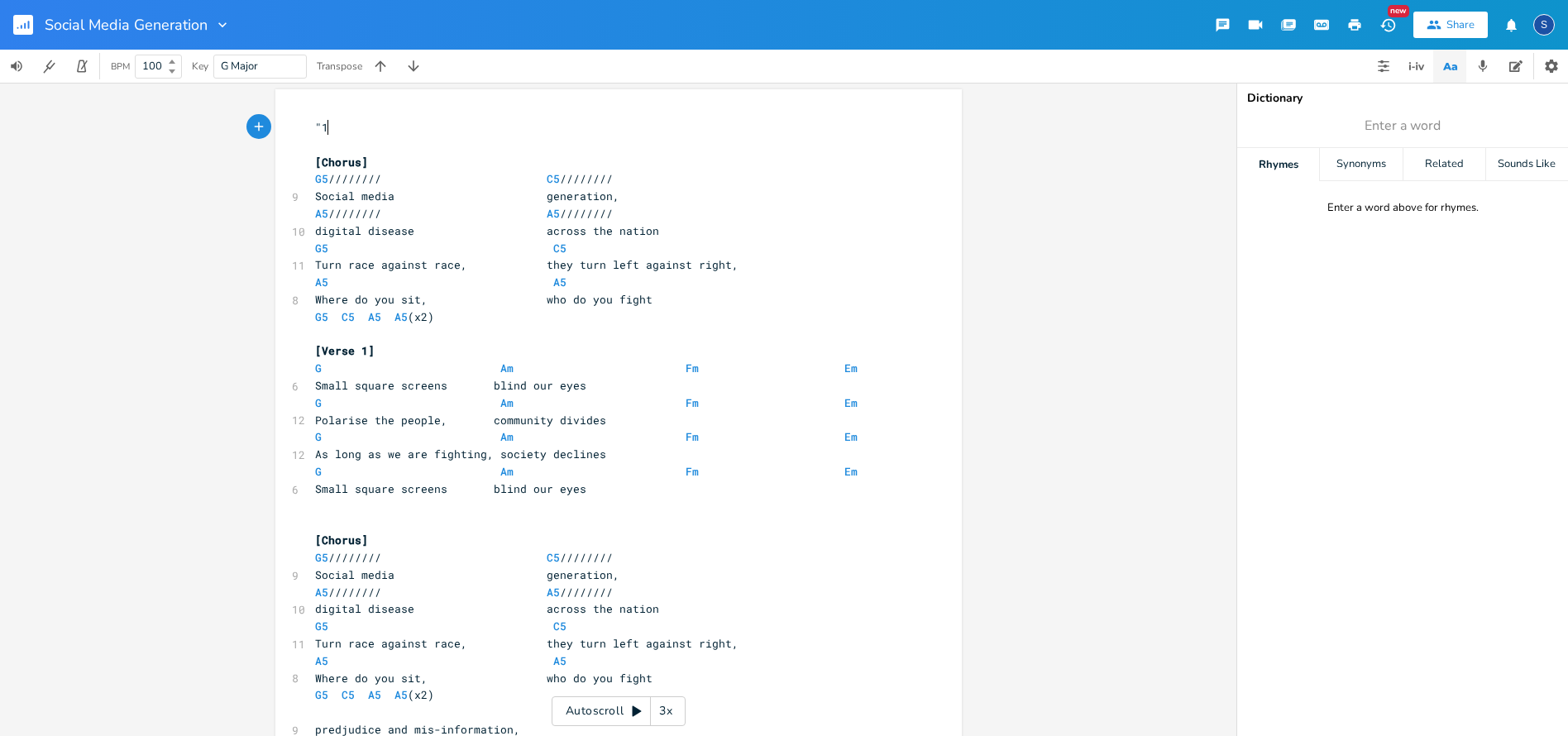
scroll to position [0, 9]
type textarea ""1 2 3 4"
type textarea "" and straight in......."
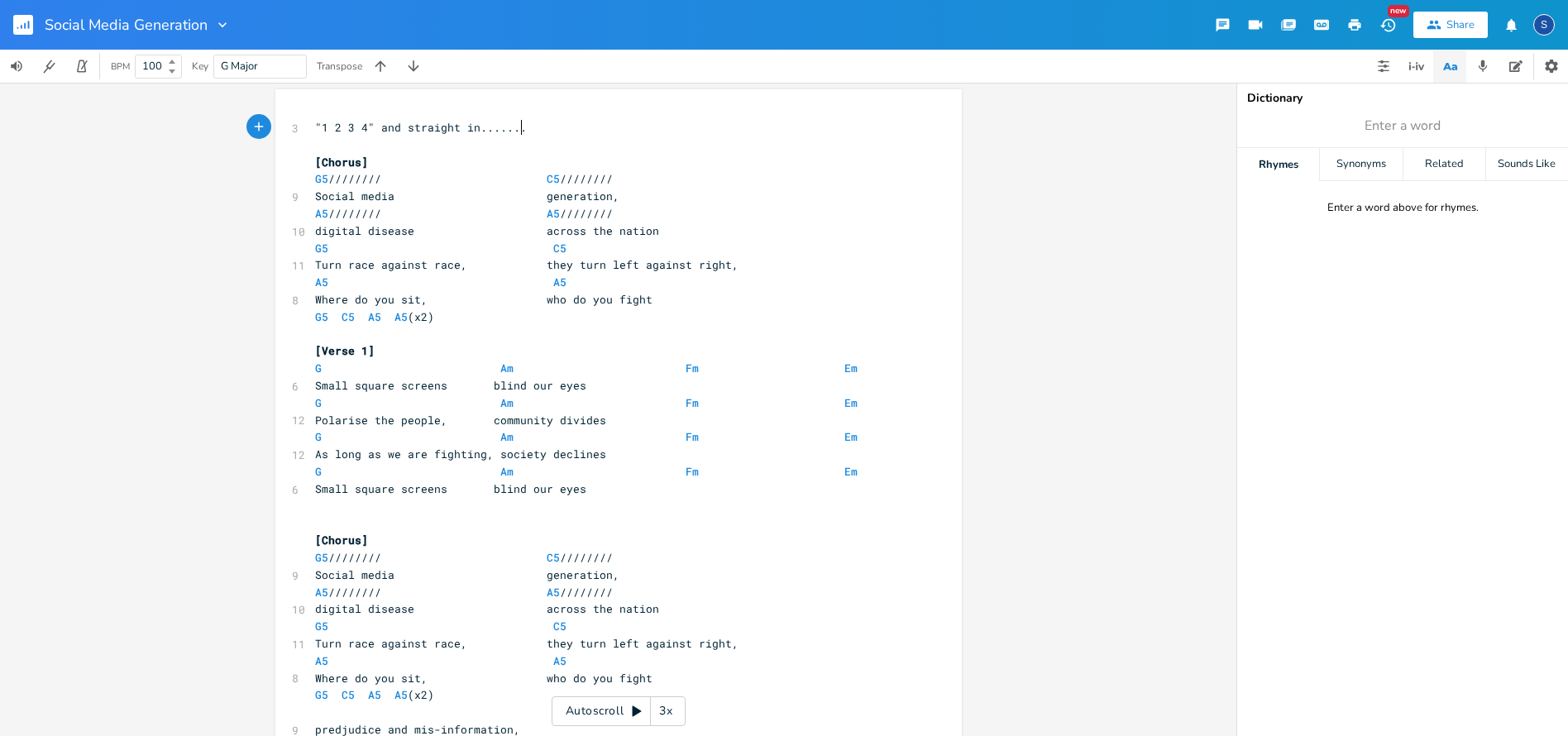
click at [320, 259] on span "Turn race against race, they turn left against right," at bounding box center [527, 264] width 423 height 15
type textarea "Turn"
click at [320, 259] on span "Turn race against race, they turn left against right," at bounding box center [527, 264] width 423 height 15
click at [489, 259] on span at bounding box center [480, 264] width 26 height 18
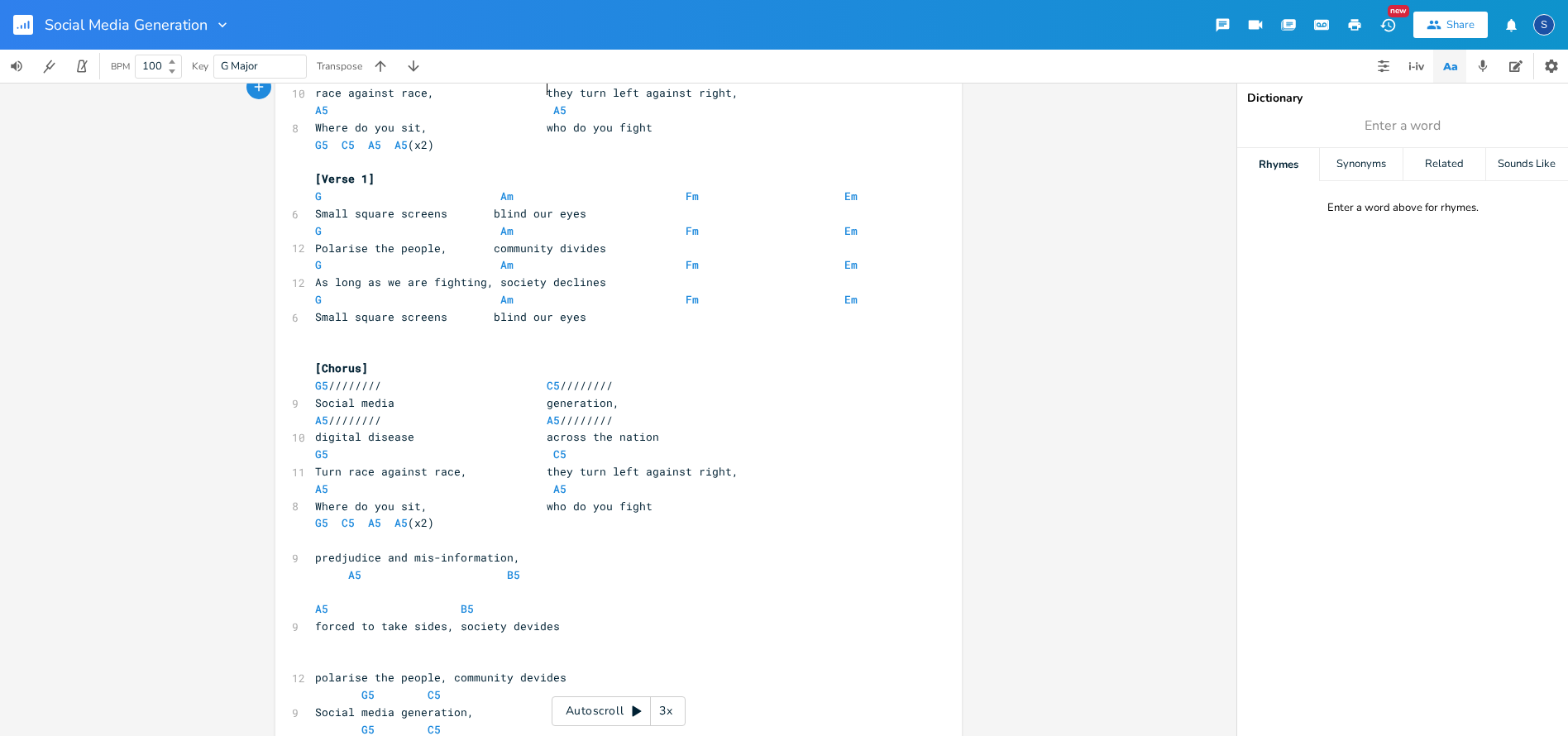
scroll to position [201, 0]
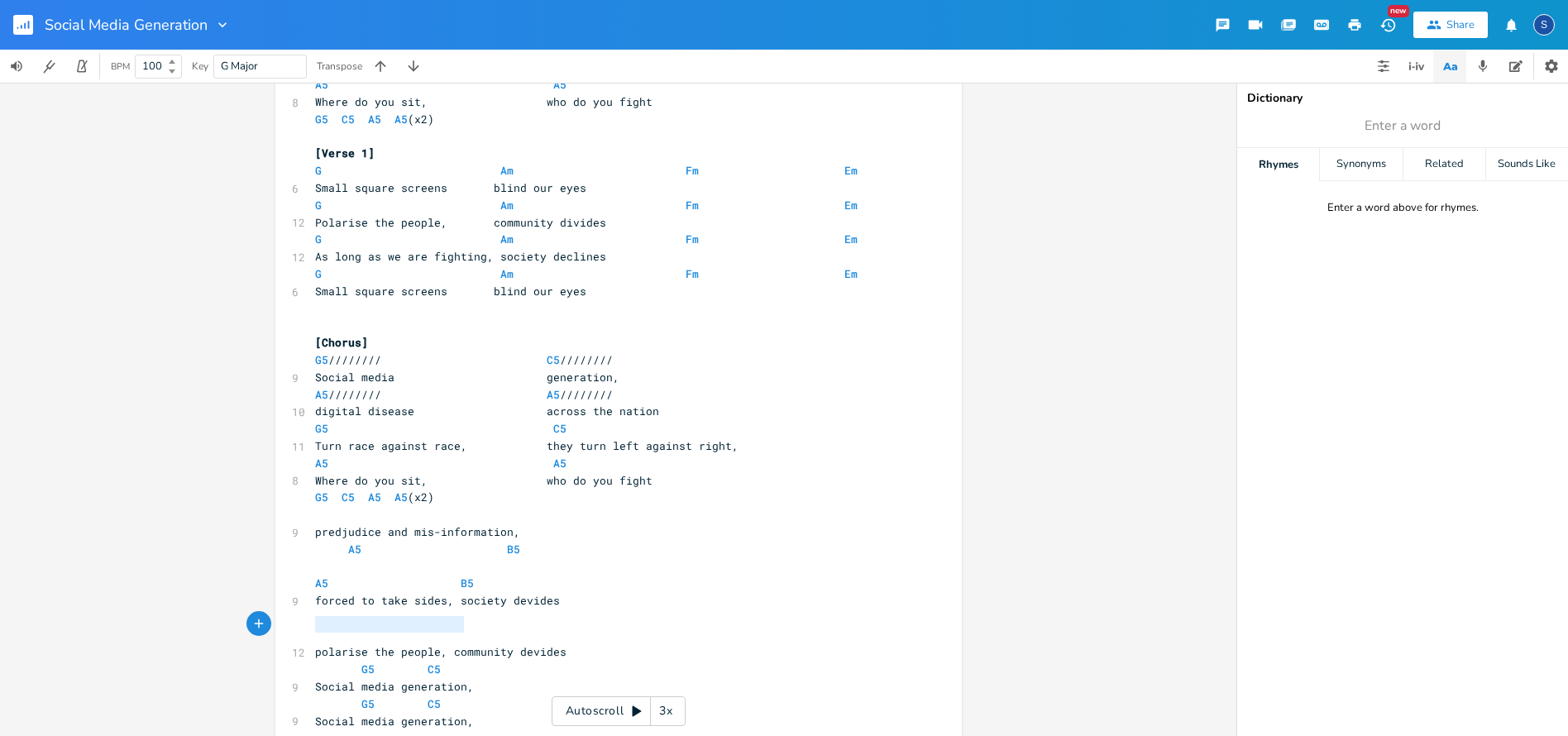
type textarea "polarise the people, community devides G5 C5"
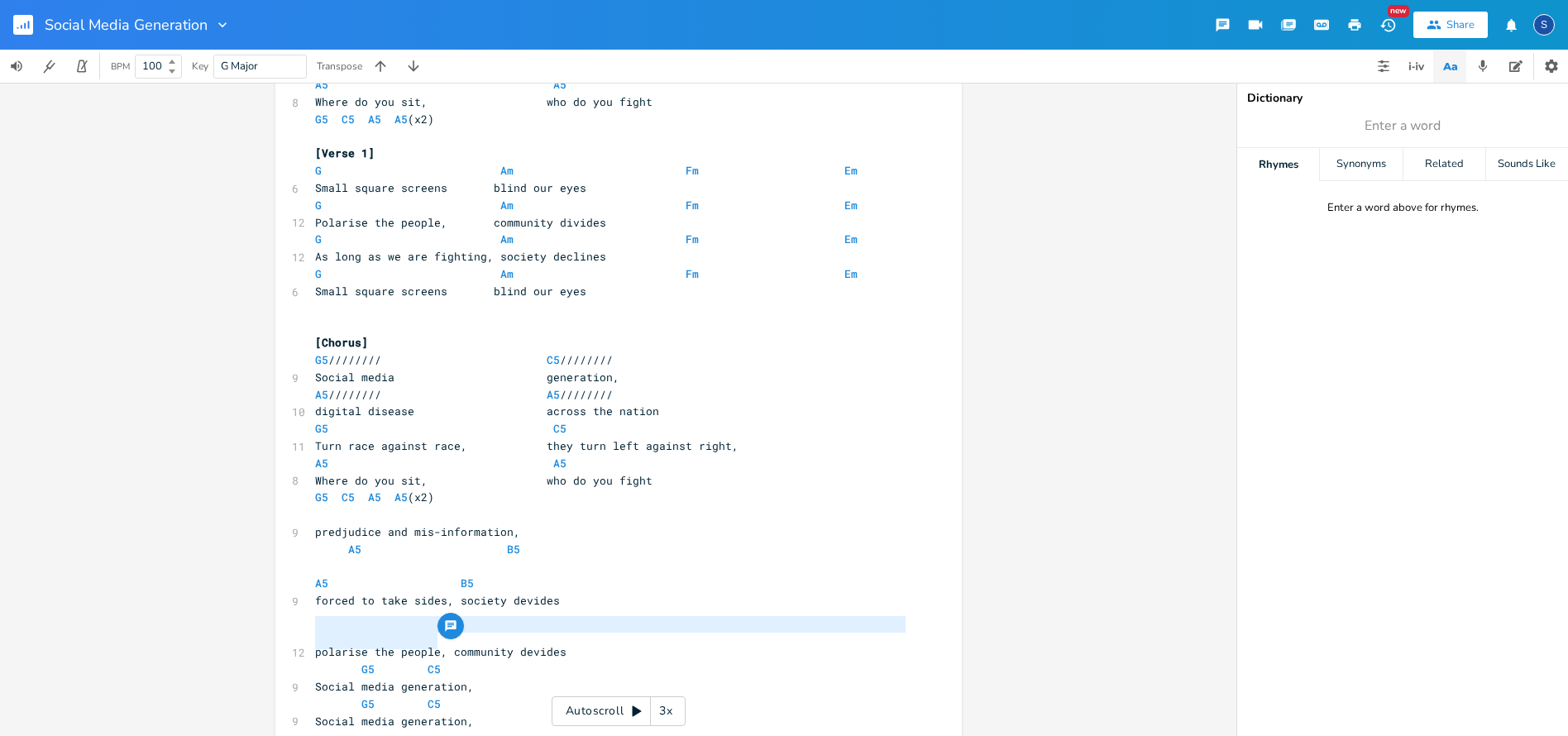
drag, startPoint x: 310, startPoint y: 623, endPoint x: 592, endPoint y: 635, distance: 282.3
click at [592, 635] on div "3 "1 2 3 4" and straight in....... ​ [Chorus] [Chorus] G5 //////// C5 //////// …" at bounding box center [610, 515] width 597 height 1186
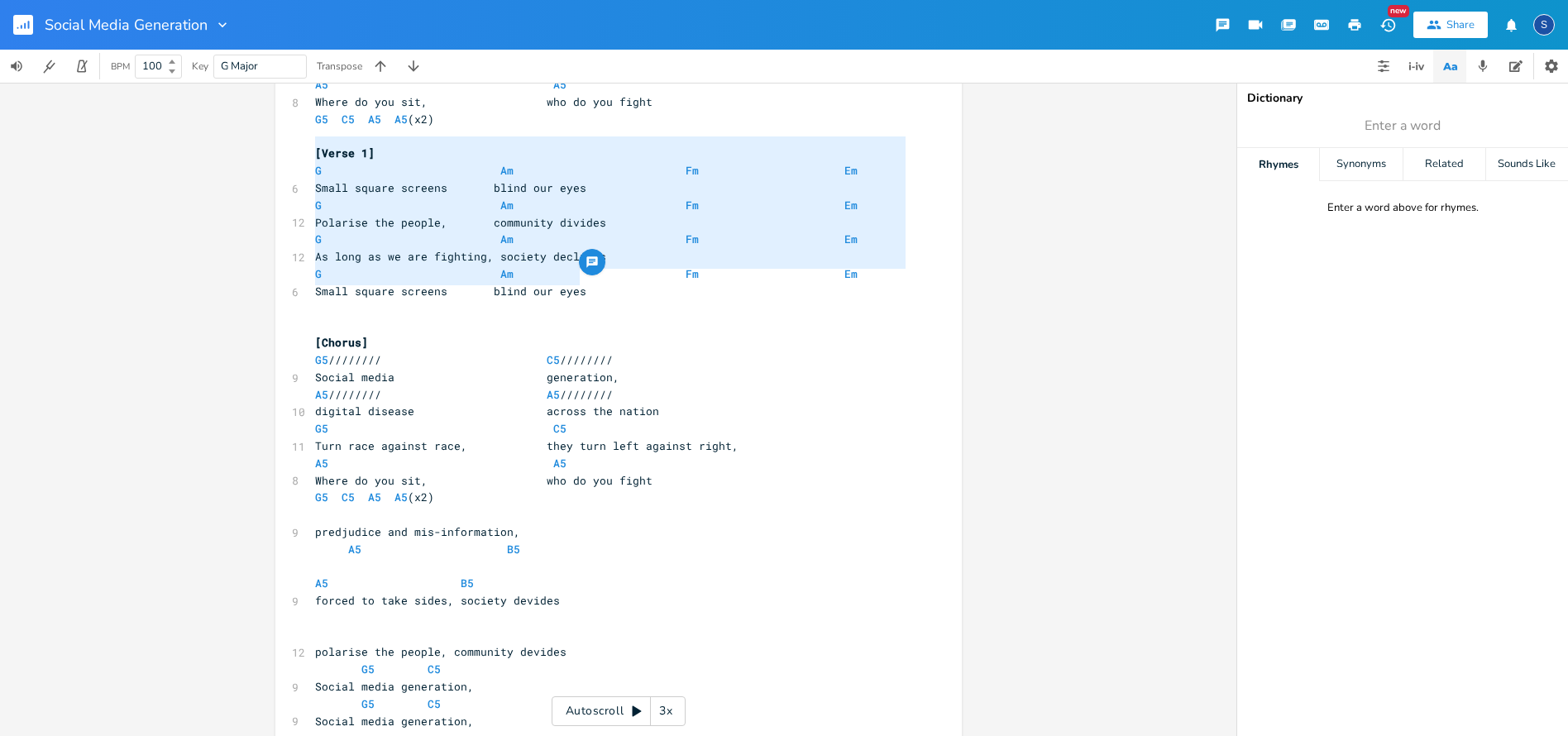
type textarea "[Verse 1] G Am Fm Em Small square screens blind our eyes G Am Fm Em Polarise th…"
drag, startPoint x: 309, startPoint y: 144, endPoint x: 583, endPoint y: 276, distance: 304.1
click at [583, 276] on div "3 "1 2 3 4" and straight in....... ​ [Chorus] [Chorus] G5 //////// C5 //////// …" at bounding box center [610, 515] width 597 height 1186
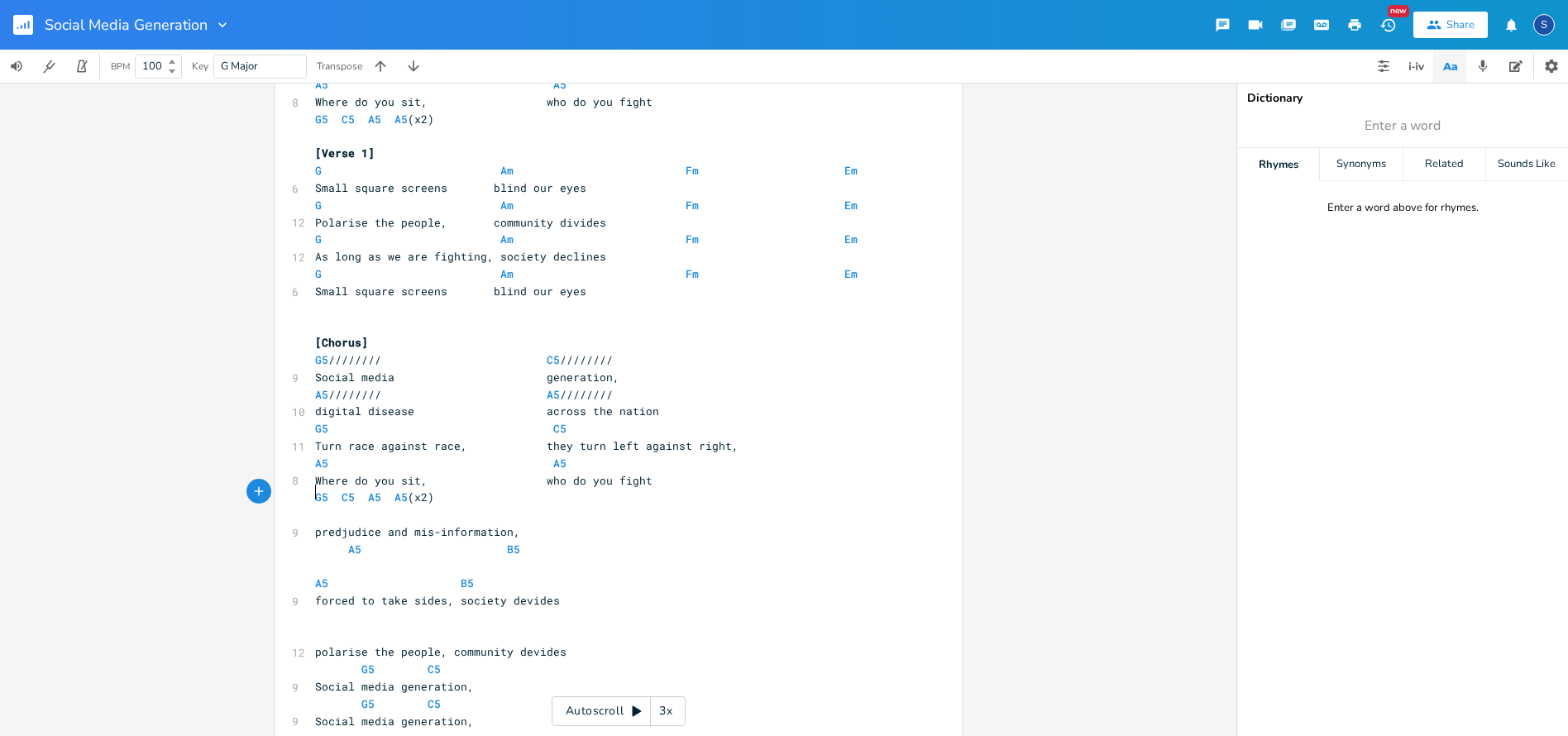
click at [312, 506] on pre "​" at bounding box center [610, 515] width 597 height 18
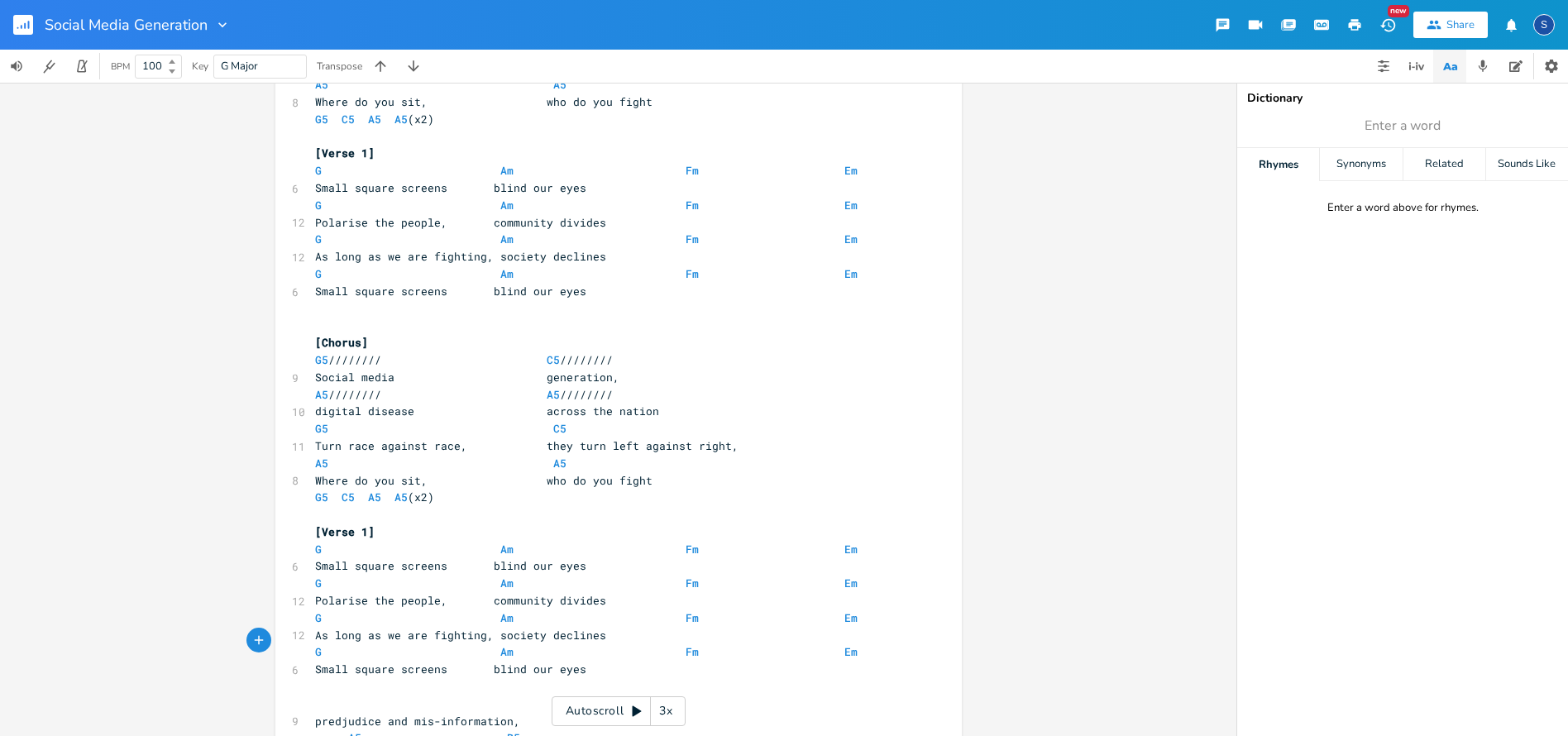
click at [357, 524] on span "[Verse 1]" at bounding box center [345, 532] width 59 height 15
type textarea "2"
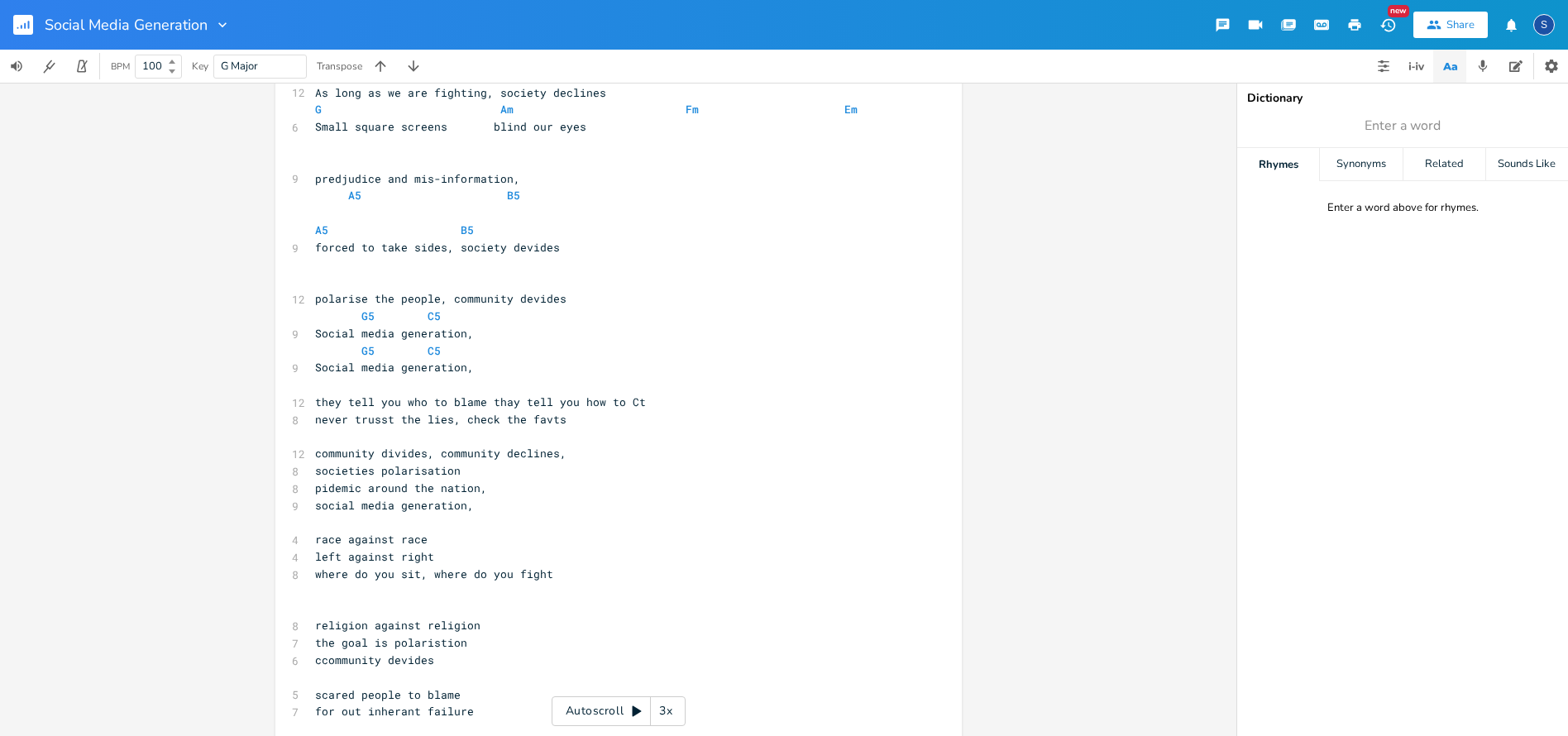
scroll to position [742, 0]
type textarea "race against race left against right where do you sit, where do you fight"
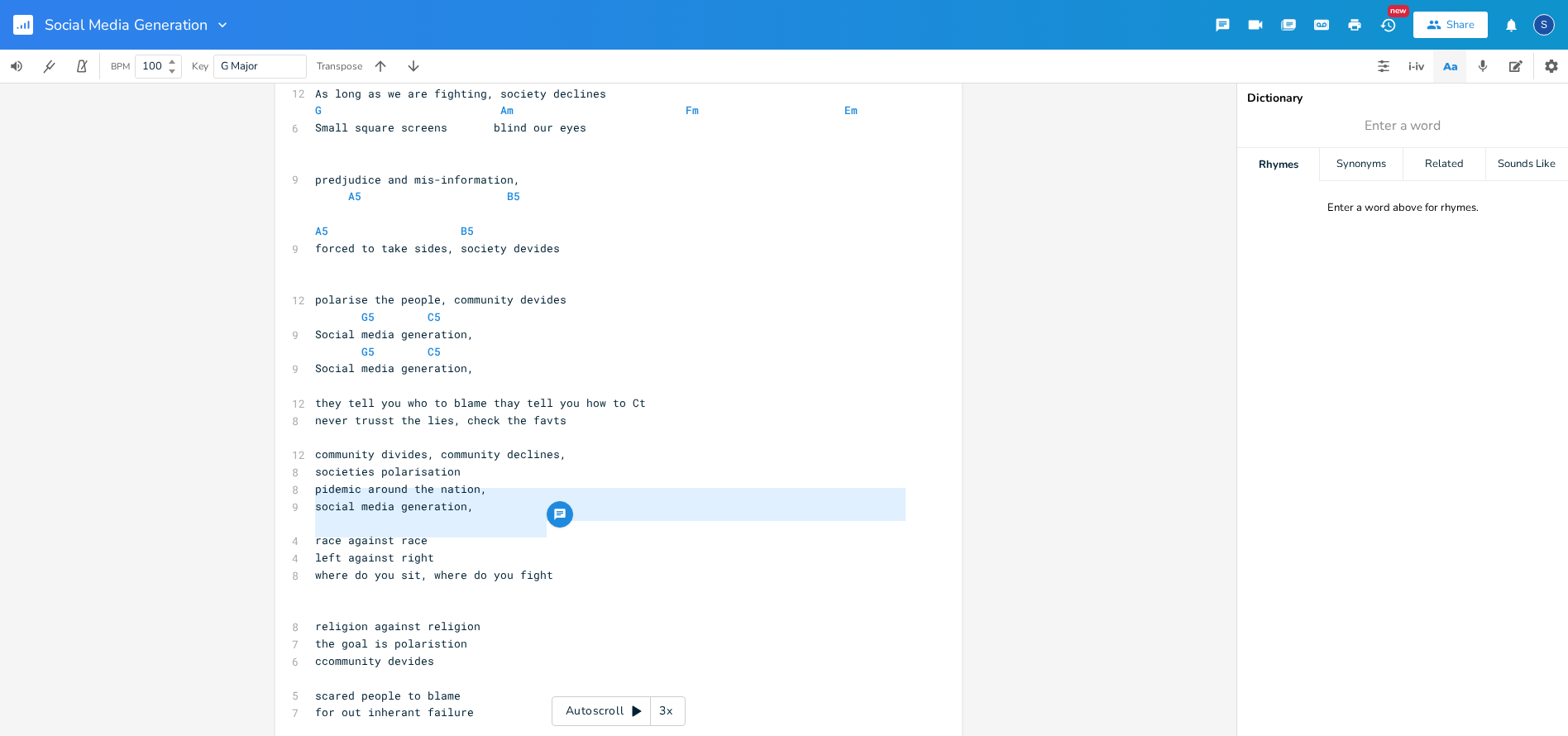
drag, startPoint x: 313, startPoint y: 494, endPoint x: 552, endPoint y: 529, distance: 241.5
click at [555, 528] on div "3 "1 2 3 4" and straight in....... ​ [Chorus] G5 //////// C5 //////// 9 Social …" at bounding box center [610, 68] width 597 height 1376
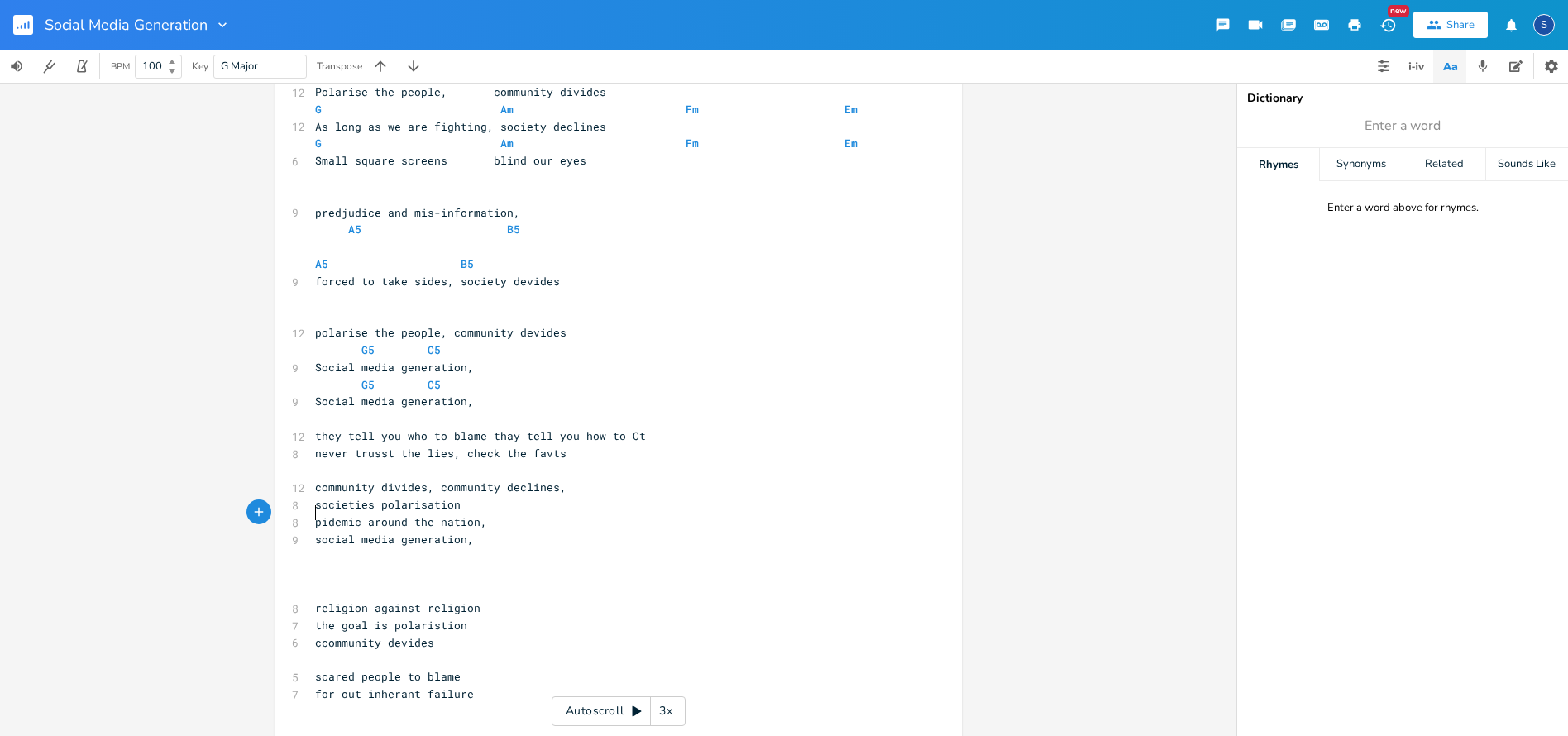
scroll to position [693, 0]
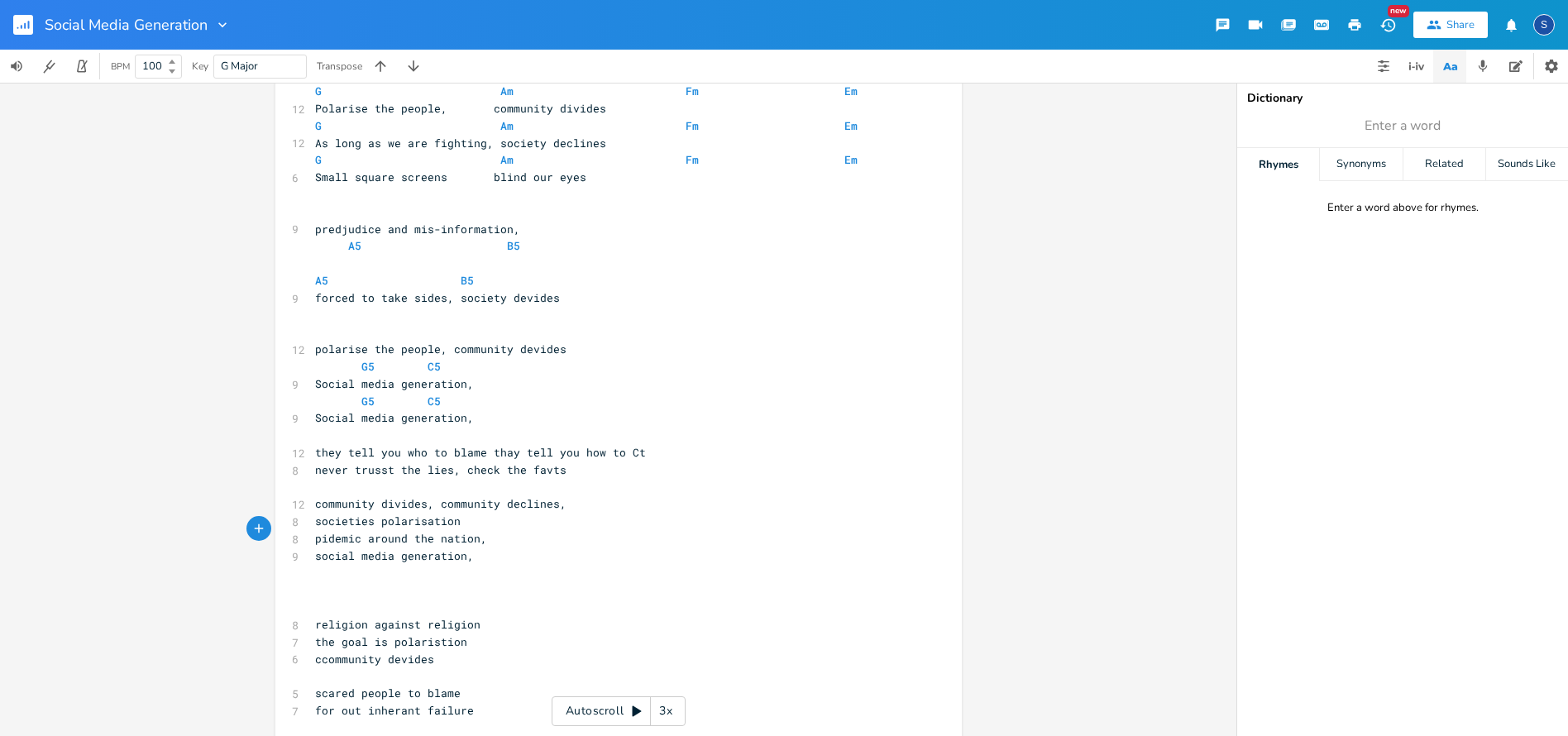
click at [369, 617] on span "religion against religion" at bounding box center [398, 624] width 166 height 15
type textarea "is to blame"
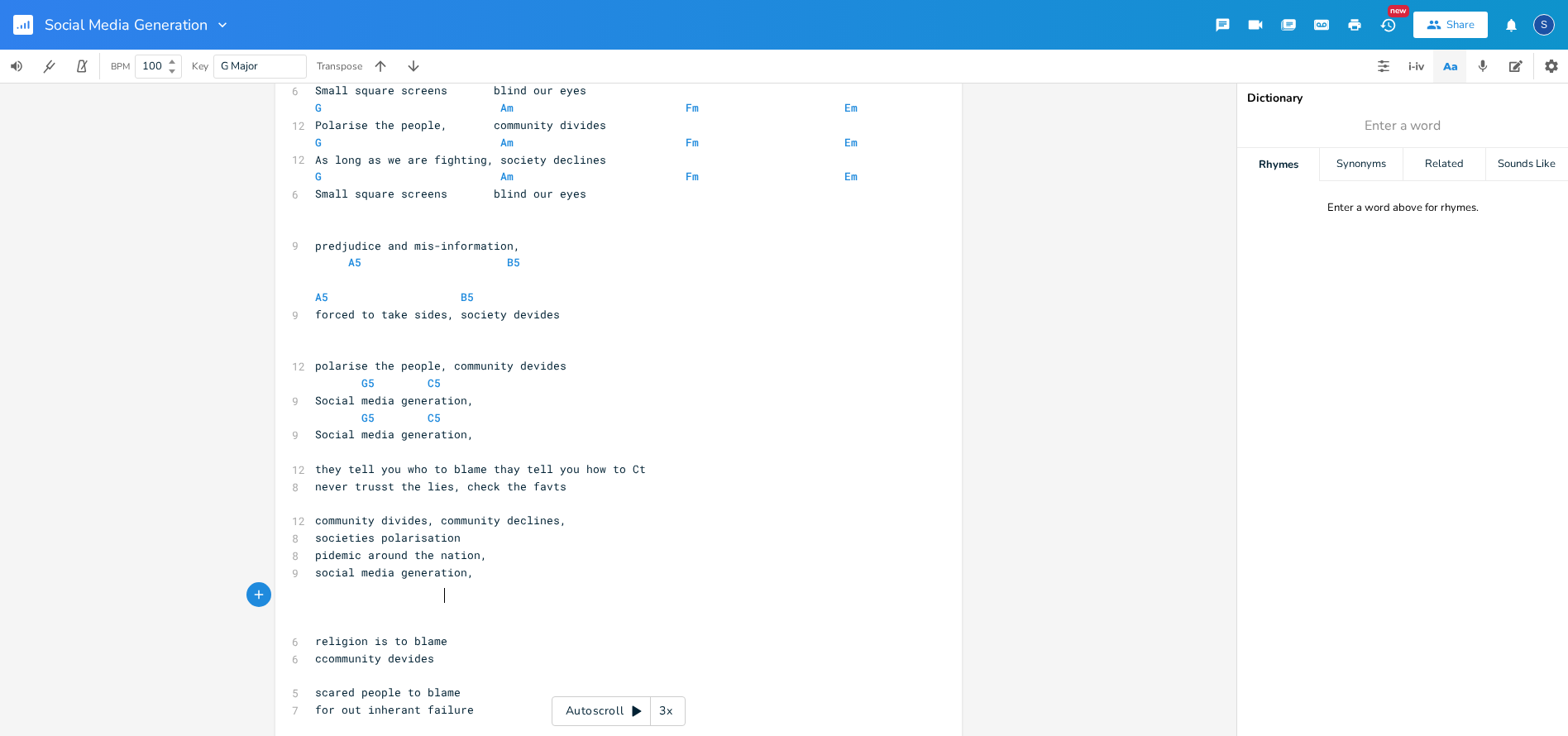
click at [487, 632] on pre "religion is to blame" at bounding box center [610, 641] width 597 height 18
type textarea "devide,devide"
type textarea "i"
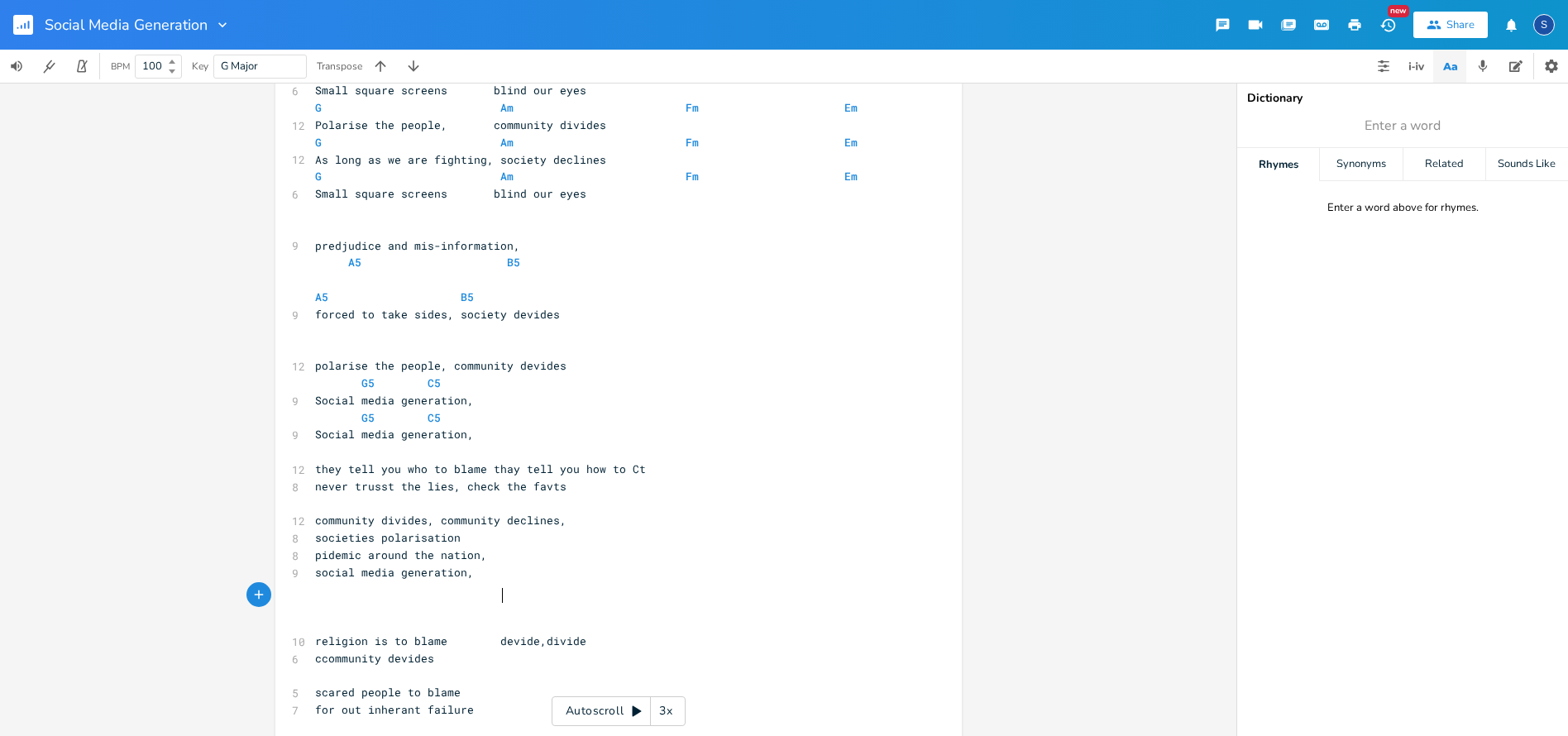
type textarea "i"
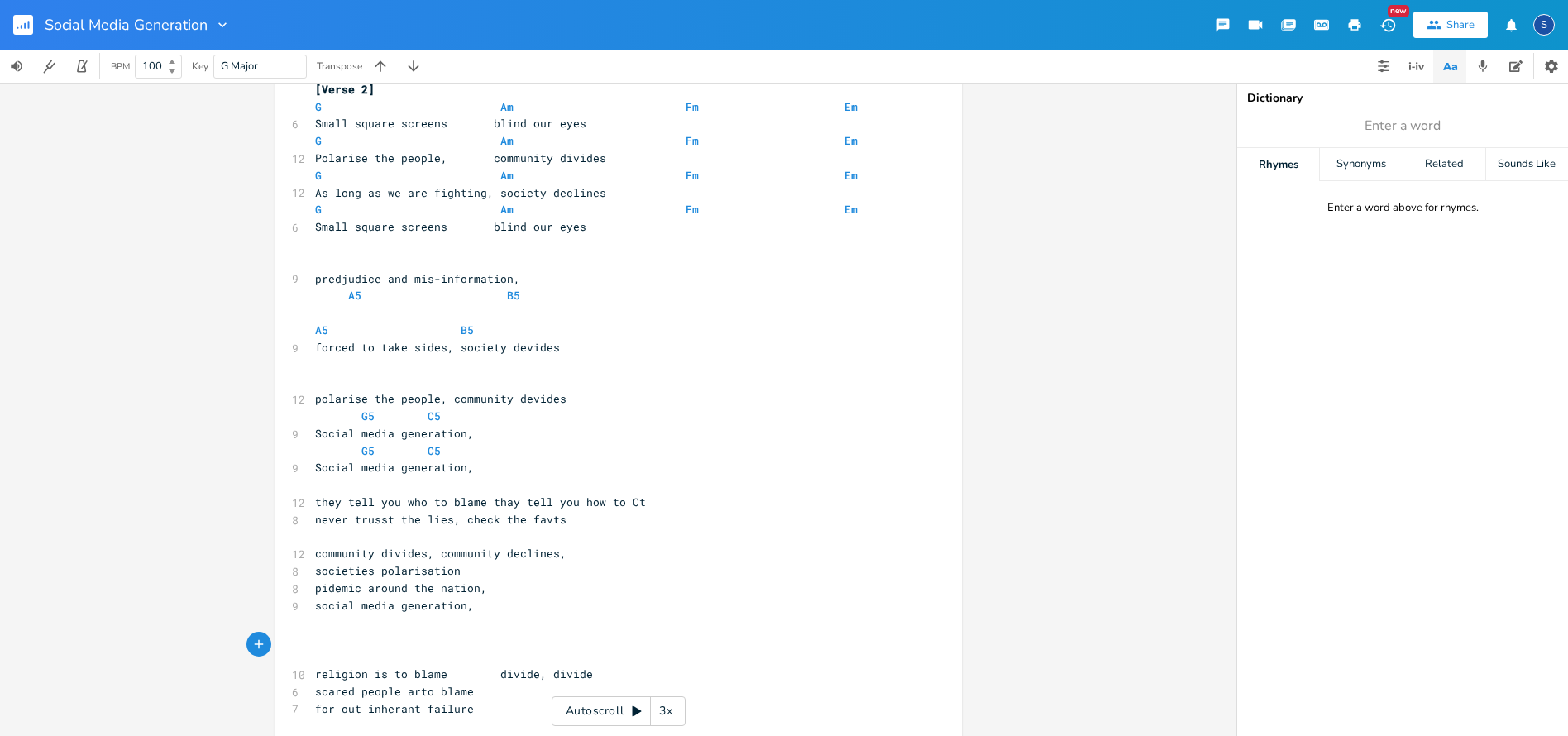
scroll to position [0, 14]
type textarea "are"
type textarea "declinbe, decibne"
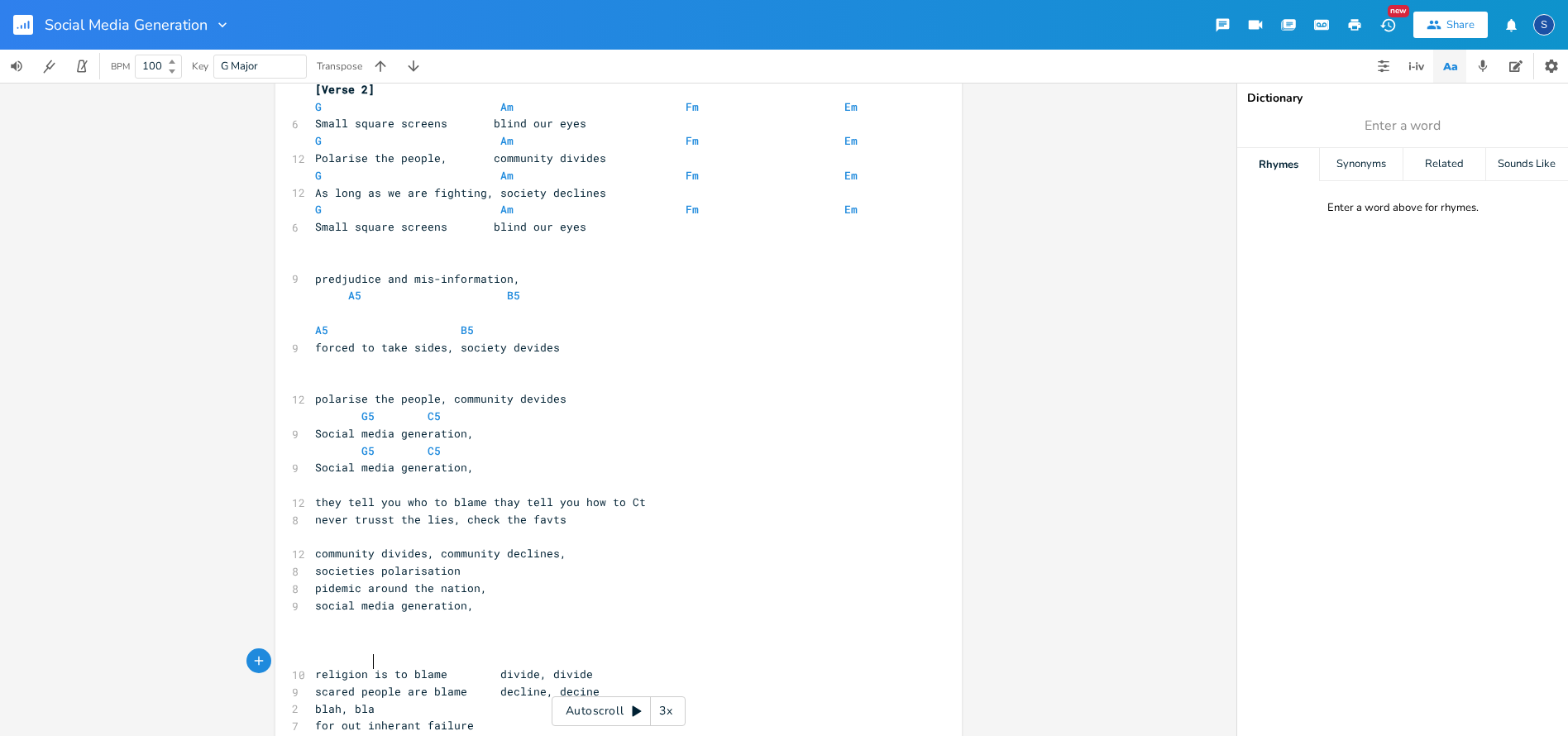
type textarea "blah, blag"
type textarea "h, blah"
type textarea "insane in"
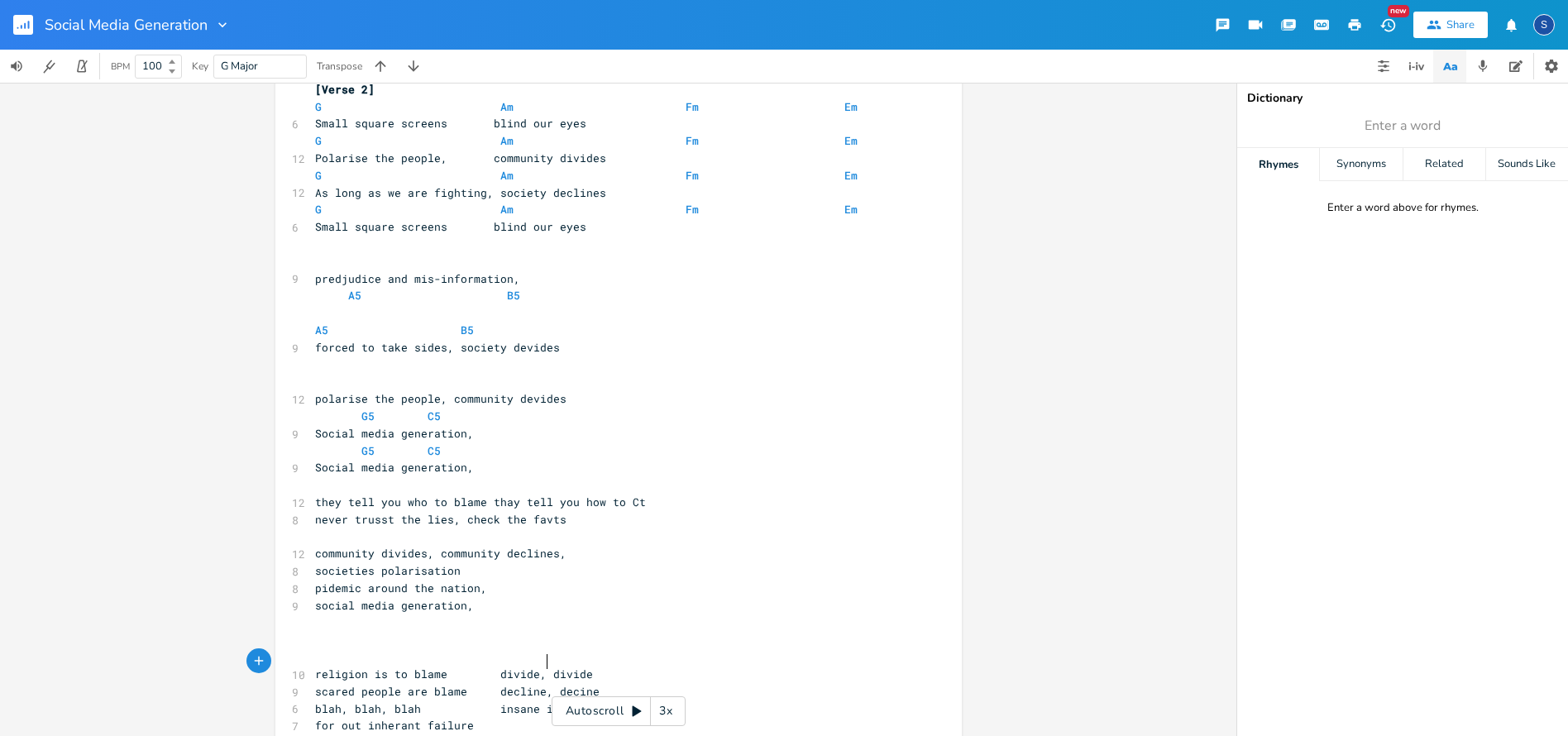
scroll to position [0, 36]
type textarea ", insane"
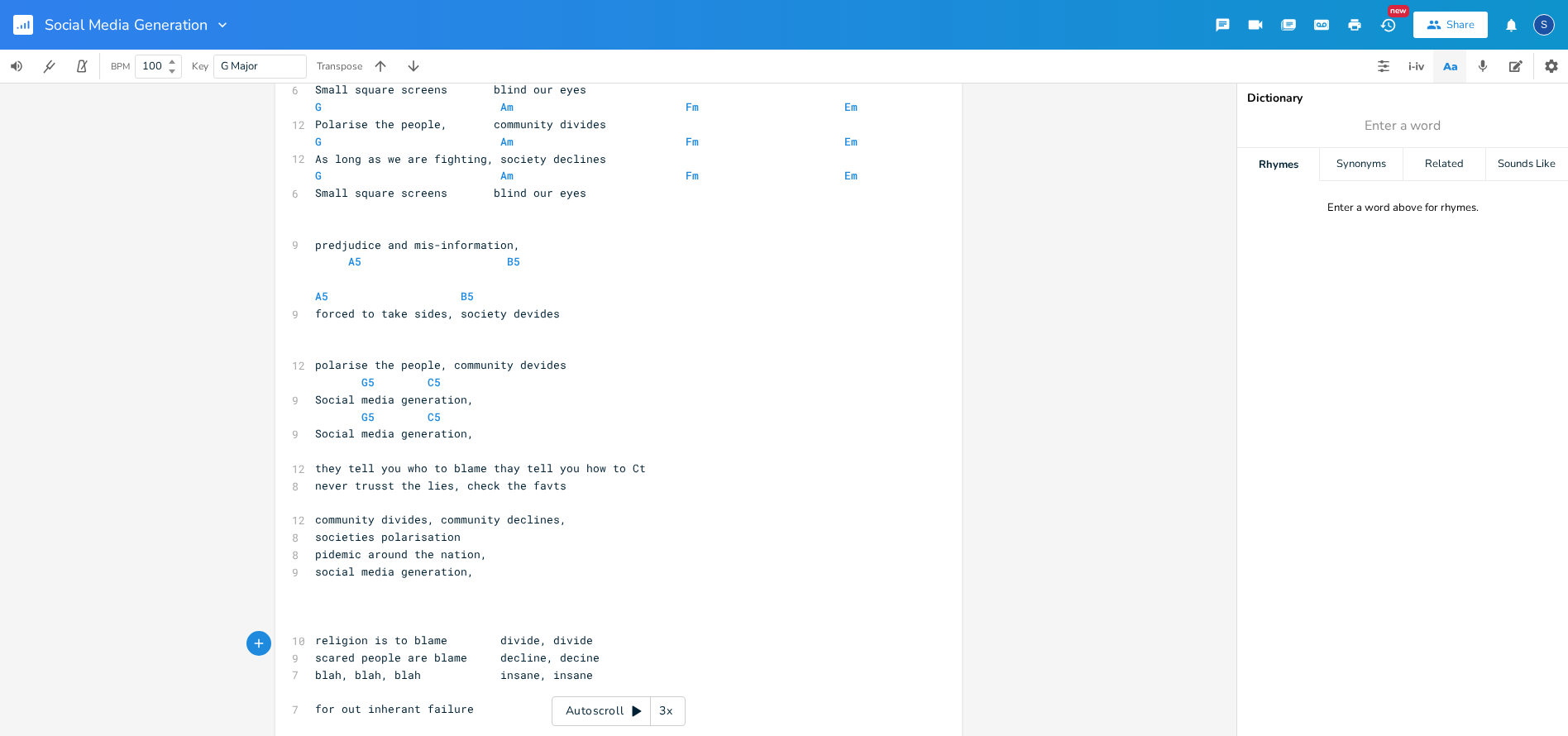
scroll to position [676, 0]
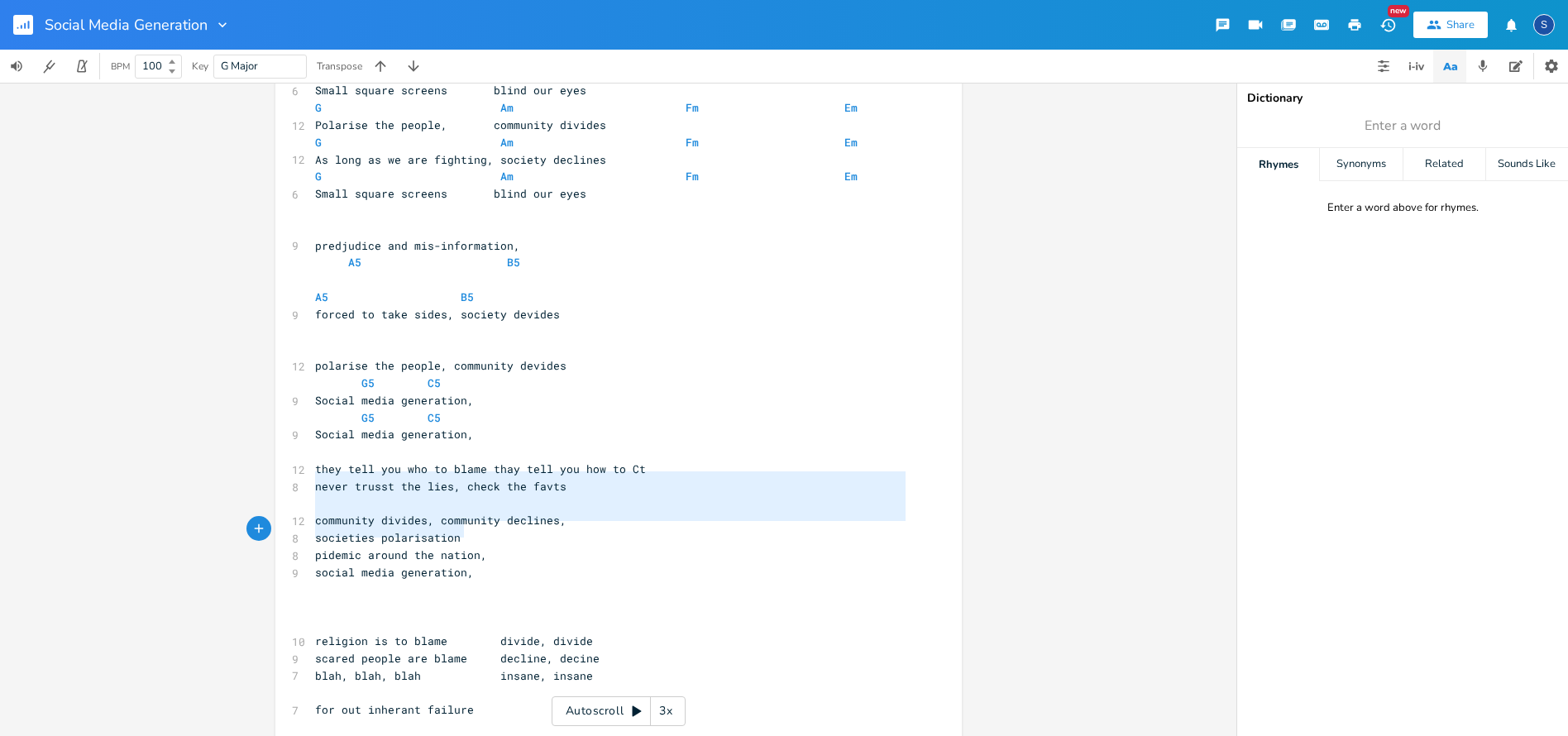
type textarea "community divides, community declines, societies polarisation pidemic around th…"
drag, startPoint x: 310, startPoint y: 480, endPoint x: 465, endPoint y: 523, distance: 160.9
click at [465, 523] on div "community divides, community declines, societies polarisation pidemic around th…" at bounding box center [619, 95] width 686 height 1360
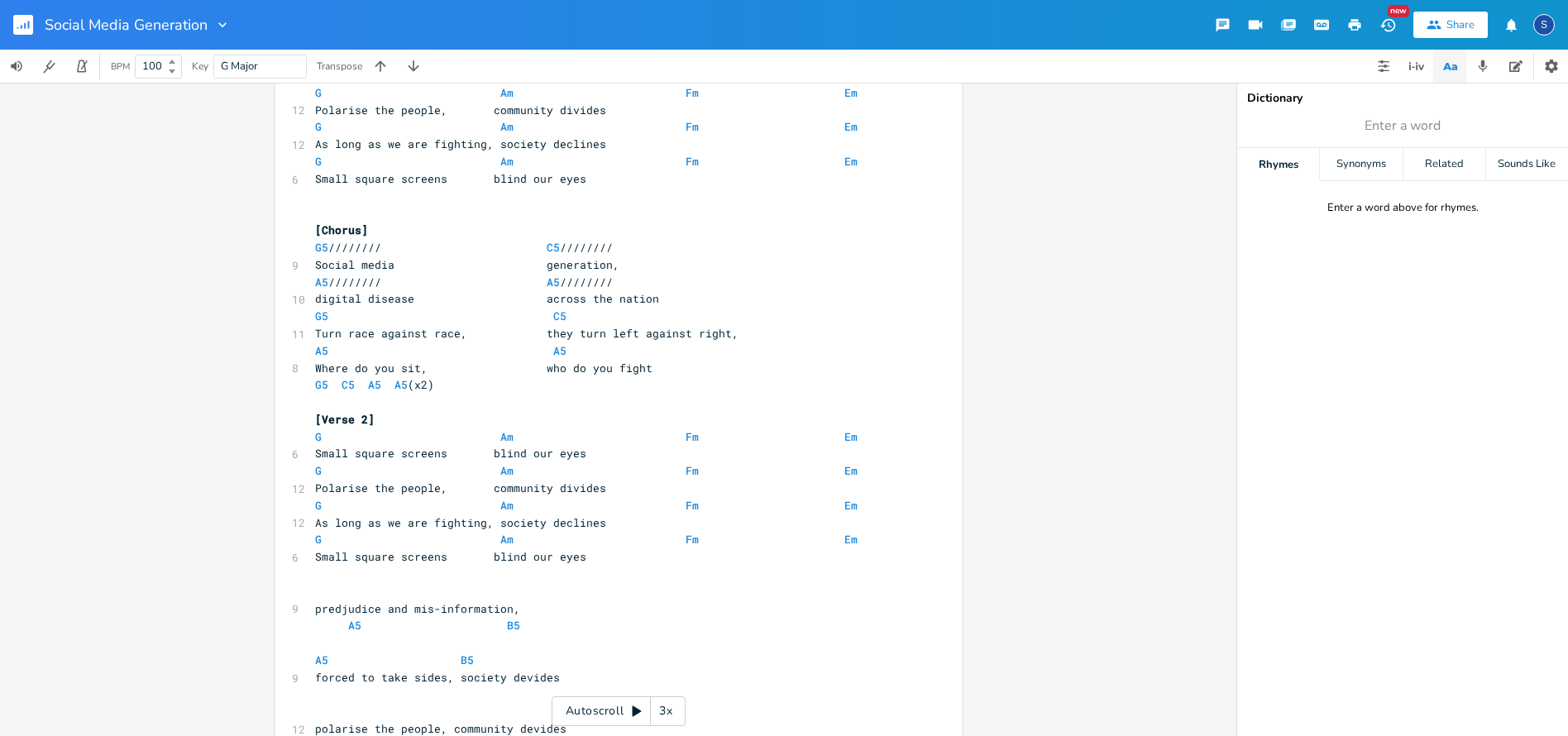
scroll to position [315, 0]
click at [315, 444] on span "Small square screens blind our eyes" at bounding box center [451, 451] width 271 height 15
type textarea "Pandemic of lies,"
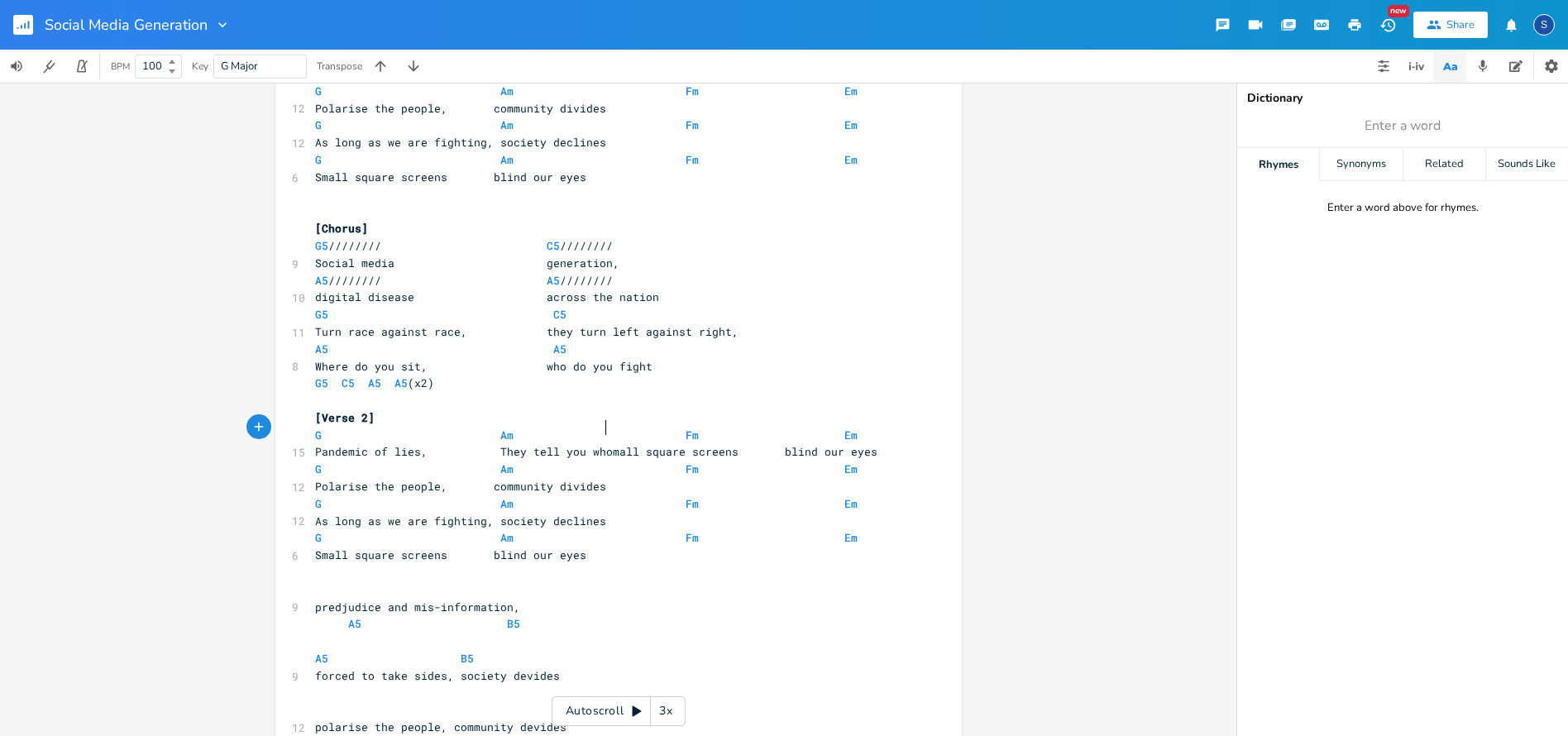
type textarea "They tell you who"
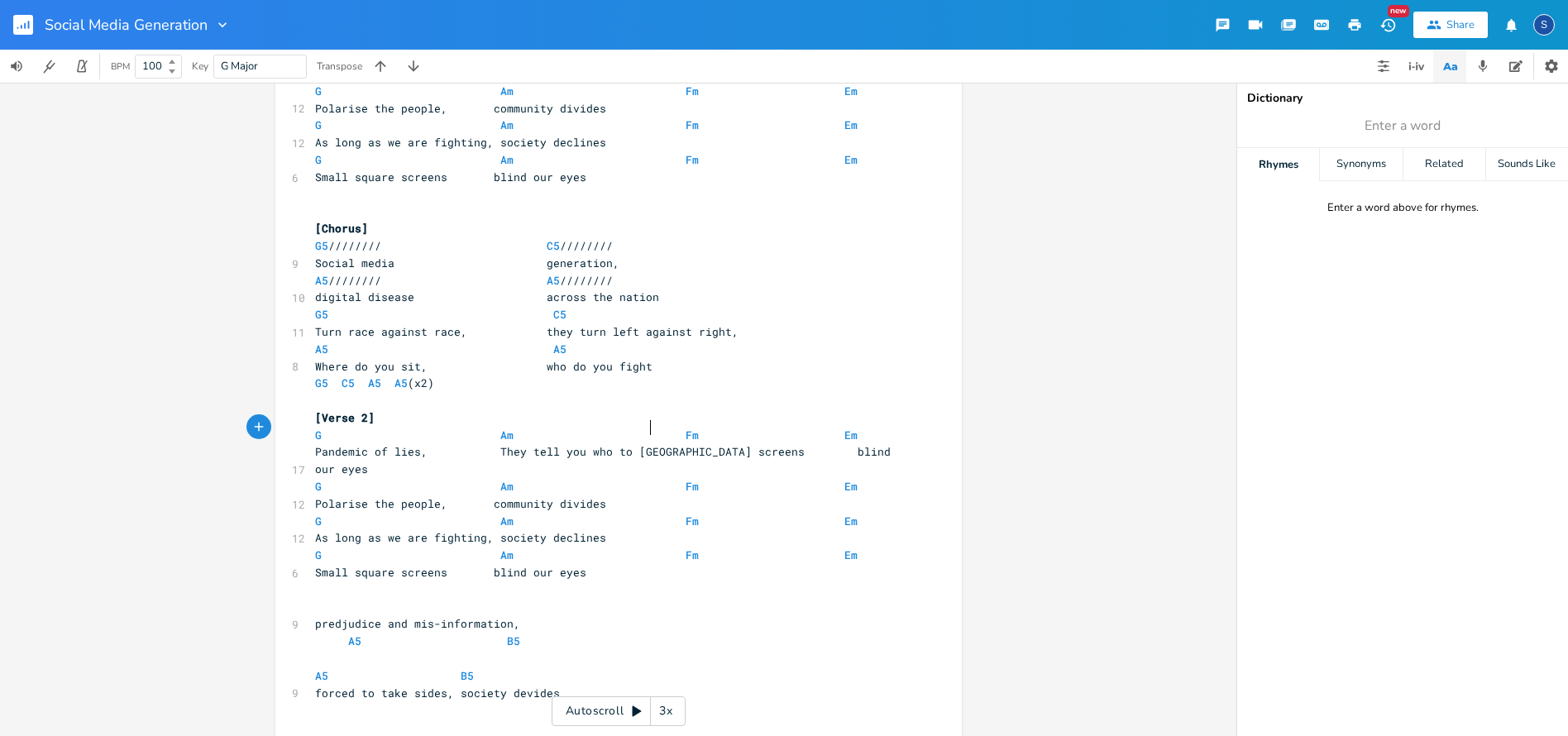
type textarea "to blame"
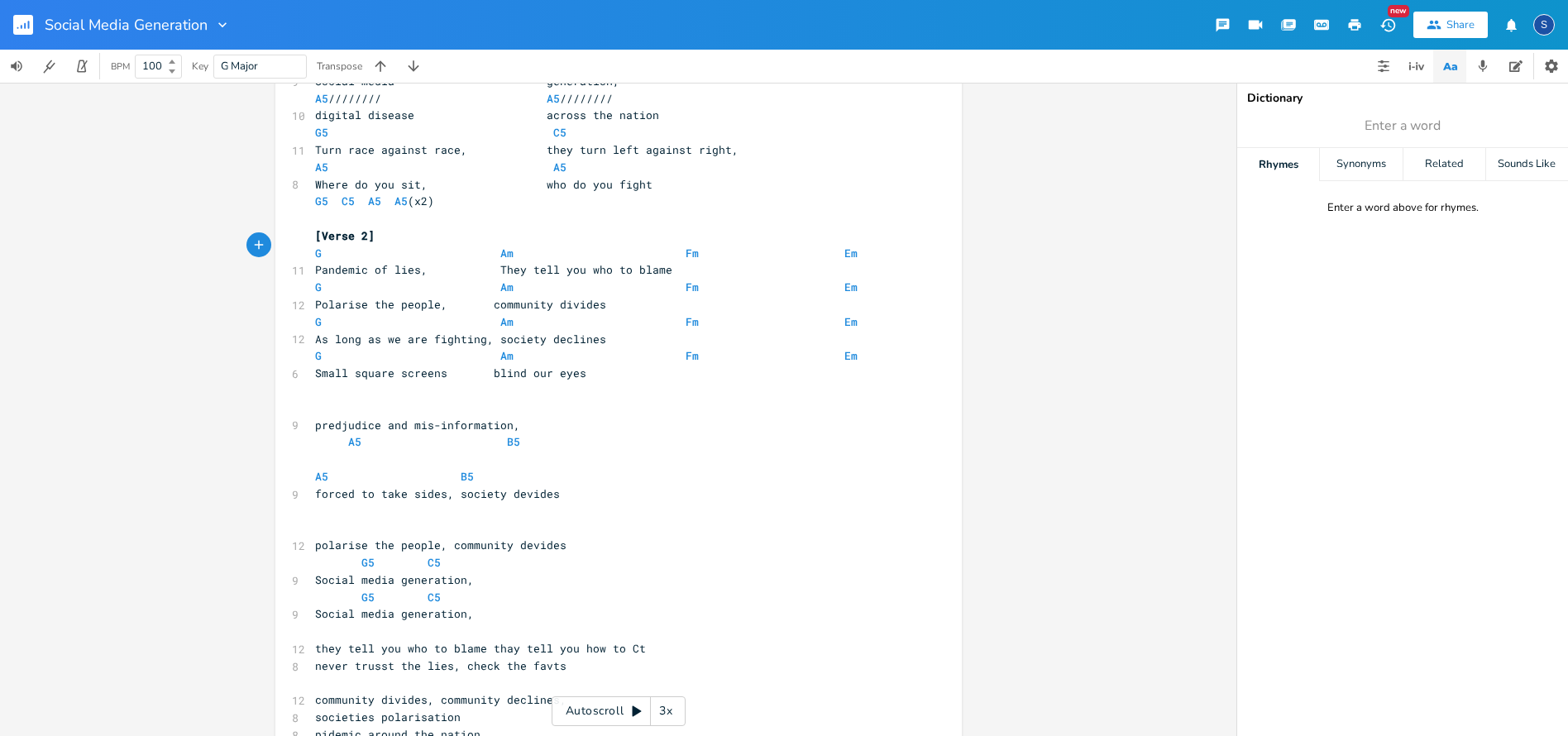
scroll to position [505, 0]
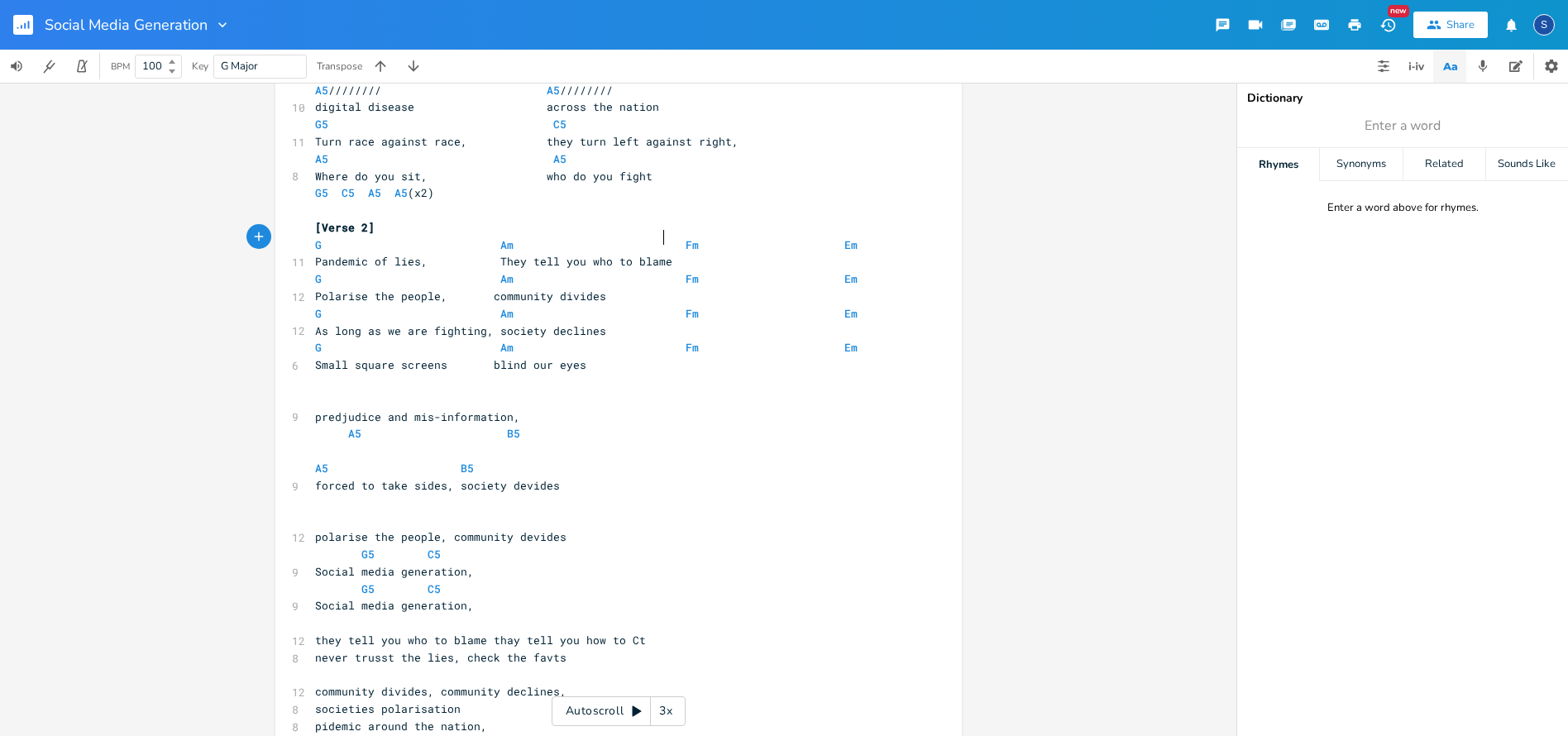
click at [315, 288] on span "Polarise the people, community divides" at bounding box center [461, 296] width 291 height 15
type textarea "Influence you mind"
type textarea ","
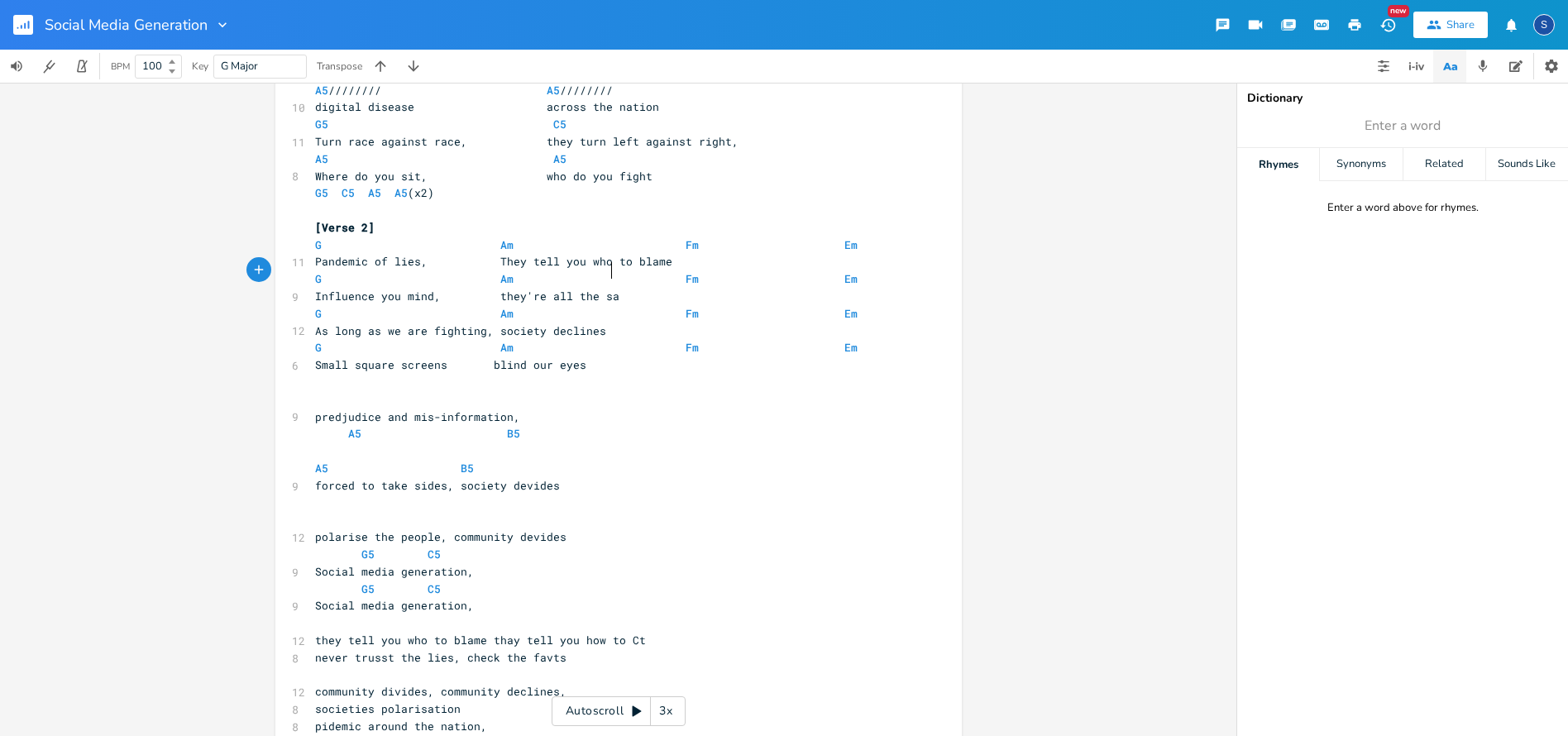
scroll to position [0, 79]
type textarea "they're all the same"
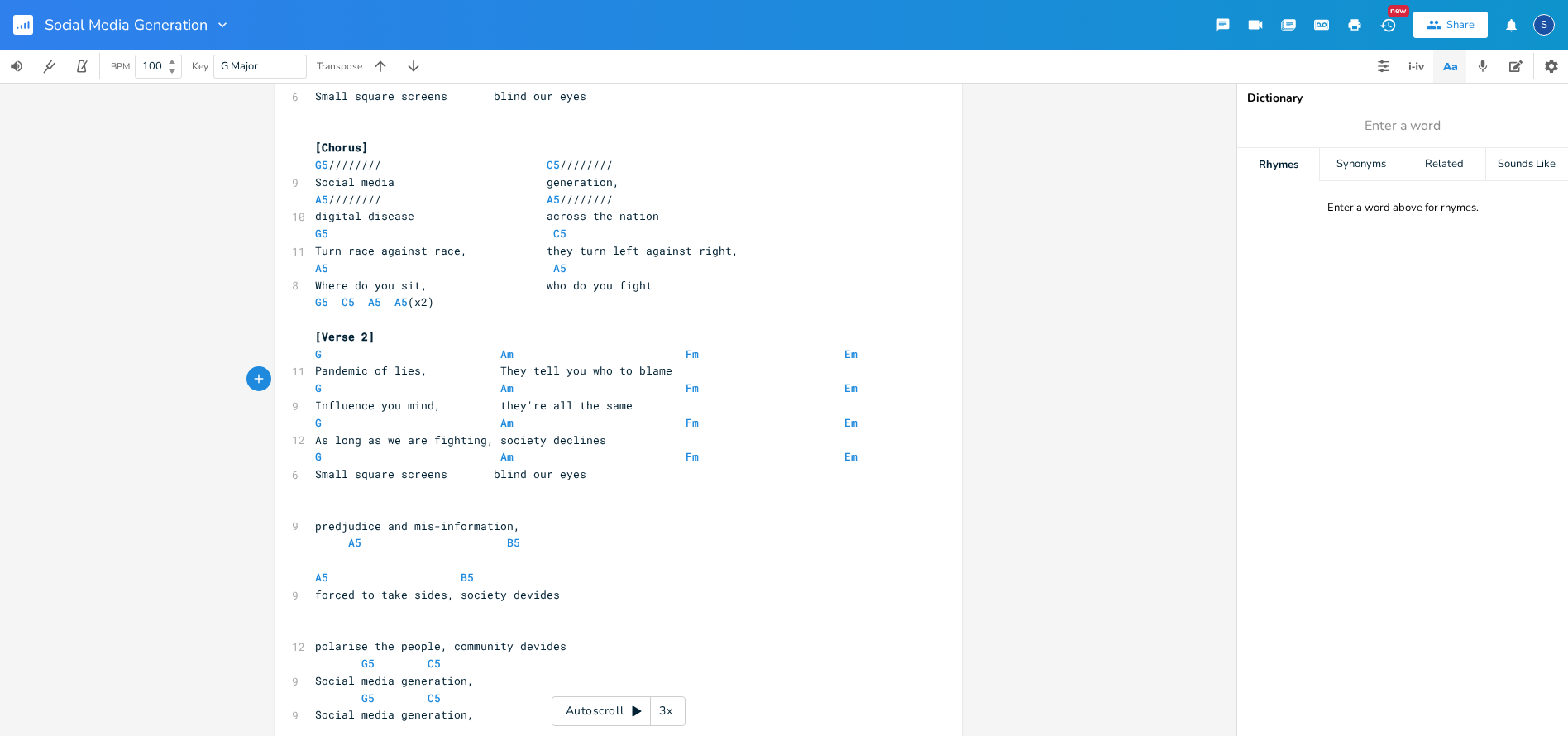
scroll to position [375, 0]
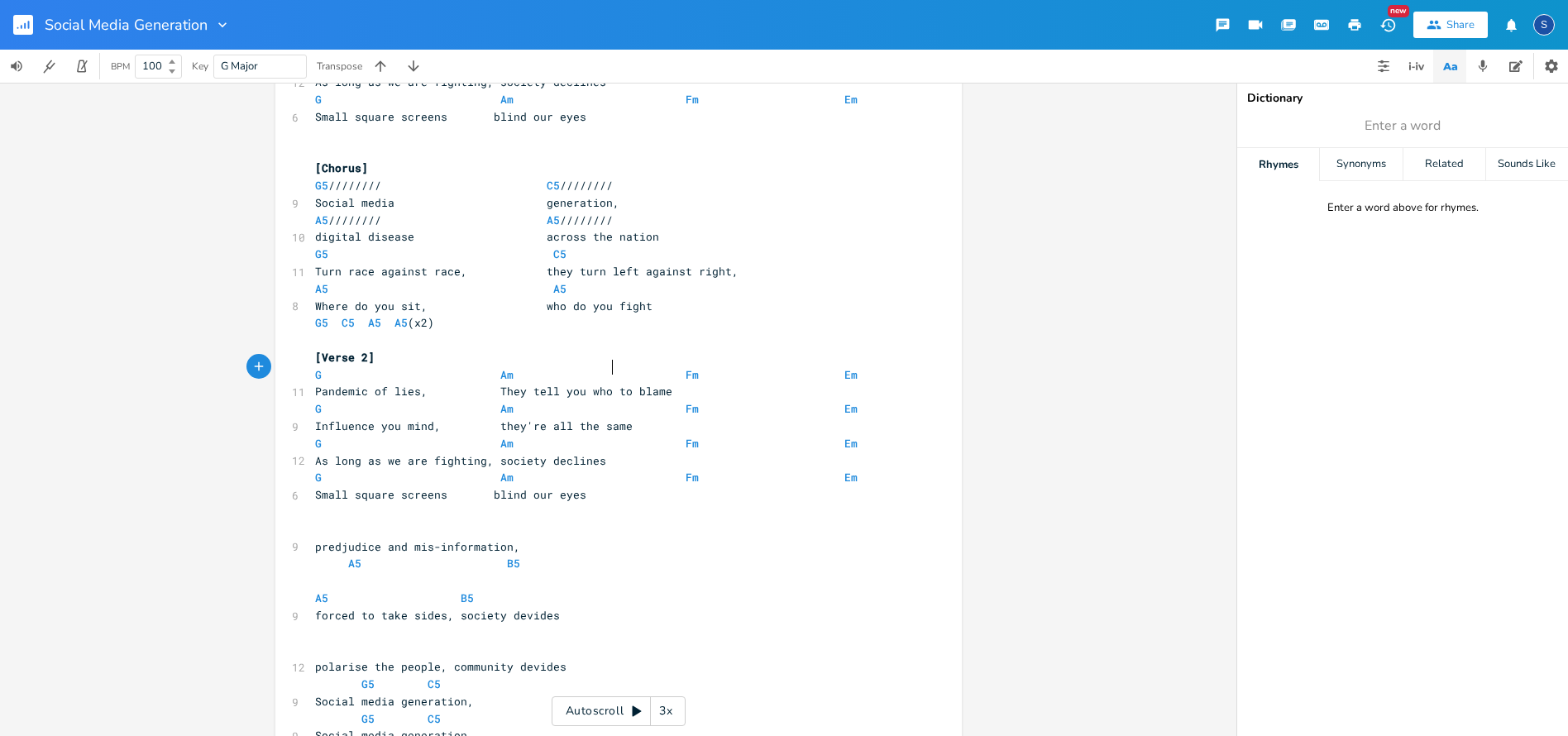
drag, startPoint x: 604, startPoint y: 366, endPoint x: 588, endPoint y: 382, distance: 22.6
click at [603, 384] on span "Pandemic of lies, They tell you who to blame" at bounding box center [494, 391] width 358 height 15
type textarea "'s"
click at [492, 384] on span "Pandemic of lies, They tell you who's to blame" at bounding box center [500, 391] width 370 height 15
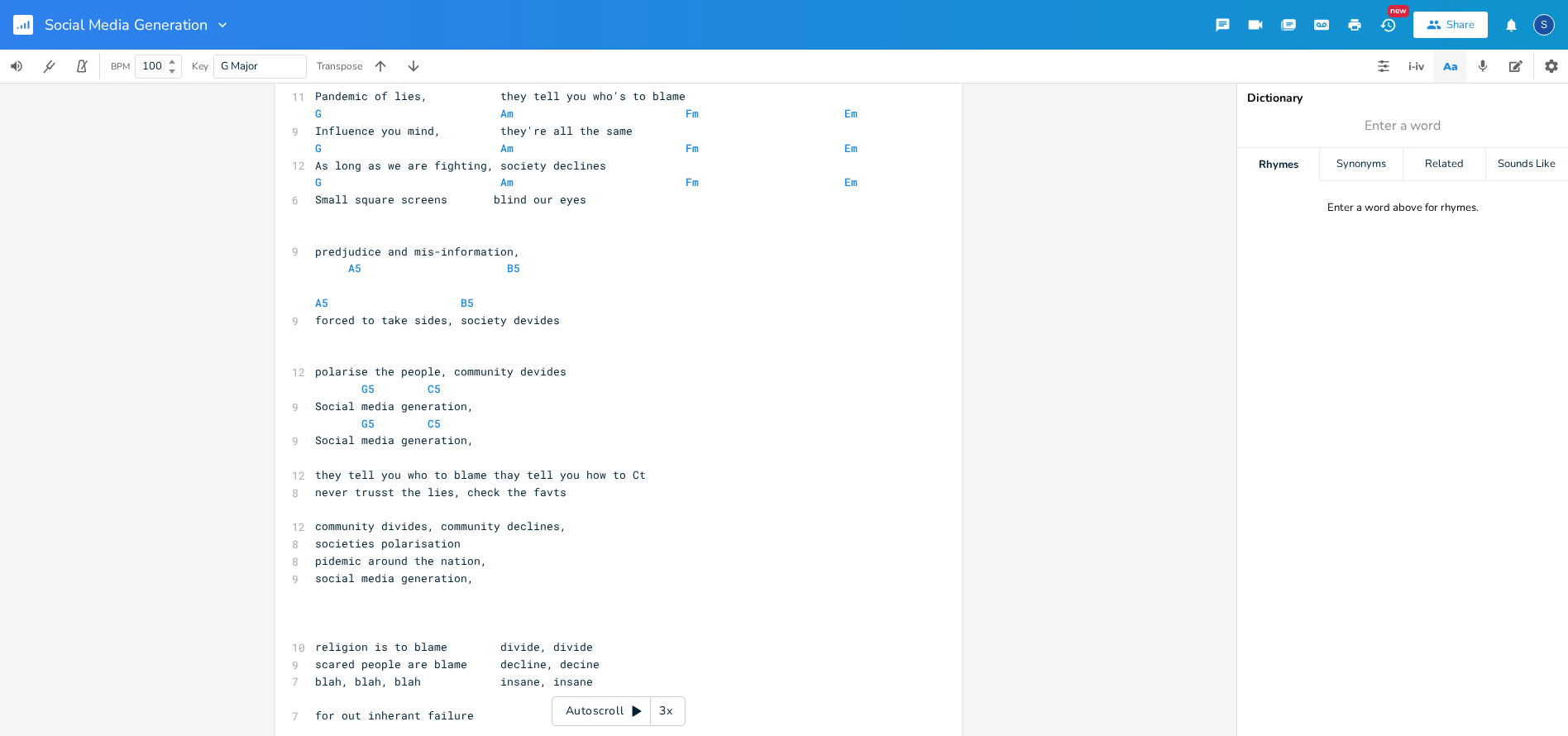
scroll to position [673, 0]
type textarea "t"
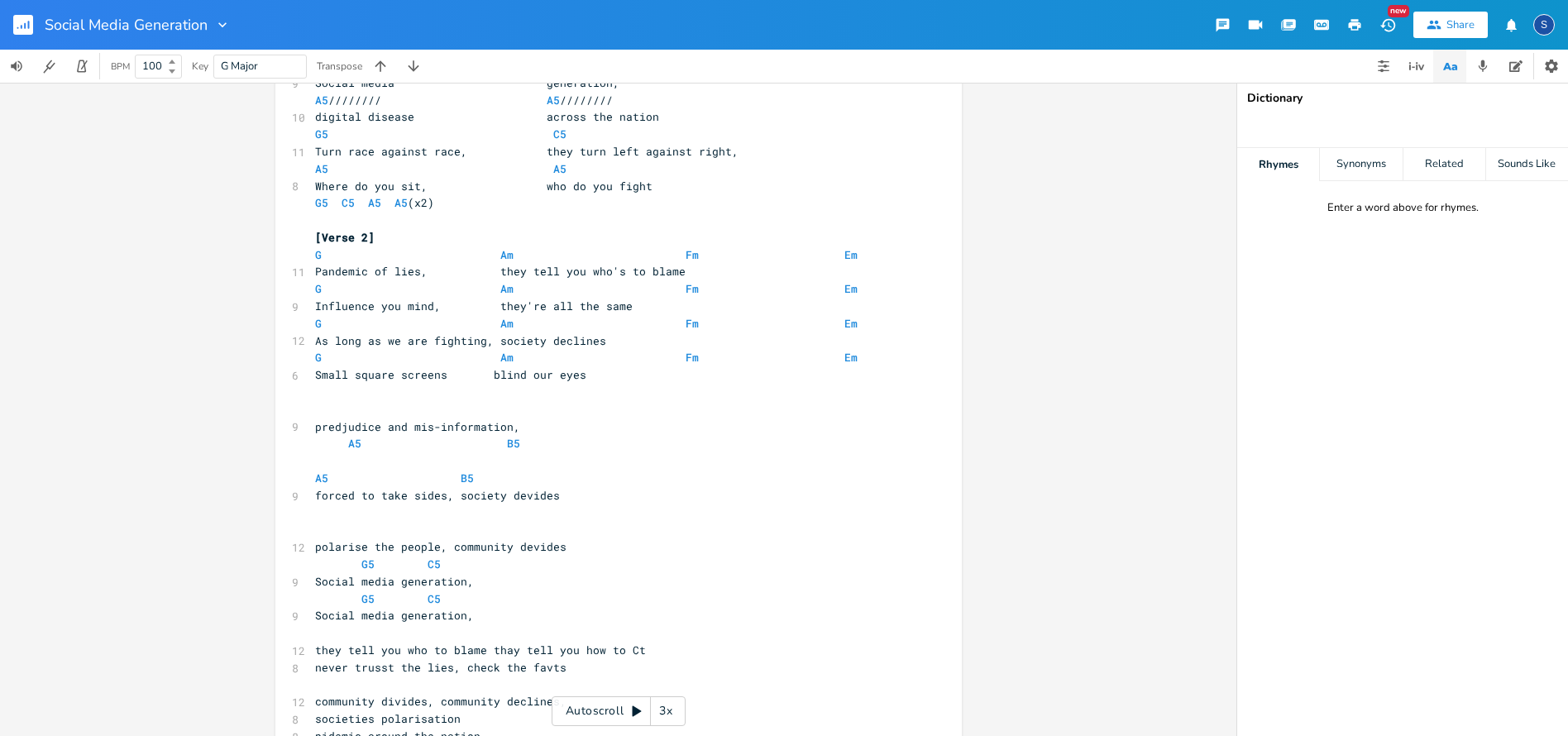
scroll to position [454, 0]
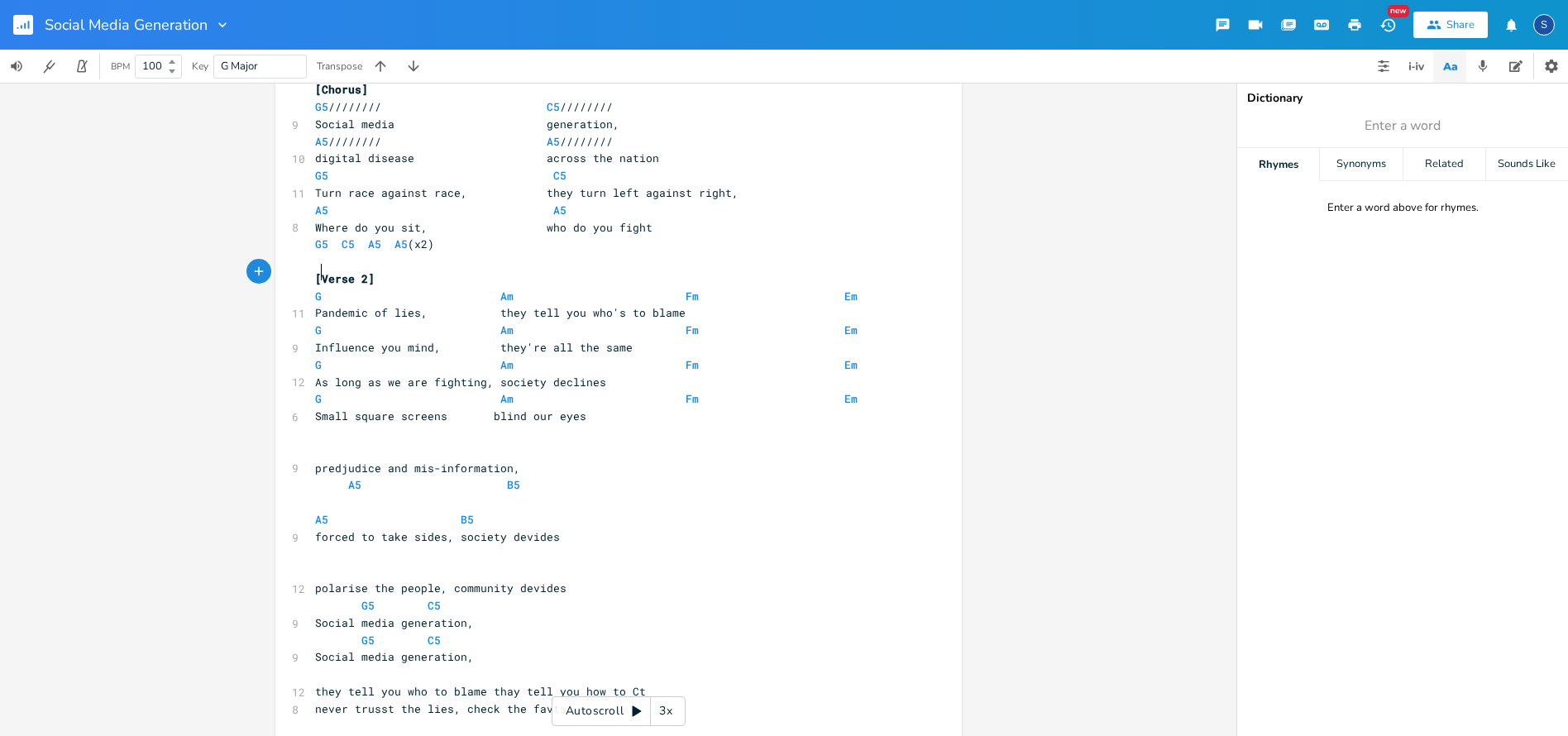
click at [325, 287] on span at bounding box center [331, 296] width 19 height 18
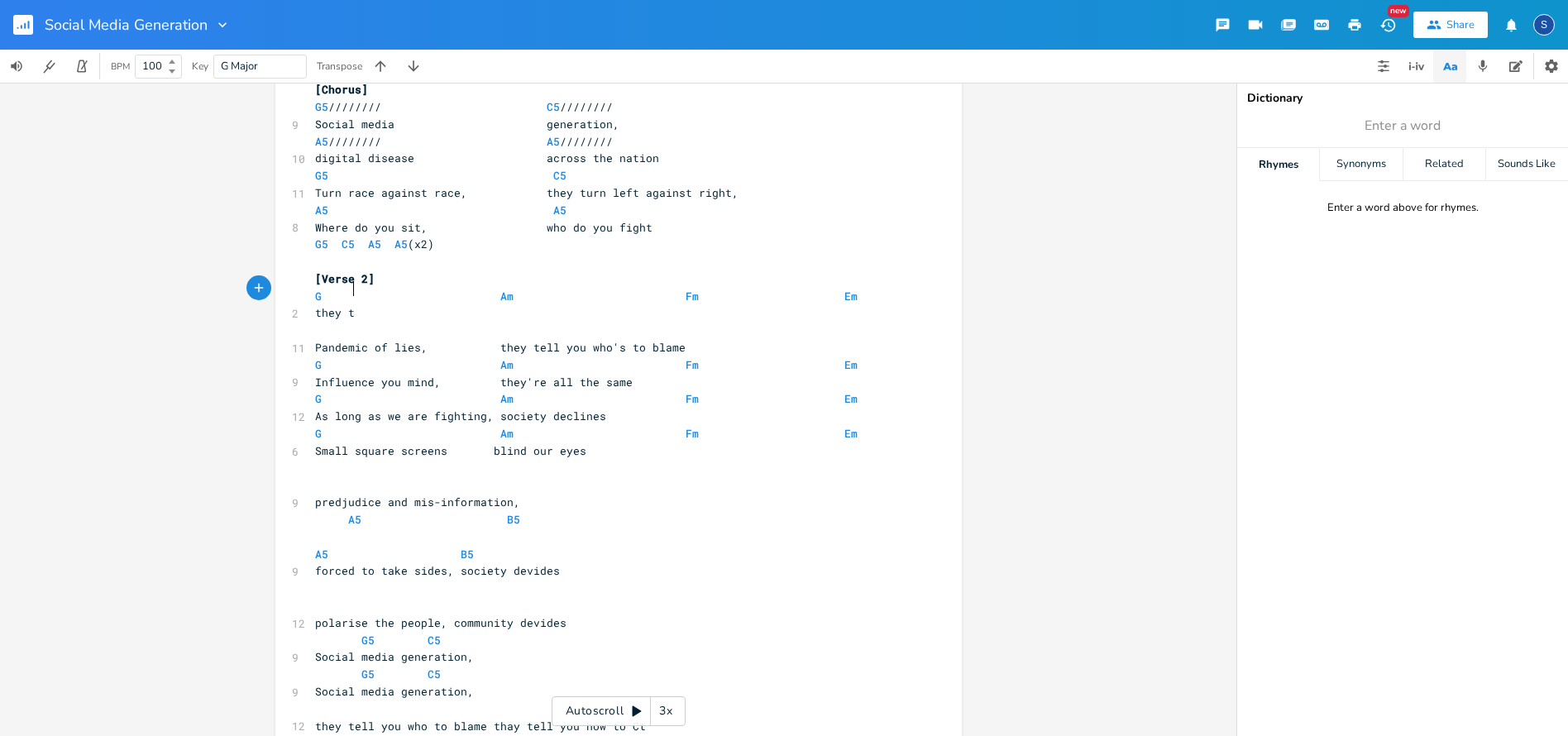
type textarea "they tw"
type textarea "ell you who's to blamew"
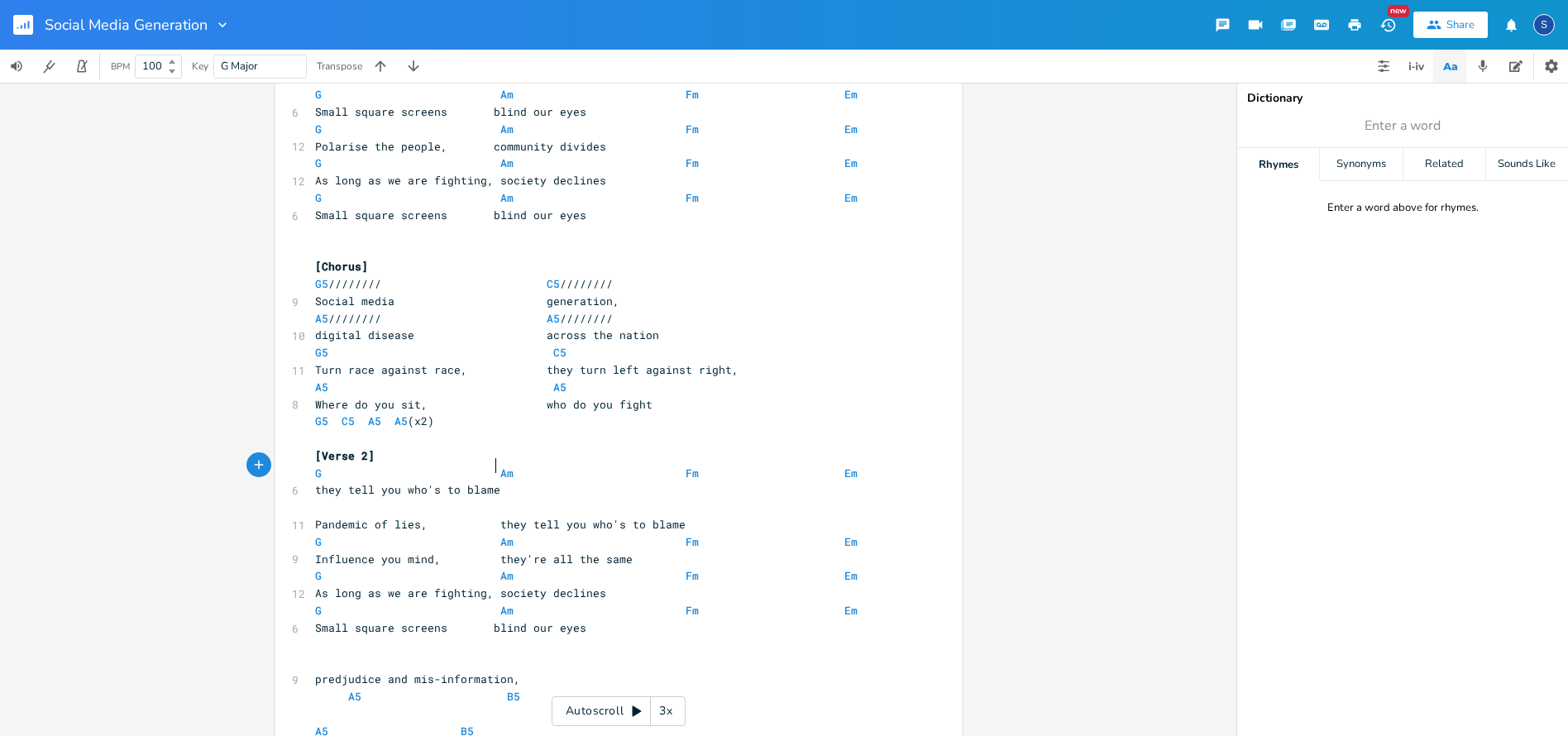
scroll to position [285, 0]
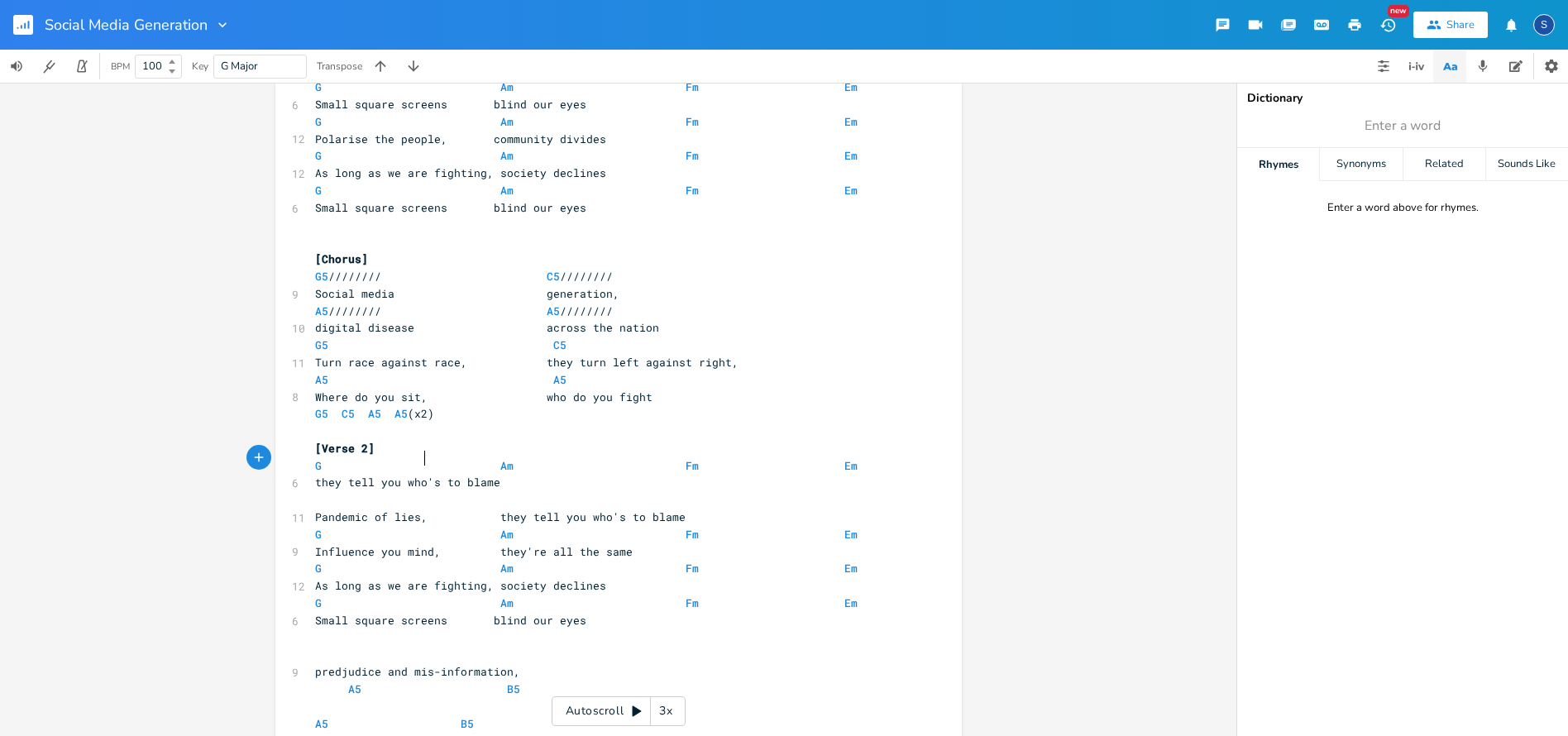
click at [420, 475] on span "they tell you who's to blame" at bounding box center [407, 482] width 185 height 15
click at [317, 475] on span "they tell you who to blame" at bounding box center [401, 482] width 172 height 15
type textarea "T"
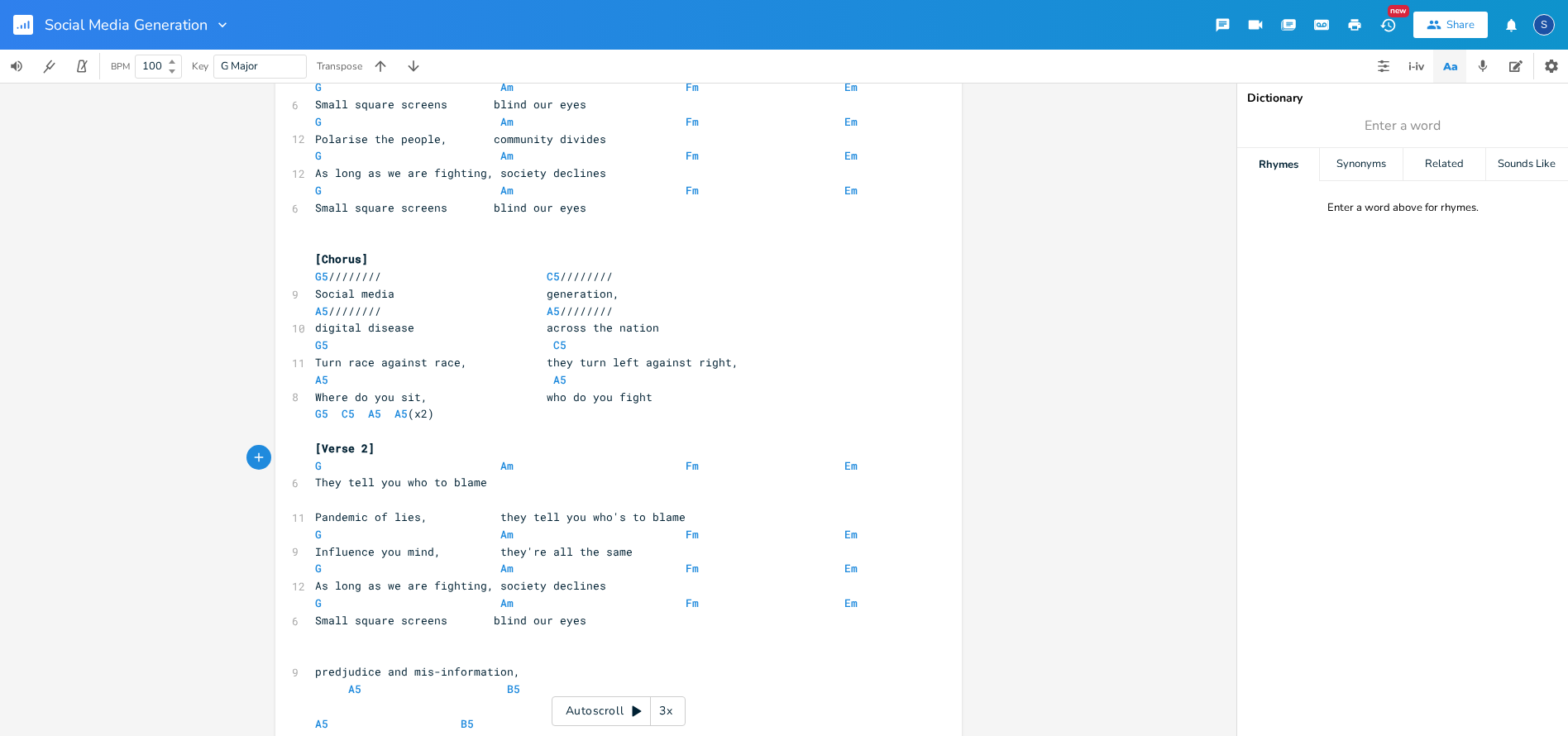
click at [487, 474] on pre "They tell you who to blame" at bounding box center [610, 482] width 597 height 18
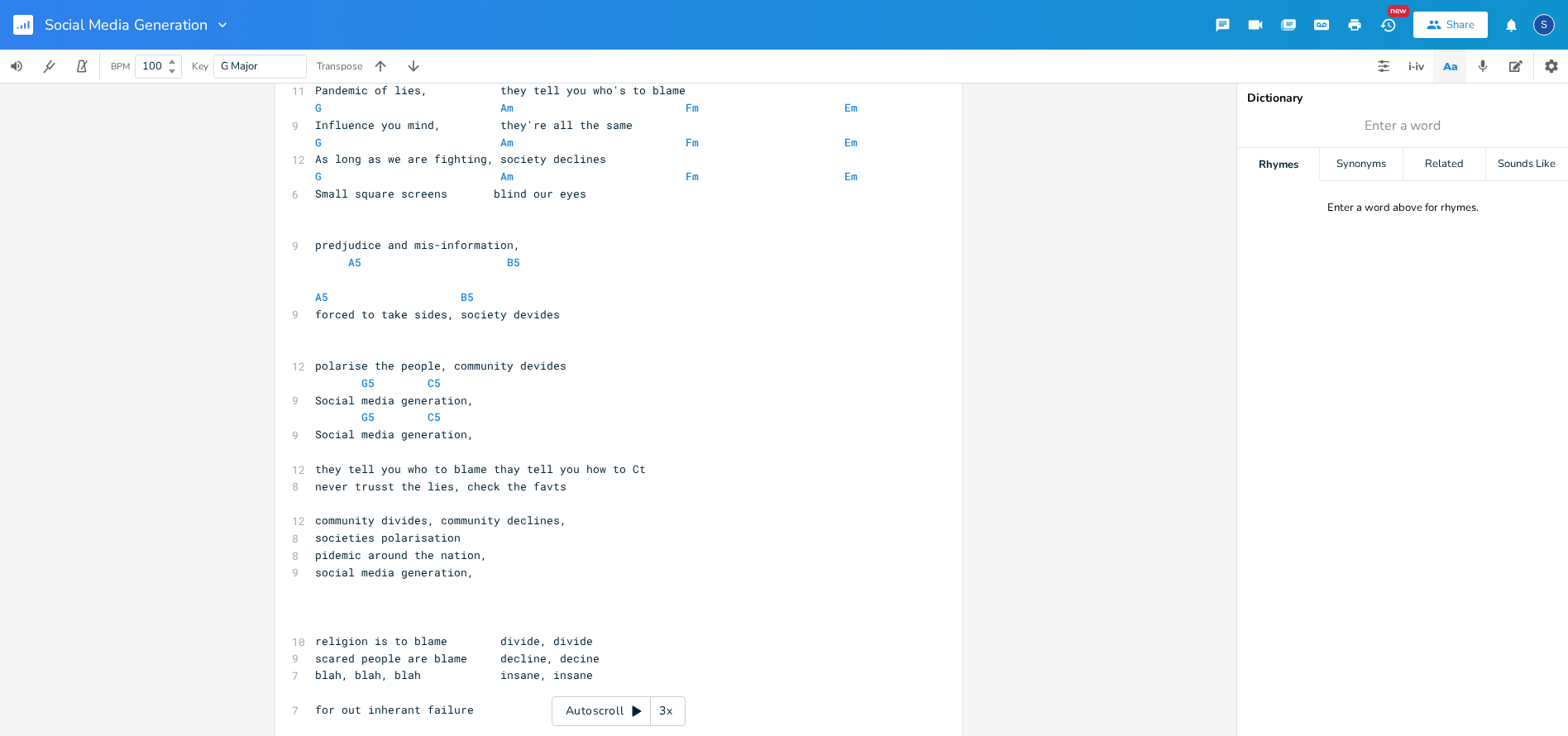
scroll to position [693, 0]
click at [567, 651] on span "scared people are blame decline, decine" at bounding box center [457, 659] width 285 height 15
type textarea "l"
click at [314, 684] on pre "​" at bounding box center [610, 693] width 597 height 18
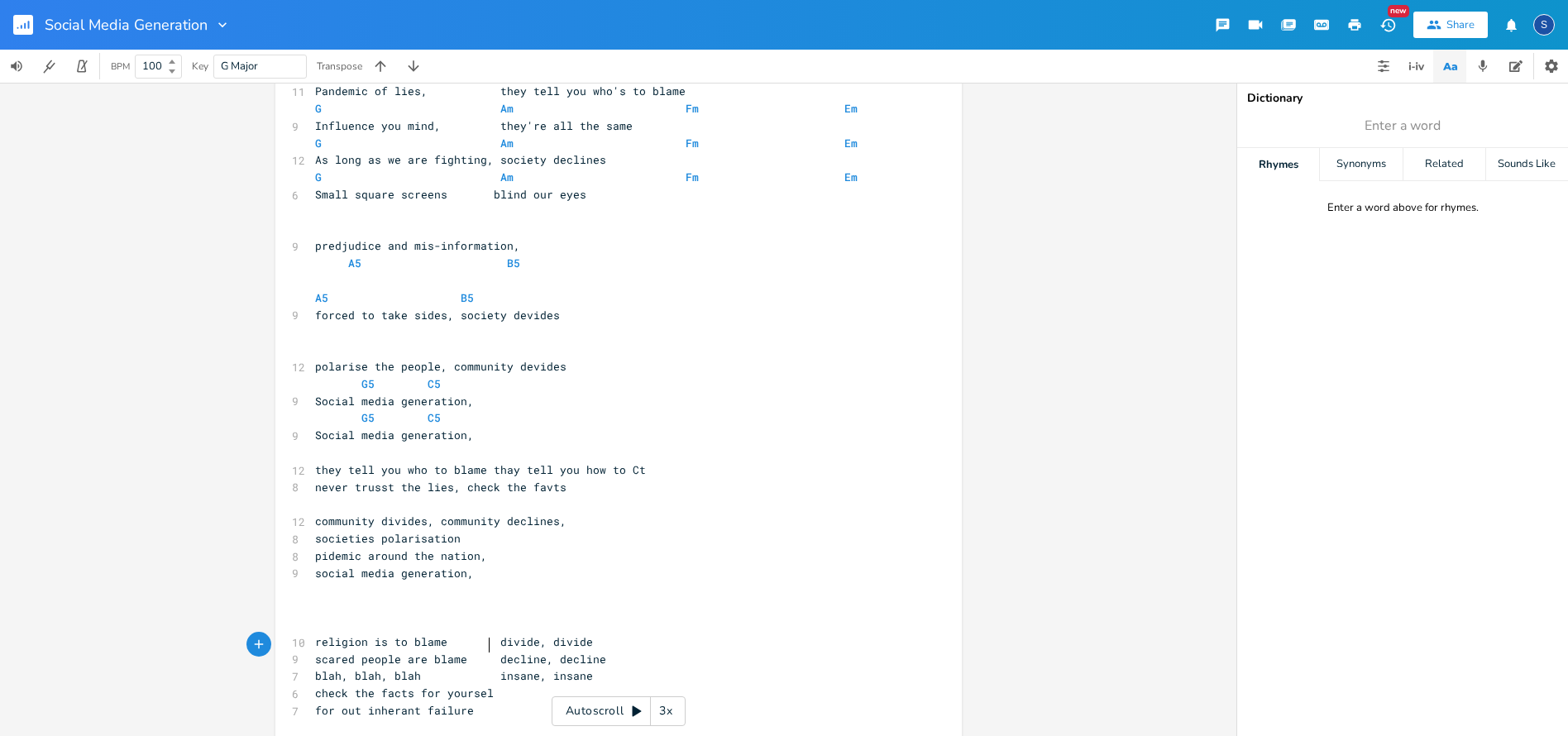
type textarea "check the facts for yourself"
click at [315, 685] on span "check the facts for yourself" at bounding box center [407, 693] width 185 height 15
type textarea "C"
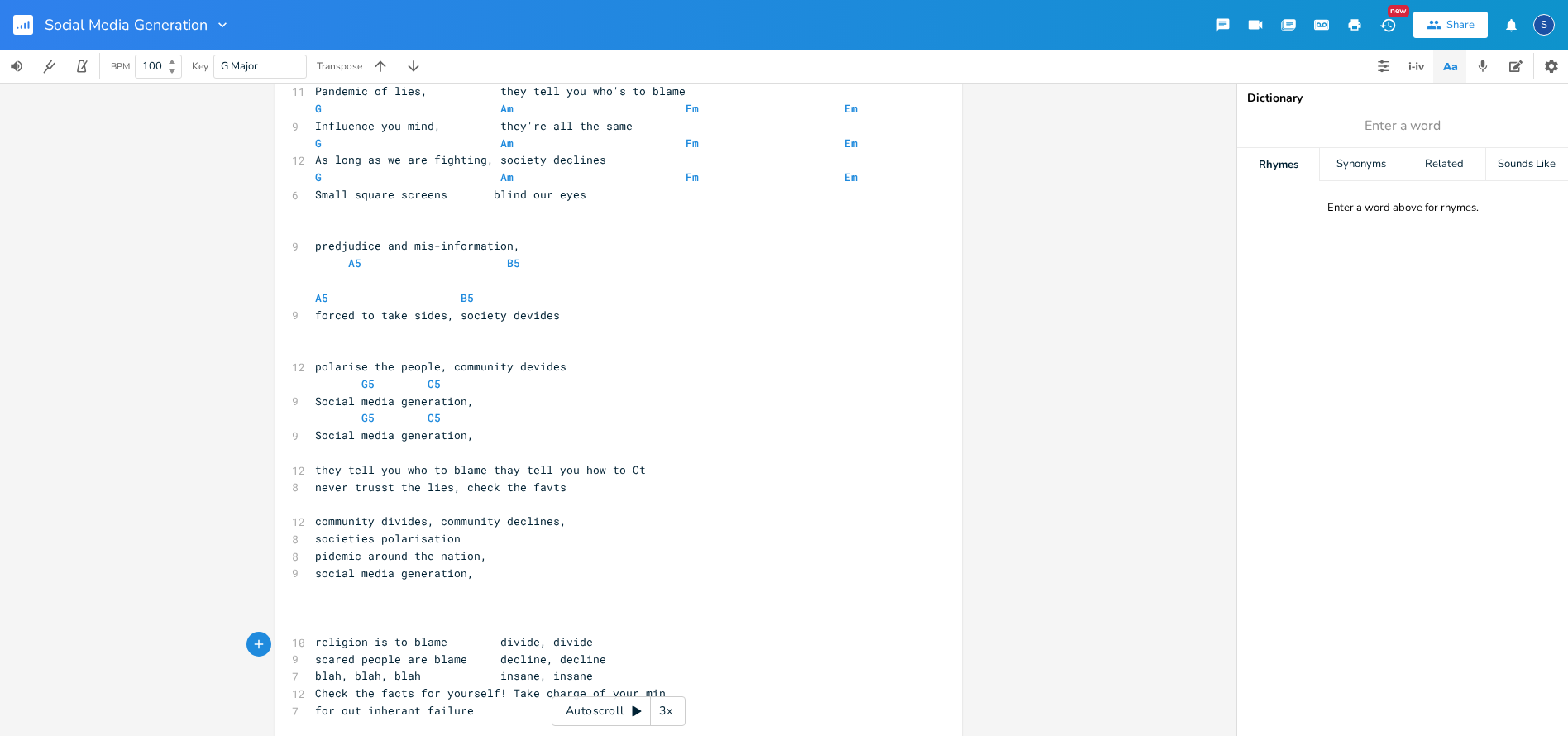
type textarea "! Take charge of your mind"
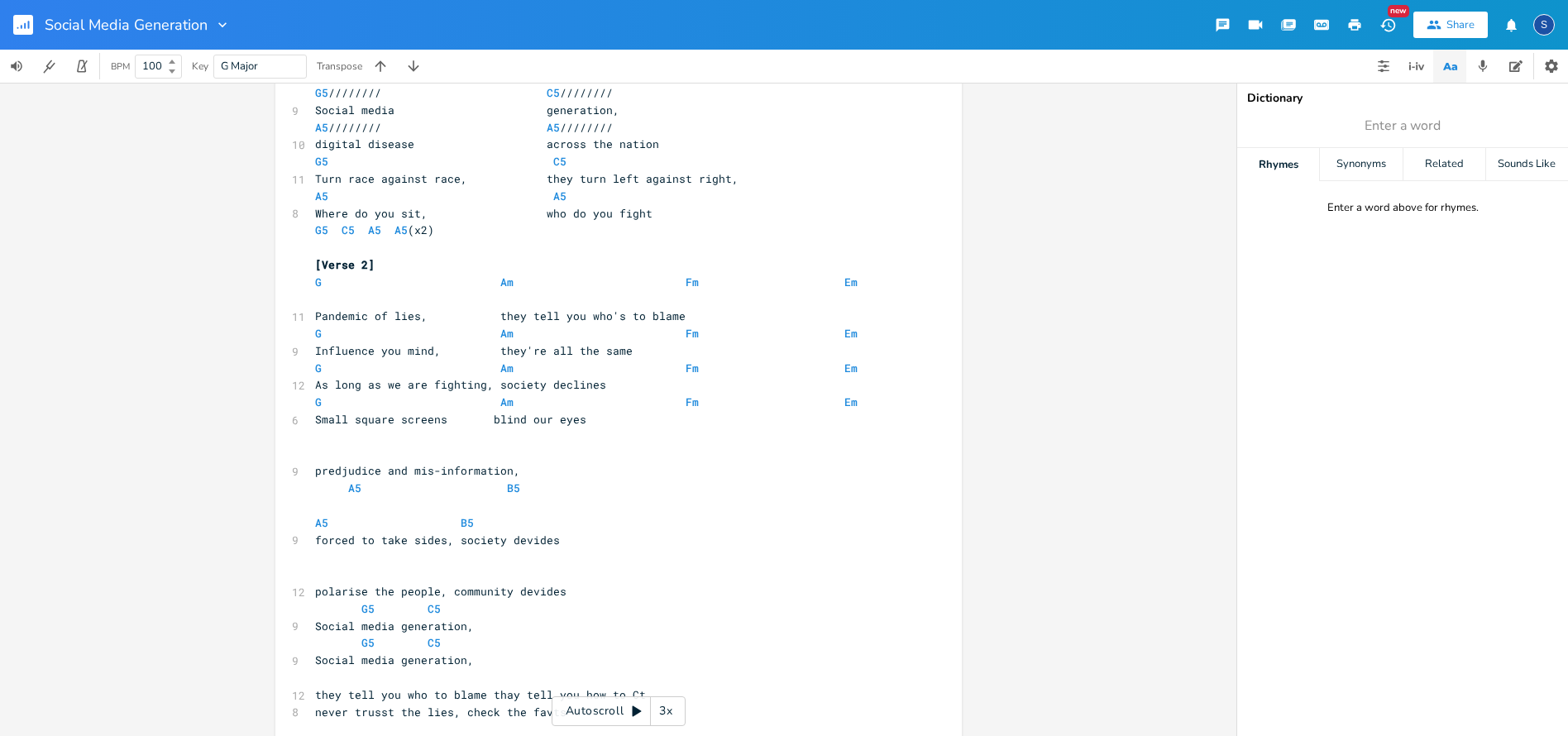
scroll to position [472, 0]
click at [316, 286] on pre "​" at bounding box center [610, 295] width 597 height 18
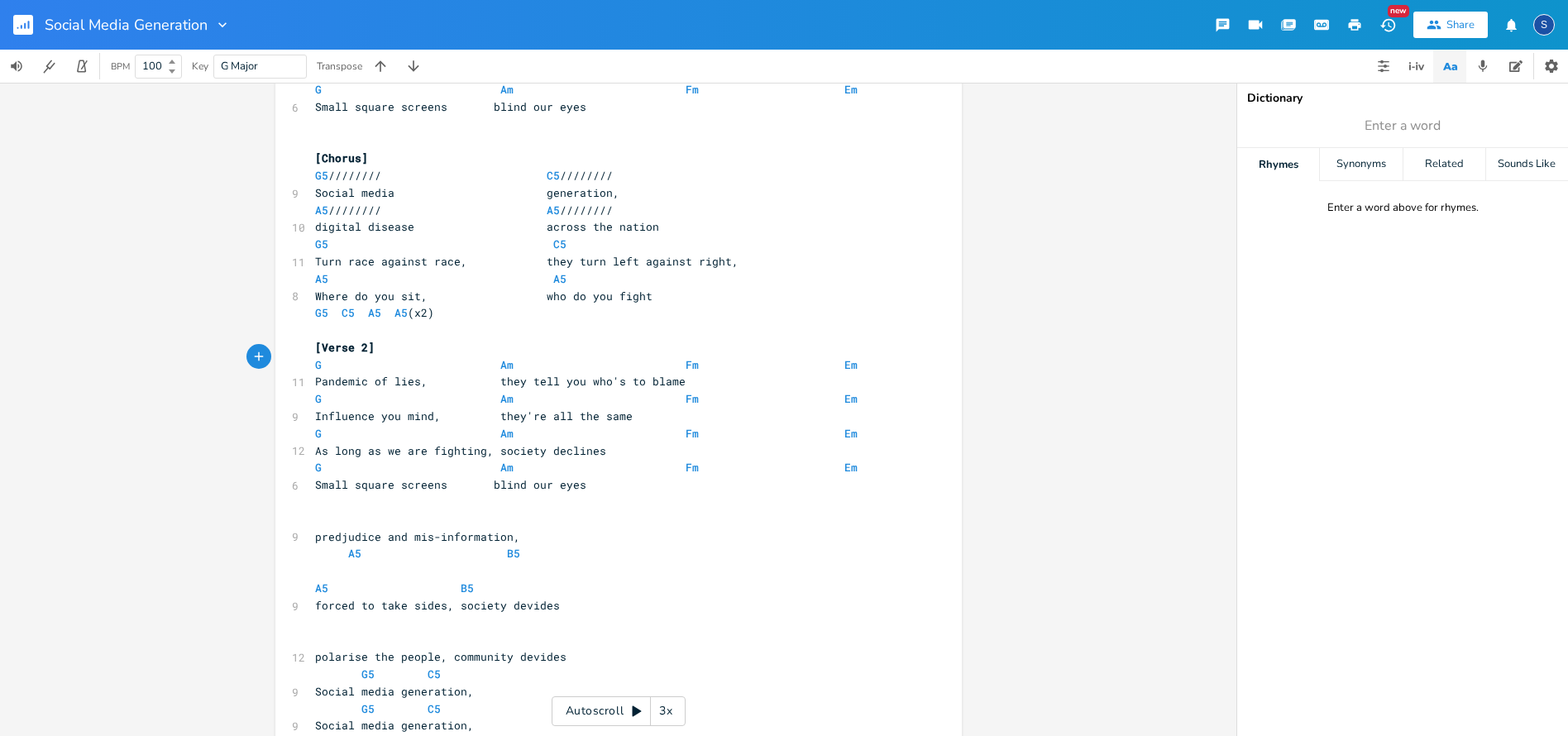
scroll to position [388, 0]
type textarea "G Am Fm Em Pandemic of lies, they tell you who's to blame"
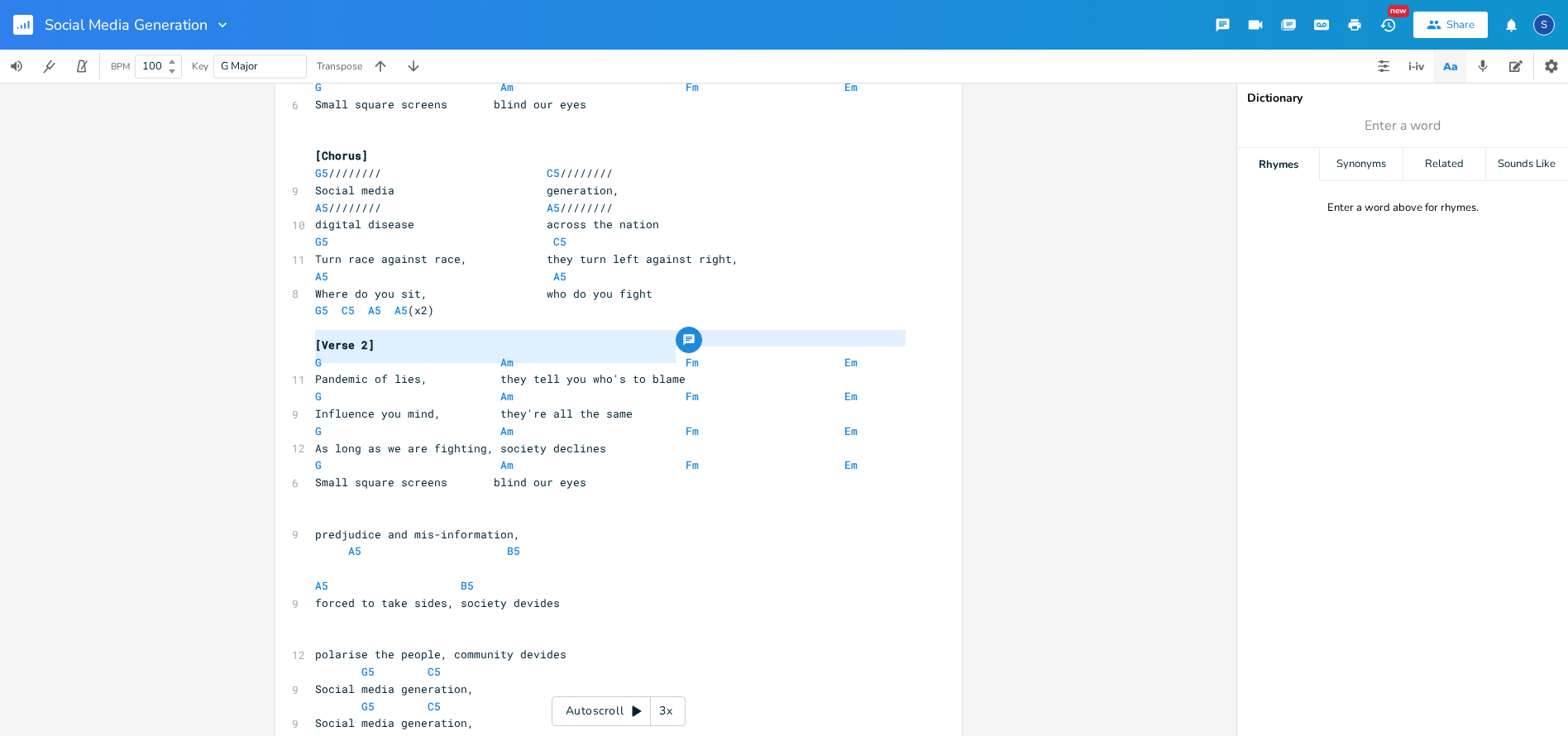
drag, startPoint x: 309, startPoint y: 336, endPoint x: 832, endPoint y: 346, distance: 523.1
click at [832, 346] on div "3 "1 2 3 4" and straight in....... ​ [Chorus] G5 //////// C5 //////// 9 Social …" at bounding box center [610, 388] width 597 height 1307
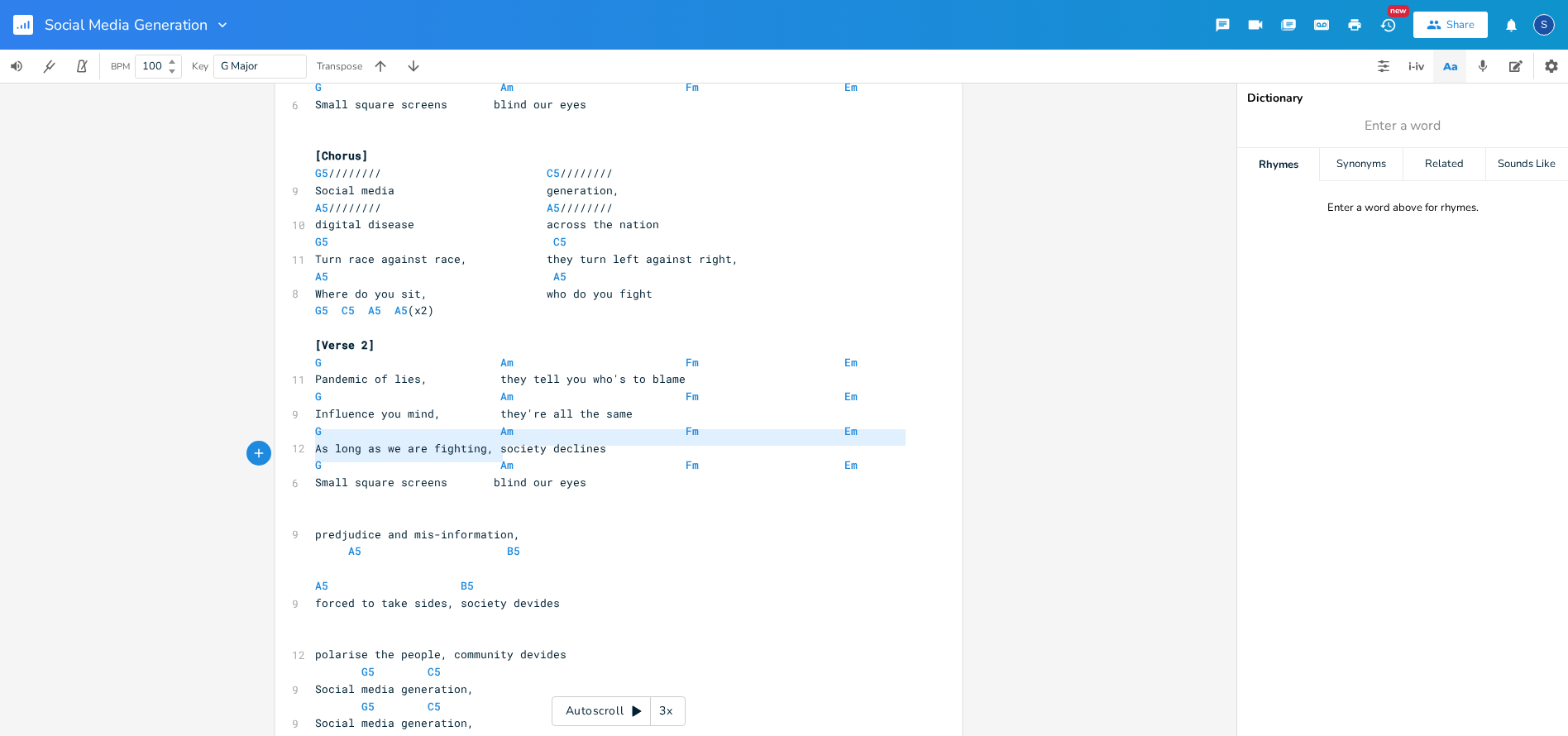
type textarea "G Am Fm Em Small square screens blind our eyes"
drag, startPoint x: 310, startPoint y: 438, endPoint x: 585, endPoint y: 455, distance: 275.5
click at [585, 455] on div "3 "1 2 3 4" and straight in....... ​ [Chorus] G5 //////// C5 //////// 9 Social …" at bounding box center [610, 388] width 597 height 1307
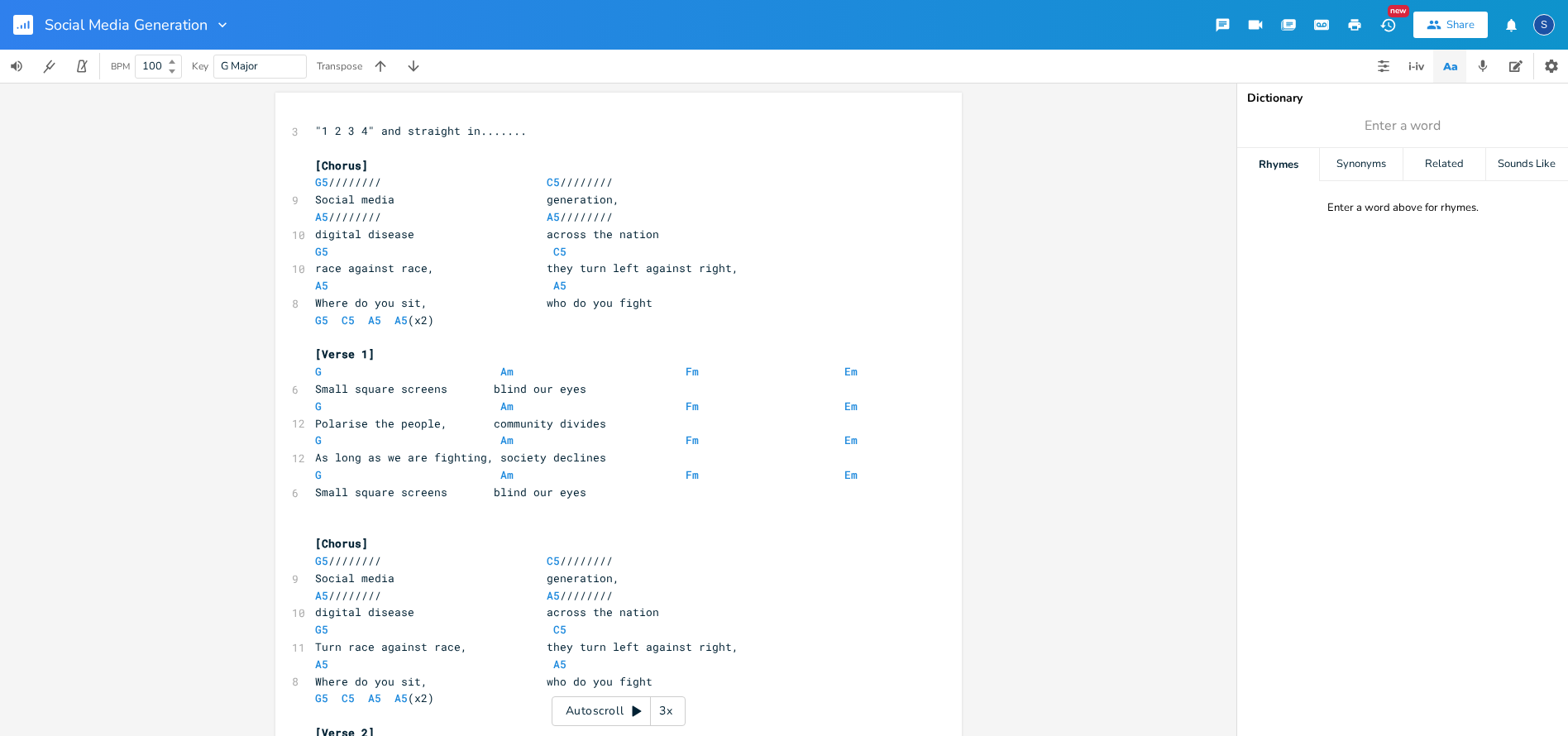
scroll to position [2, 0]
click at [530, 379] on span "Small square screens blind our eyes" at bounding box center [451, 387] width 271 height 15
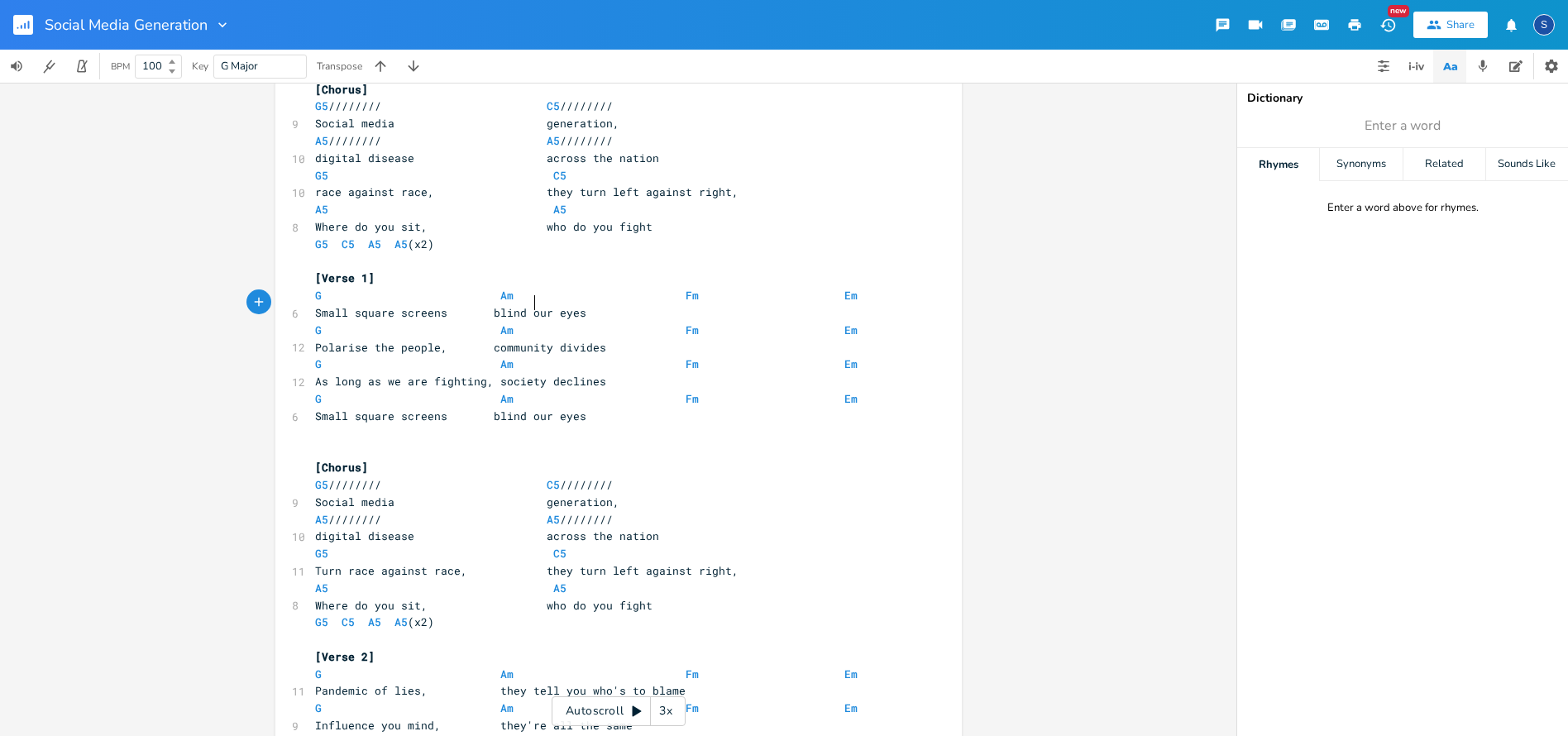
scroll to position [83, 0]
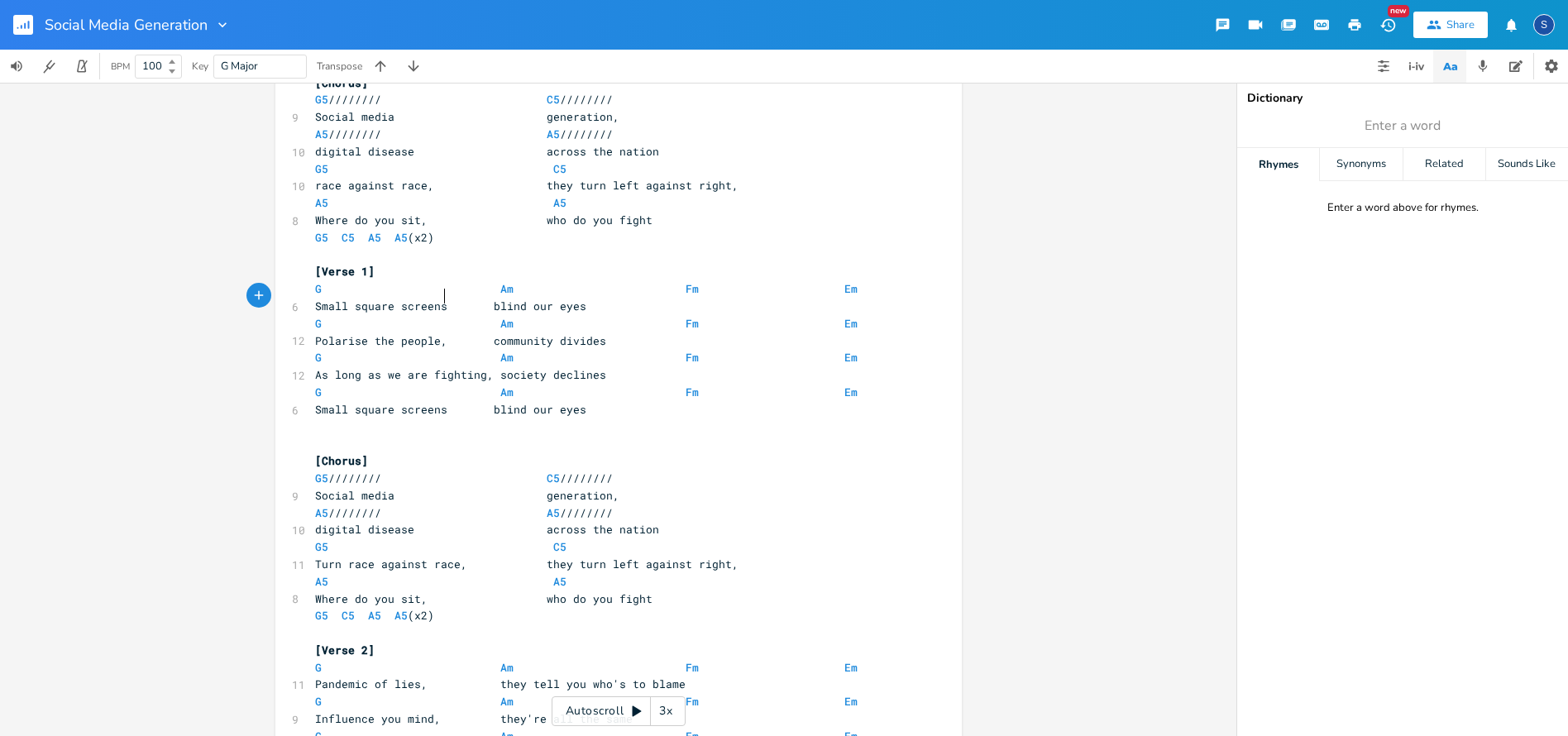
click at [440, 298] on span "Small square screens blind our eyes" at bounding box center [451, 306] width 271 height 15
type textarea ","
click at [450, 401] on span at bounding box center [456, 409] width 19 height 18
type textarea ","
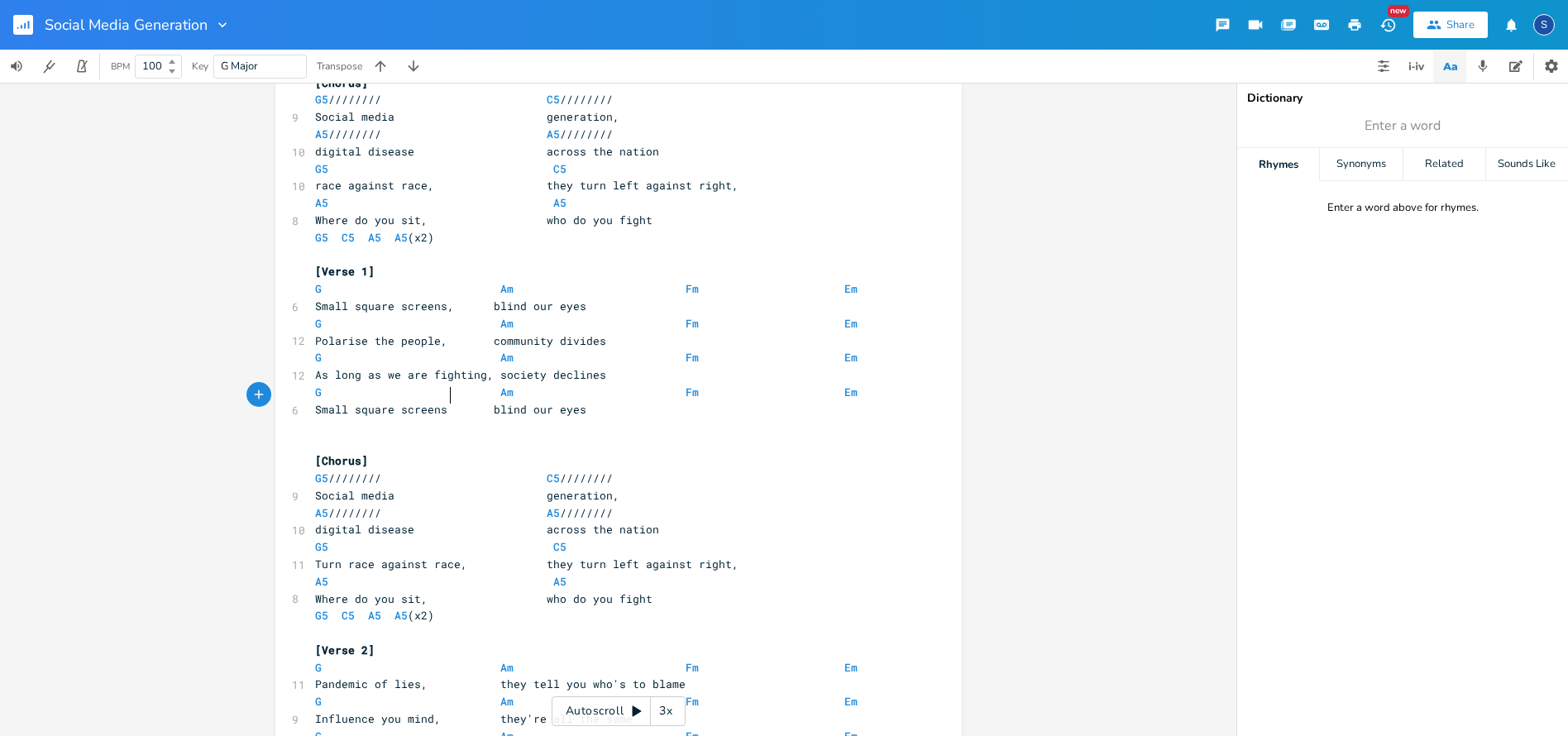
scroll to position [0, 3]
type textarea ","
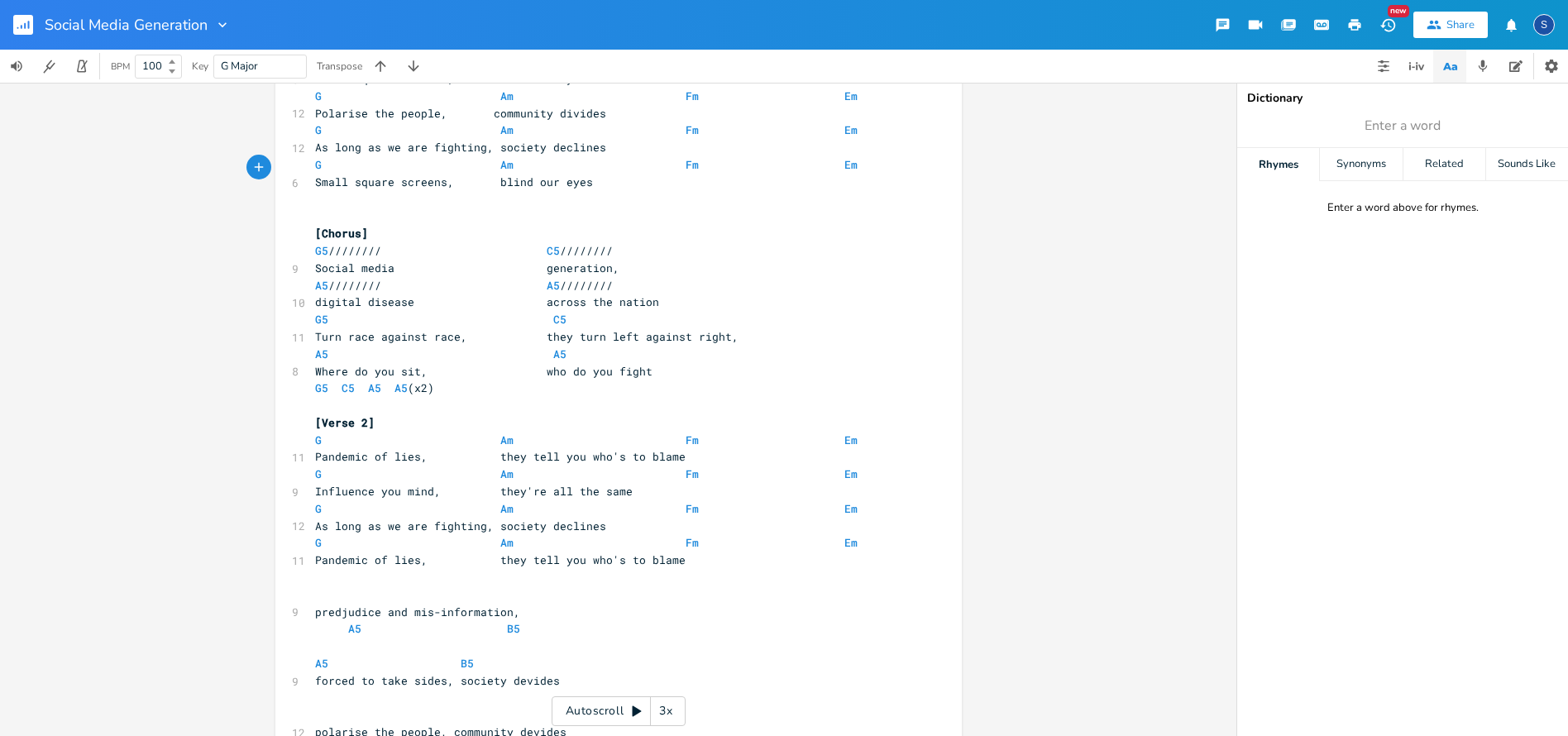
scroll to position [305, 0]
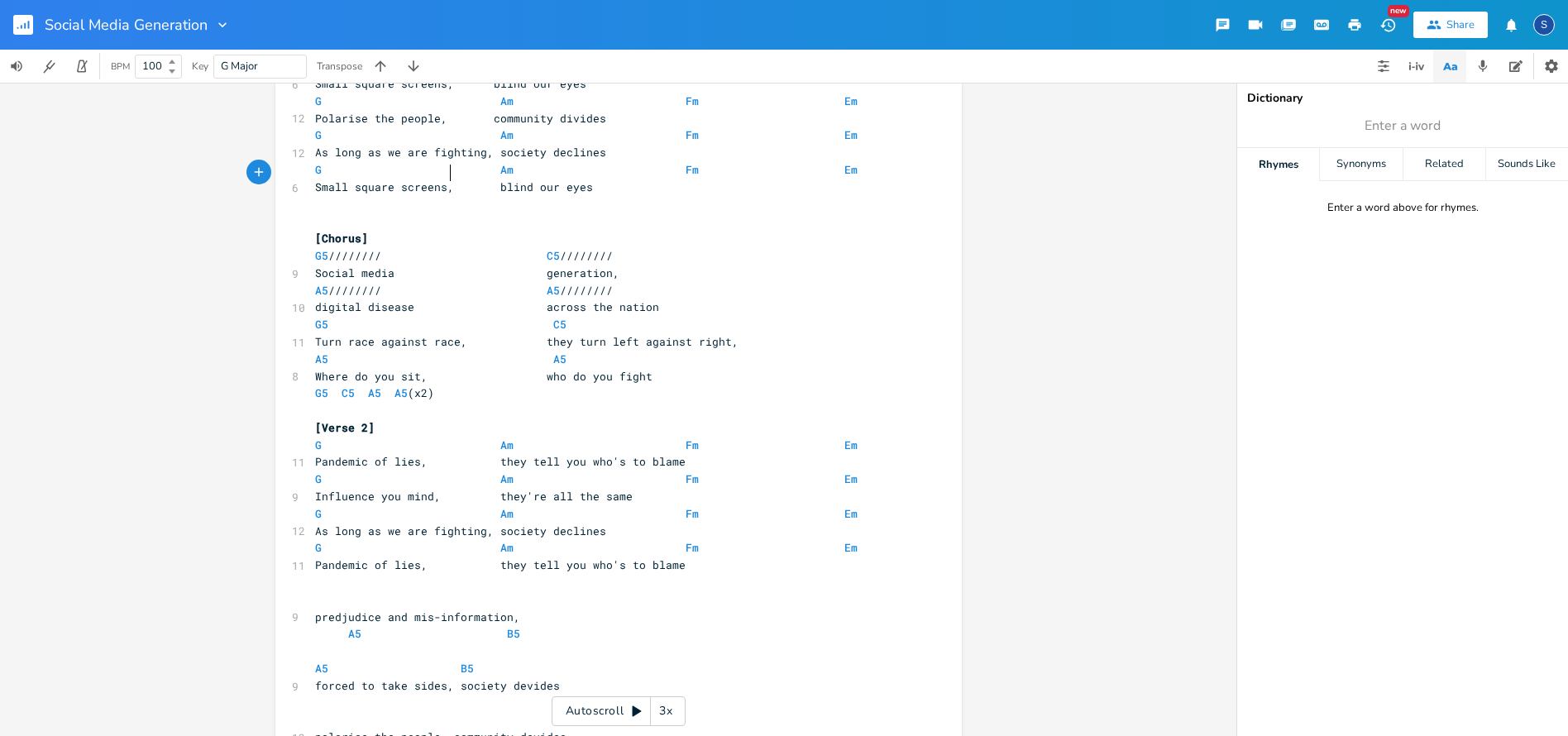
click at [438, 384] on pre "G5 C5 A5 A5 (x2)" at bounding box center [610, 393] width 597 height 18
click at [650, 368] on pre "Where do you sit, who do you fight" at bounding box center [610, 376] width 597 height 18
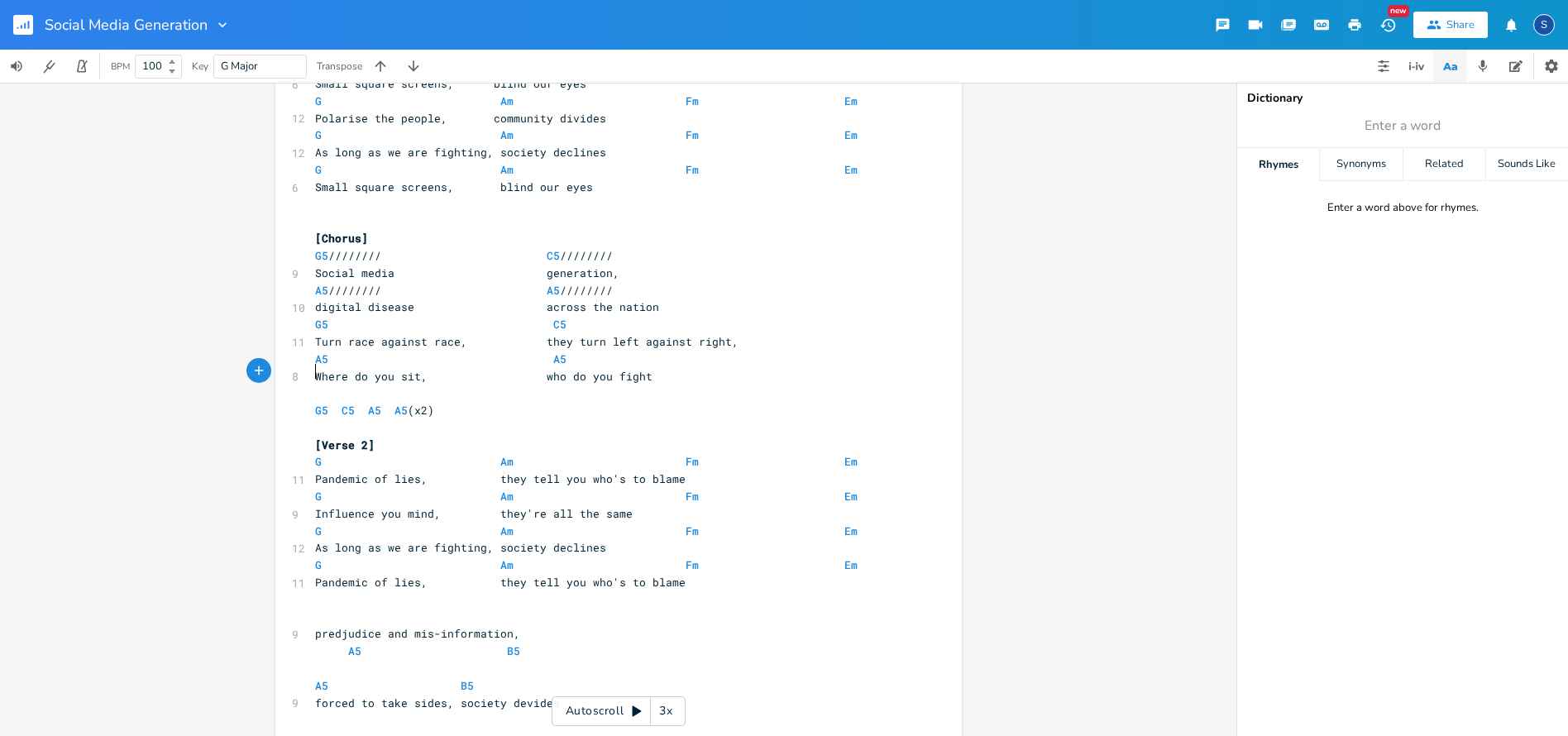
click at [427, 402] on span "G5 C5 A5 A5 (x2)" at bounding box center [374, 410] width 119 height 15
click at [438, 401] on pre "G5 C5 A5 A5 (x2)" at bounding box center [610, 410] width 597 height 18
type textarea "- same as chorus, with sma"
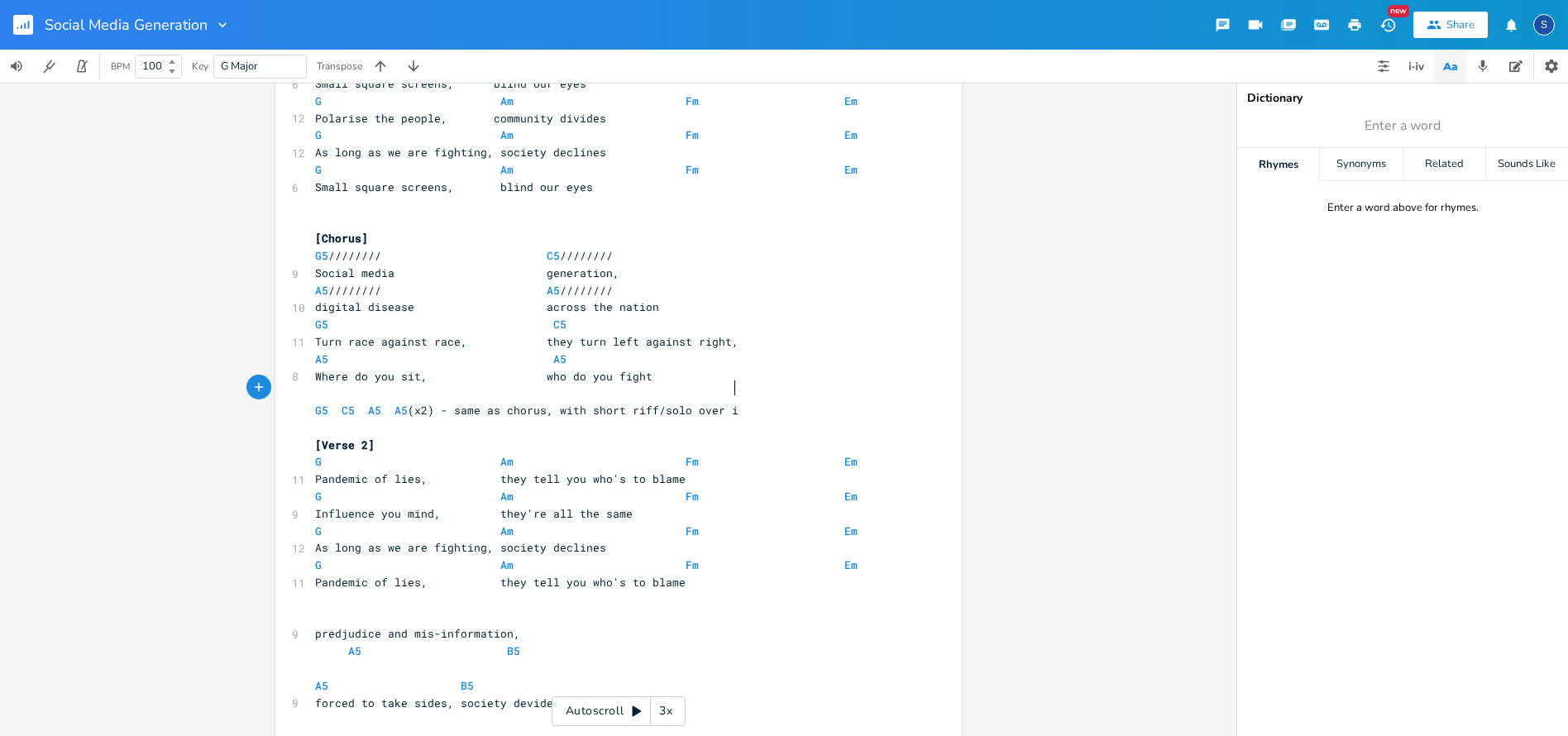
type textarea "short riff/solo over it"
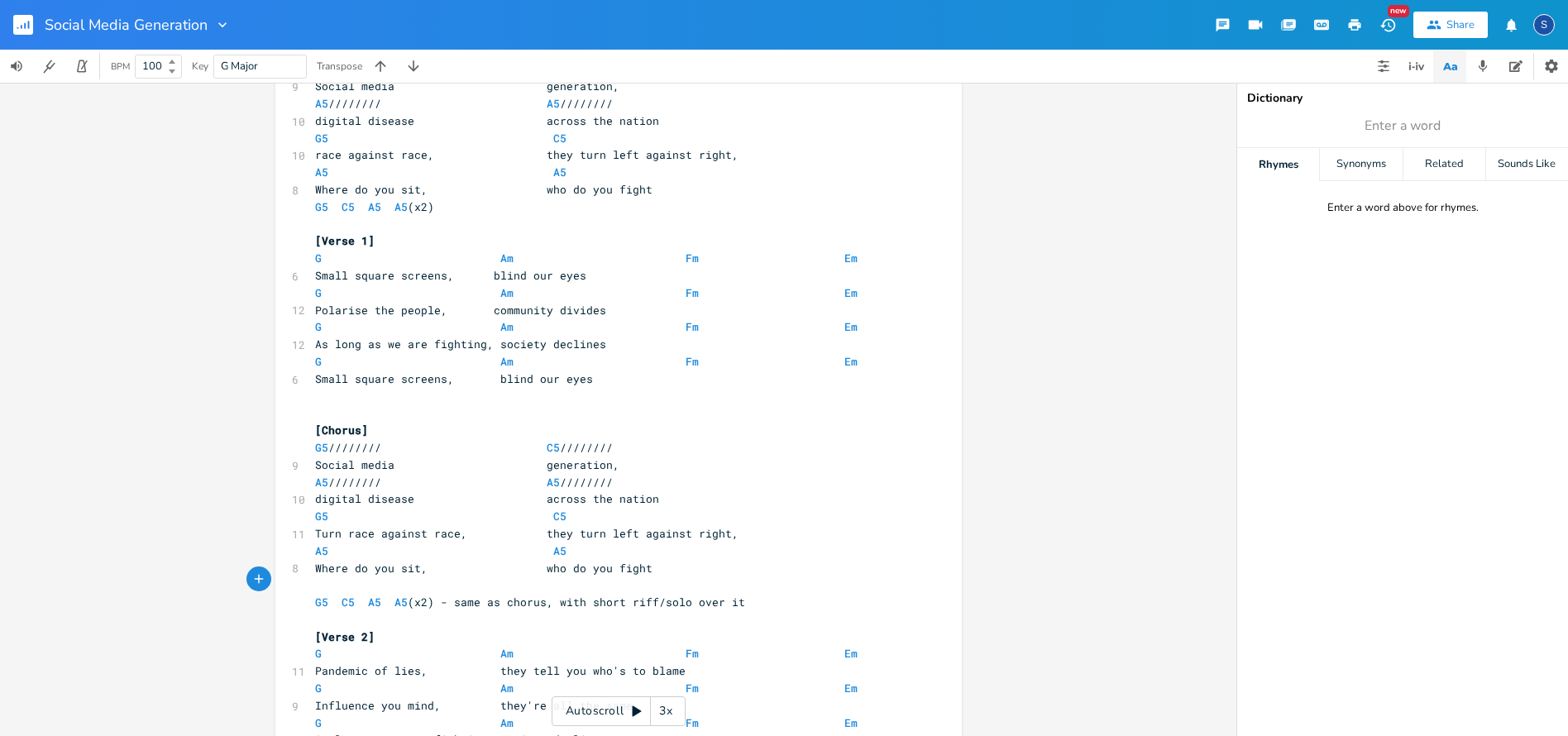
scroll to position [116, 0]
type textarea "G5 C5 A5 A5 (x2) - same as chorus, with short riff/solo over it"
drag, startPoint x: 306, startPoint y: 577, endPoint x: 777, endPoint y: 575, distance: 471.0
click at [777, 591] on pre "G5 C5 A5 A5 (x2) - same as chorus, with short riff/solo over it" at bounding box center [610, 599] width 597 height 18
drag, startPoint x: 305, startPoint y: 196, endPoint x: 441, endPoint y: 201, distance: 136.1
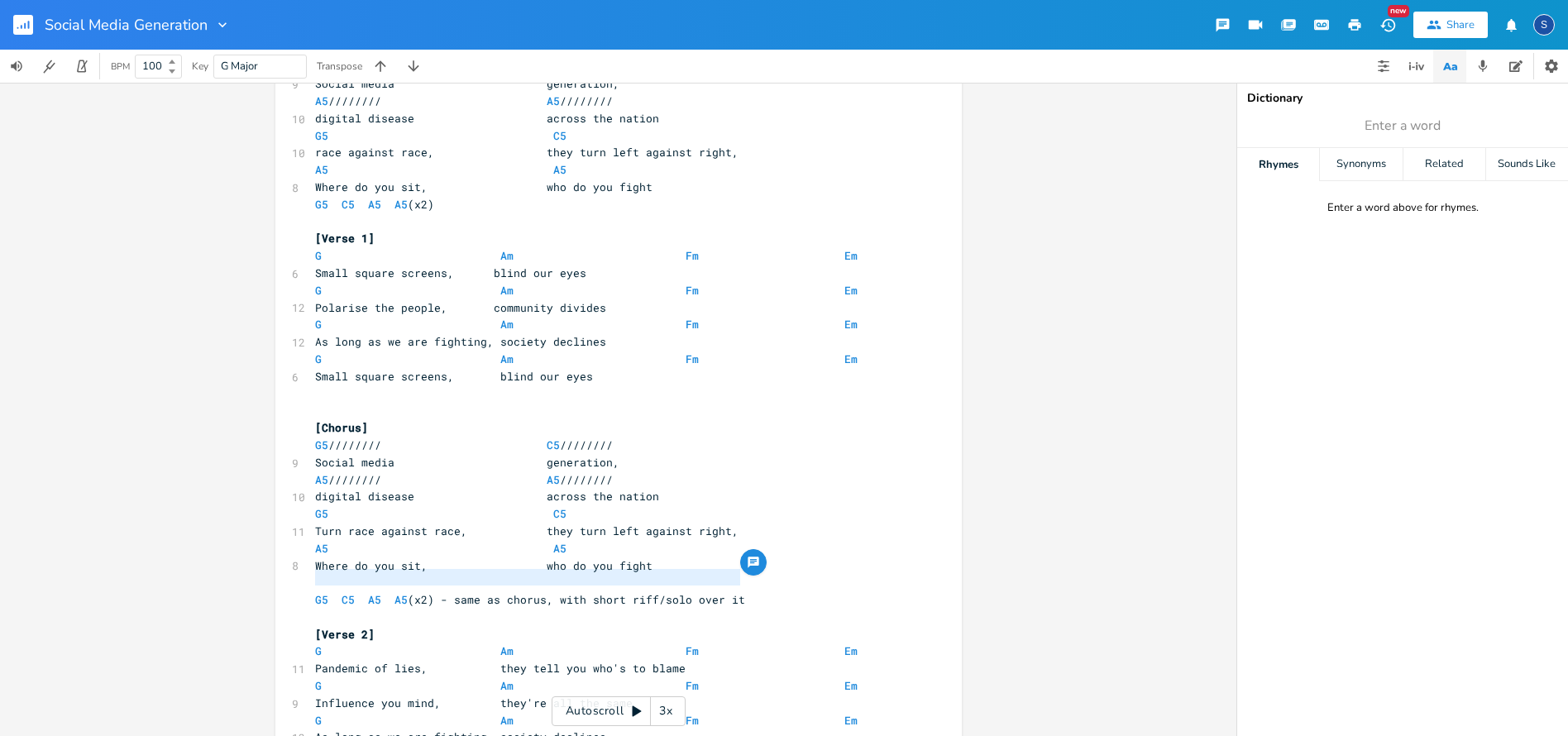
click at [441, 201] on div "G5 C5 A5 A5 (x2) - same as chorus, with short riff/solo over it x 3 "1 2 3 4" a…" at bounding box center [619, 665] width 686 height 1377
type textarea "G5 C5 A5 A5 (x2)"
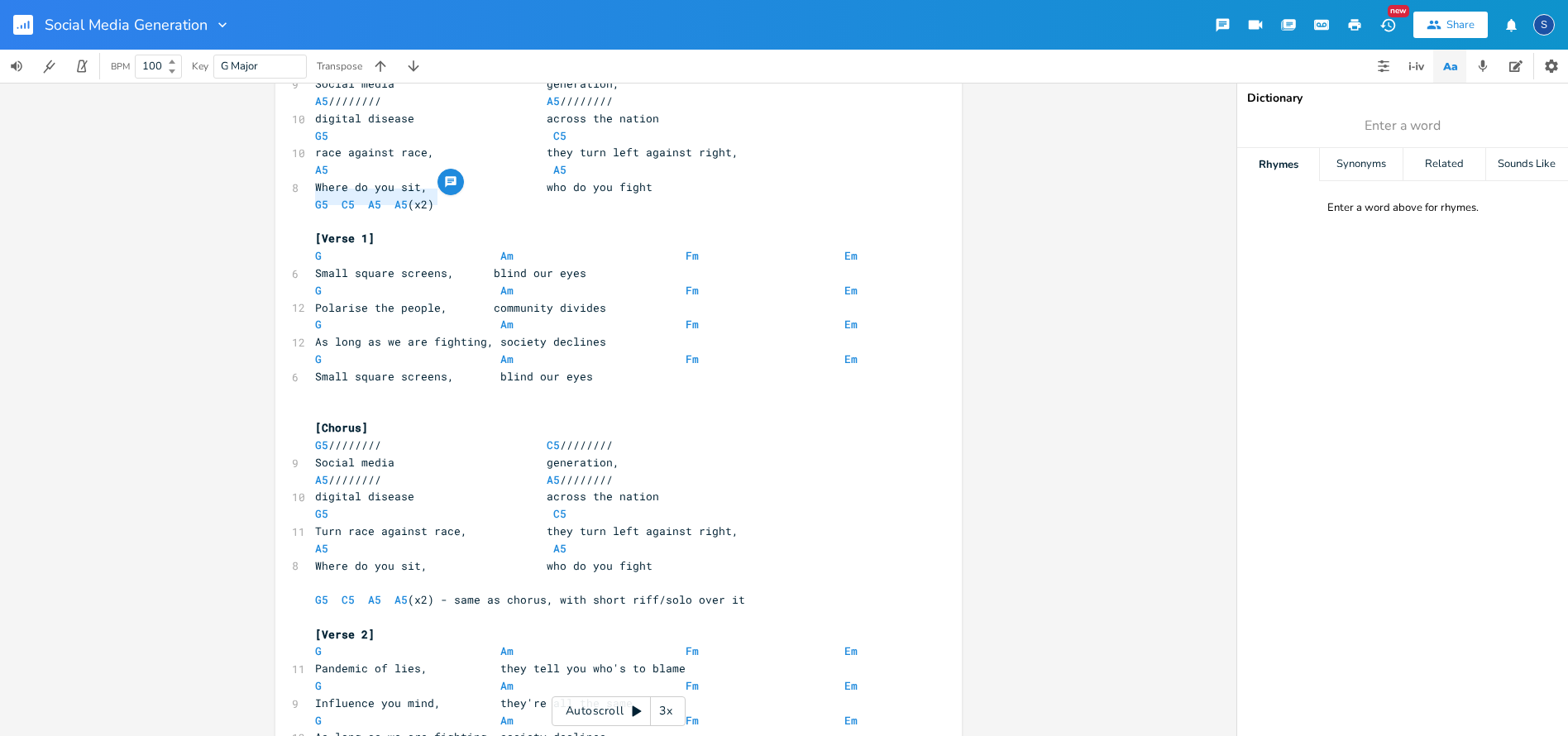
drag, startPoint x: 437, startPoint y: 194, endPoint x: 303, endPoint y: 190, distance: 134.1
click at [303, 190] on div "G5 C5 A5 A5 (x2) x 3 "1 2 3 4" and straight in....... ​ [Chorus] G5 //////// C5…" at bounding box center [619, 665] width 686 height 1377
paste textarea
click at [312, 196] on pre "G5 C5 A5 A5 (x2) - same as chorus, with short riff/solo over it" at bounding box center [610, 204] width 597 height 18
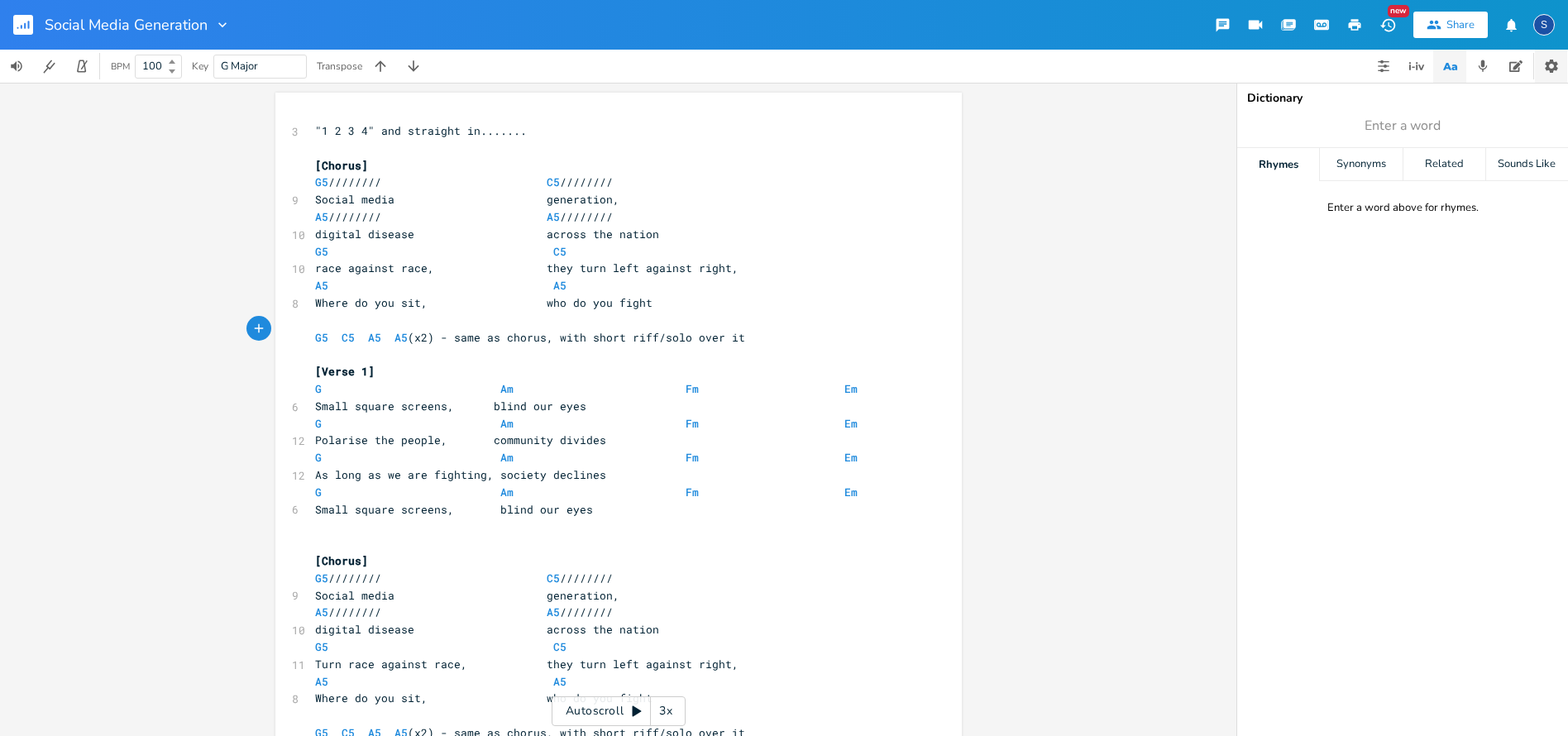
scroll to position [0, 0]
